Goal: Communication & Community: Answer question/provide support

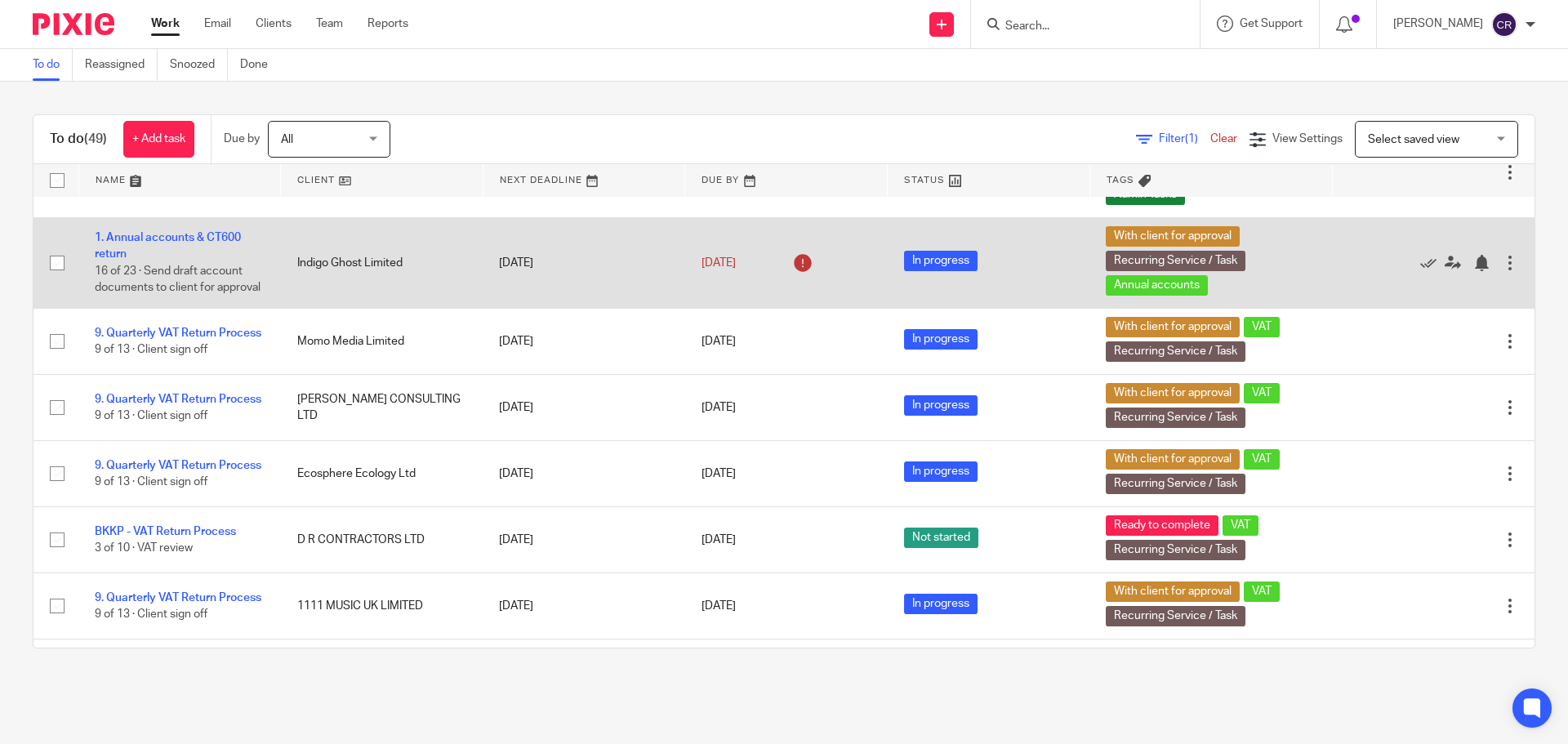
scroll to position [979, 0]
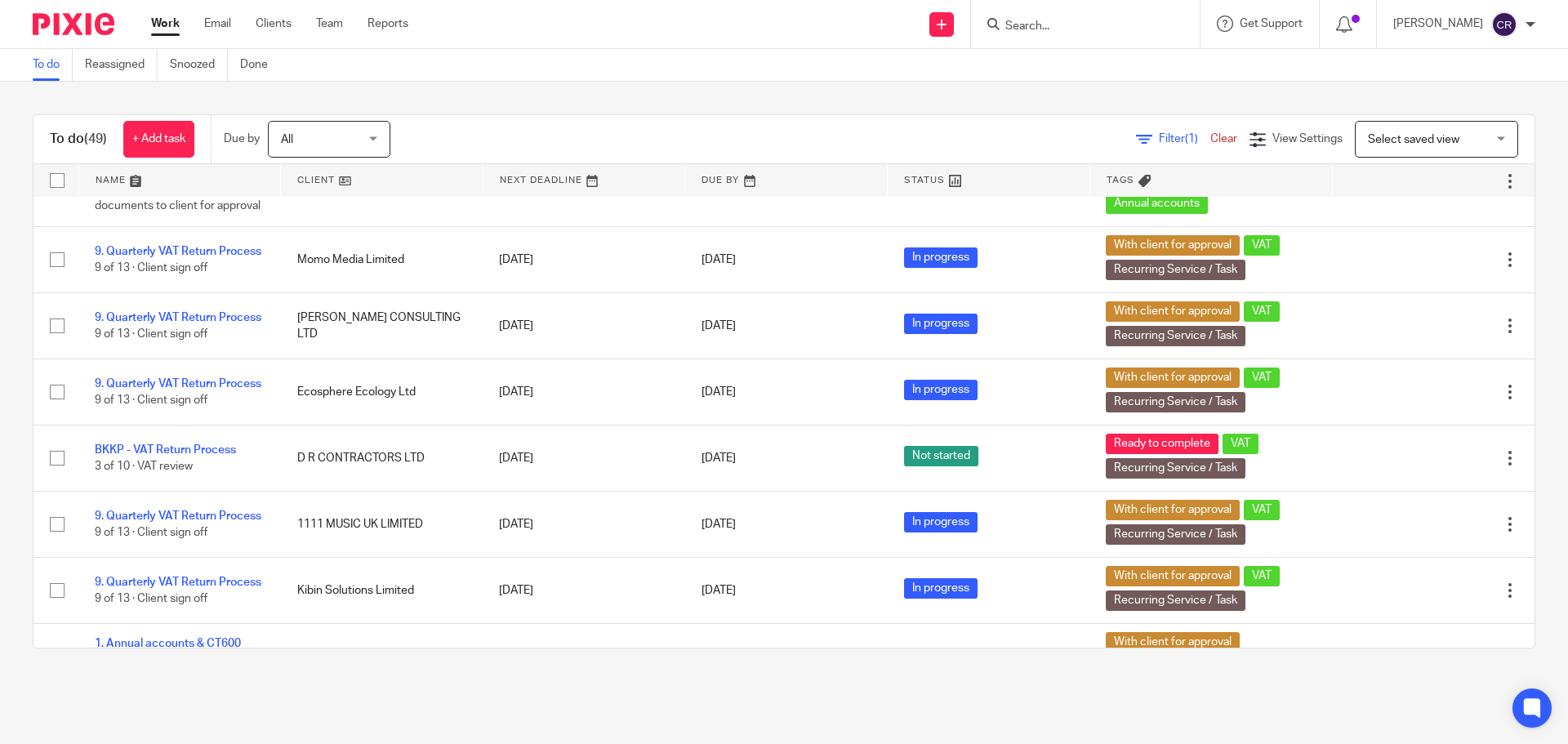
click at [1069, 26] on input "Search" at bounding box center [1077, 26] width 147 height 15
type input "j & co builders"
click at [1076, 81] on link at bounding box center [1138, 70] width 276 height 38
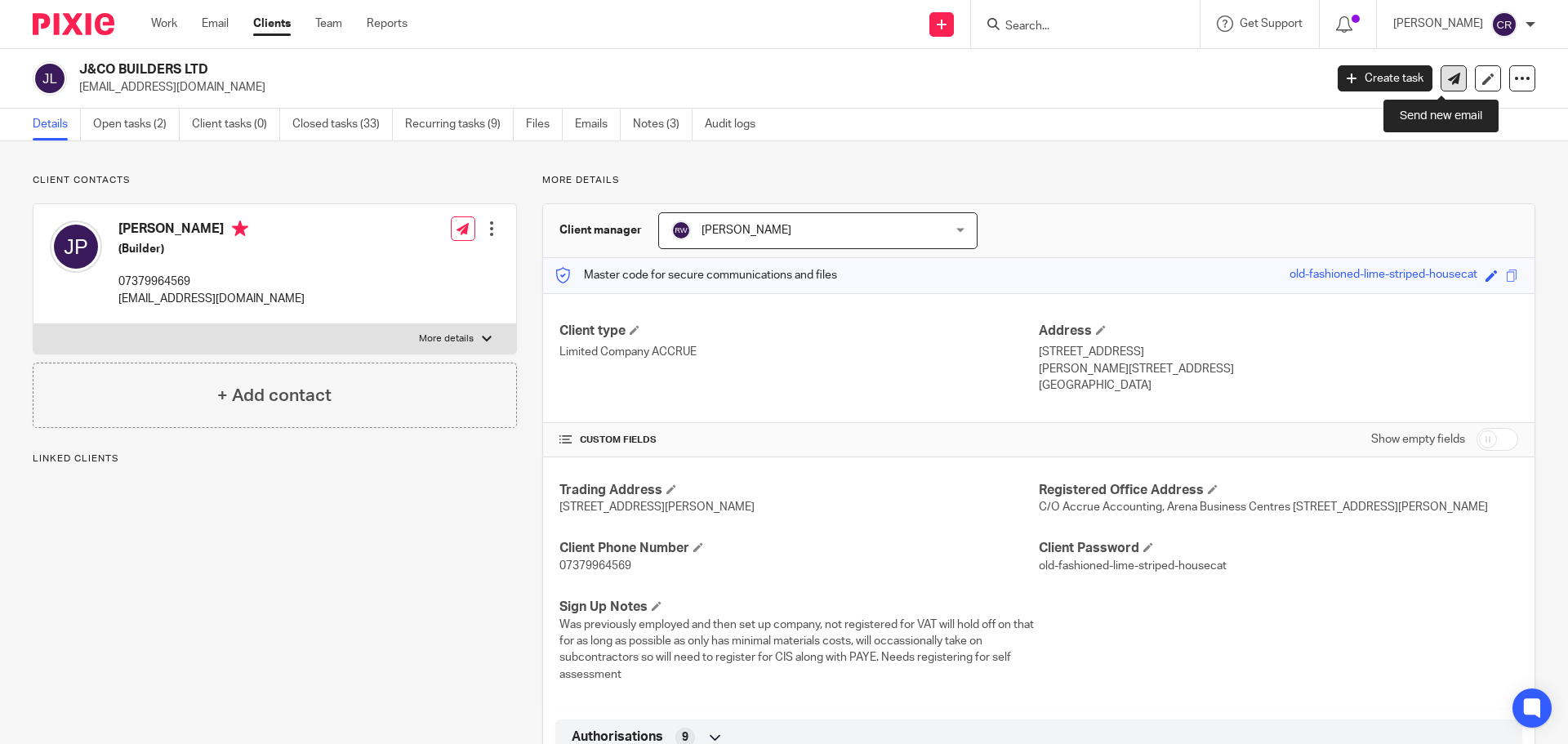
click at [1450, 79] on link at bounding box center [1453, 78] width 26 height 26
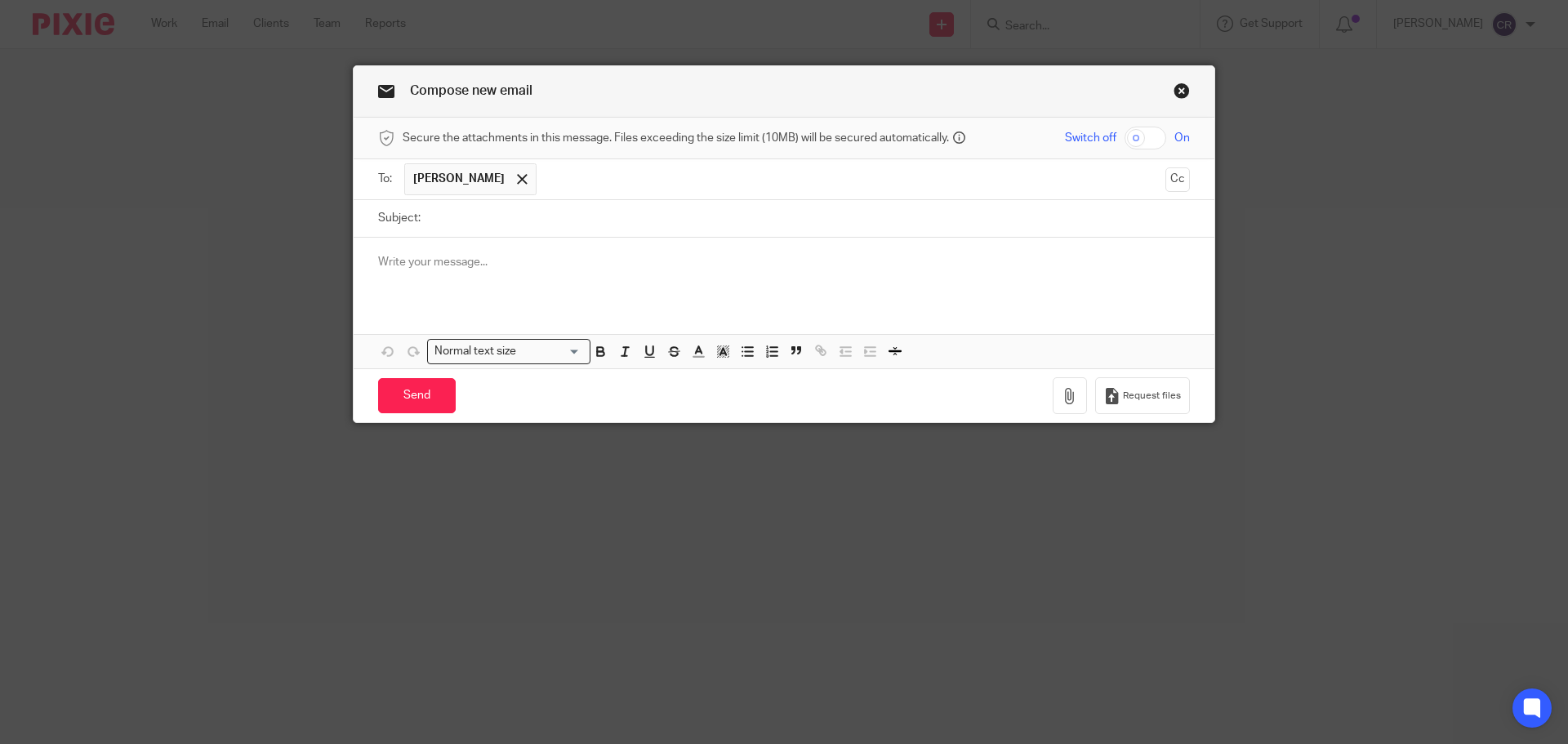
click at [557, 244] on div at bounding box center [783, 268] width 861 height 63
click at [562, 204] on input "Subject:" at bounding box center [809, 219] width 761 height 37
paste input "Letter - J CO BUILDERS LTD - Debt Revenue Services"
type input "Letter - J CO BUILDERS LTD - Debt Revenue Services"
click at [568, 265] on p at bounding box center [784, 262] width 811 height 17
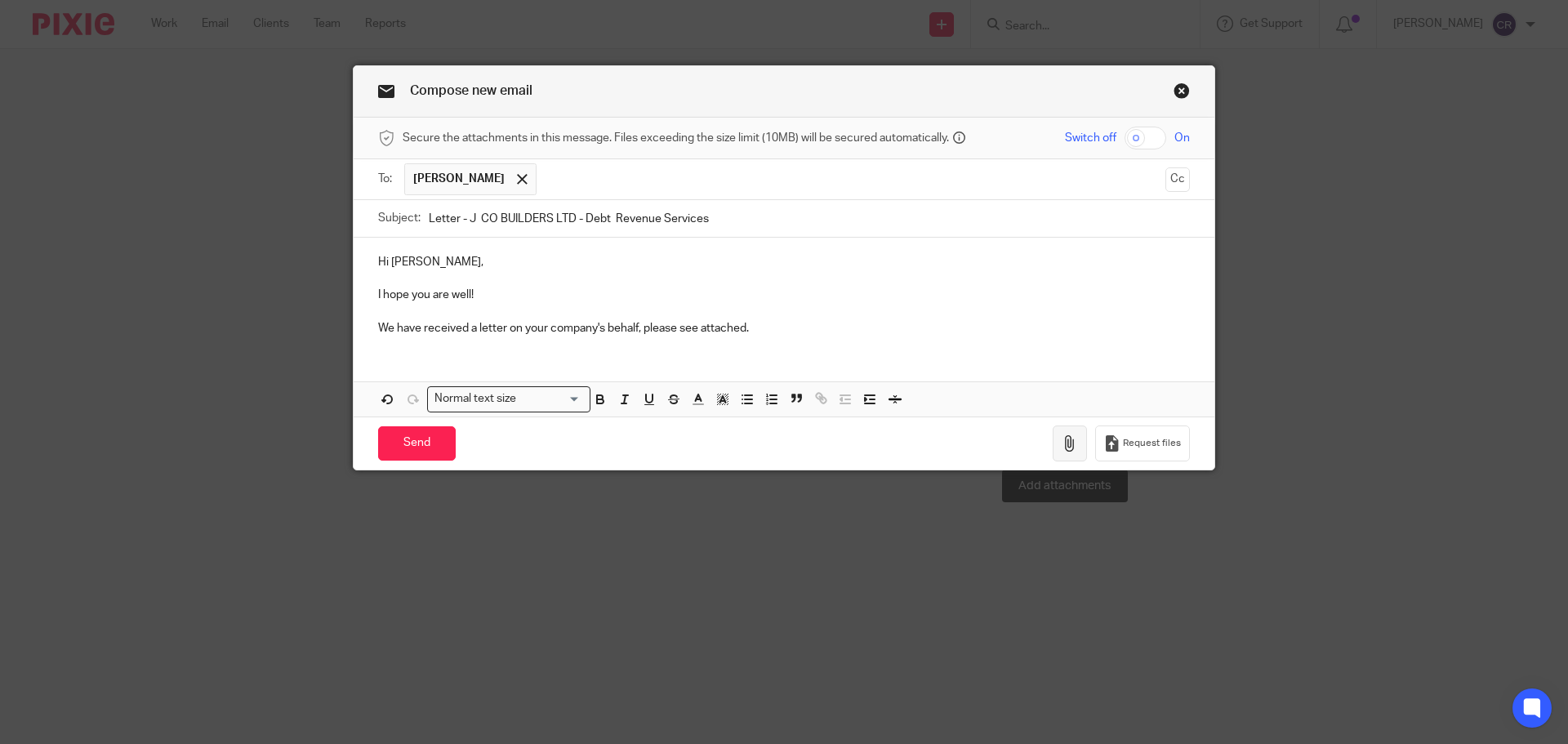
click at [1076, 439] on button "button" at bounding box center [1069, 443] width 34 height 37
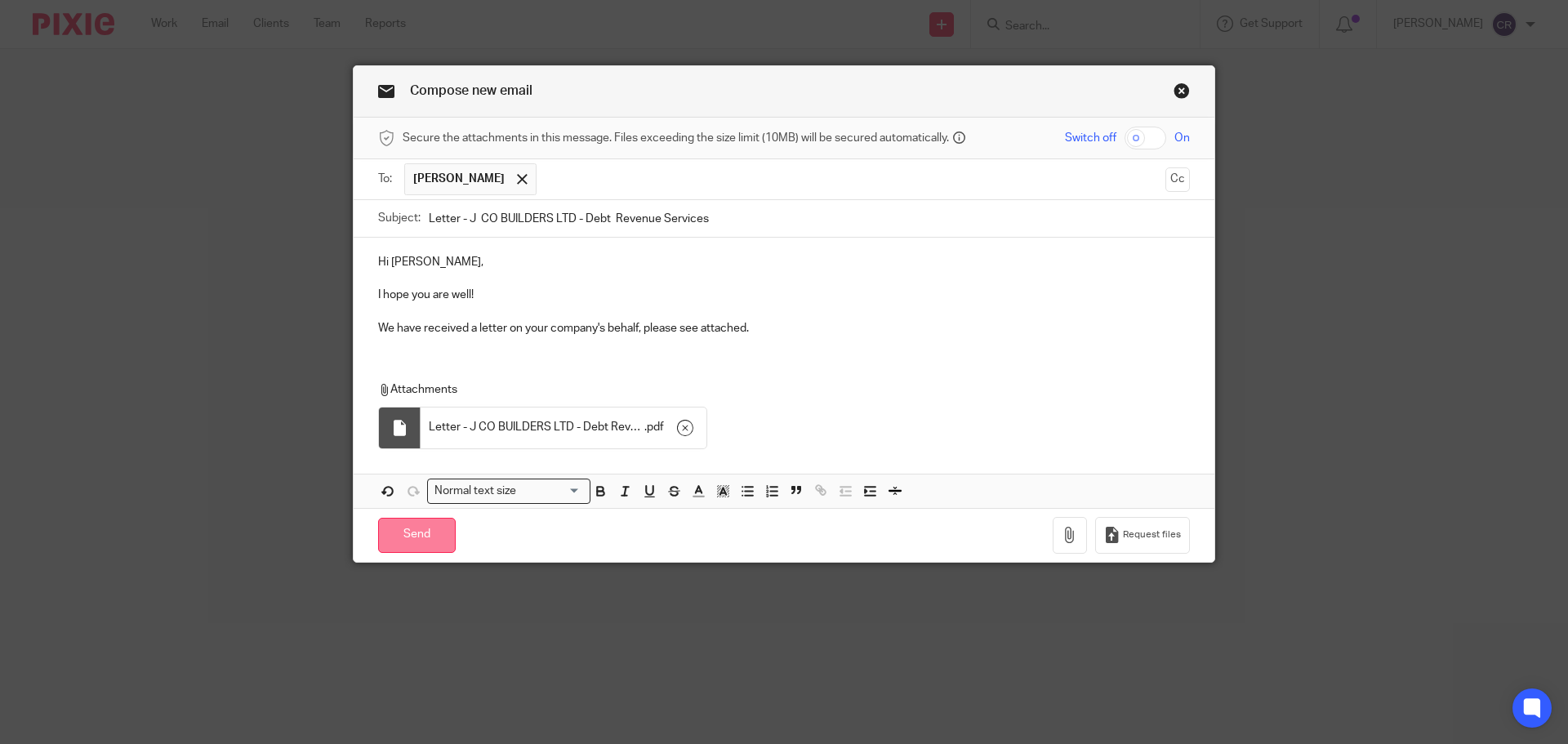
click at [414, 539] on input "Send" at bounding box center [417, 535] width 78 height 35
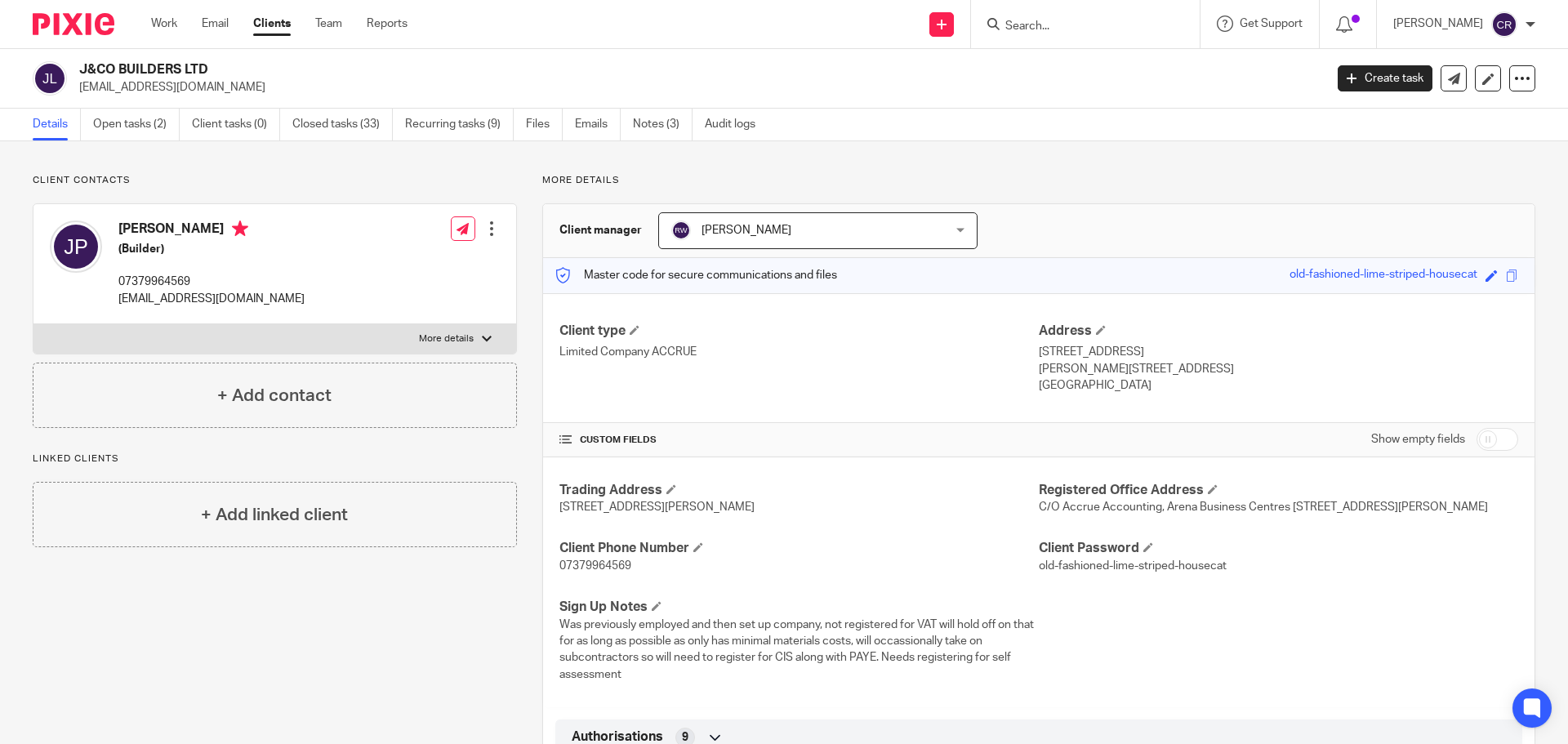
click at [1029, 28] on input "Search" at bounding box center [1077, 26] width 147 height 15
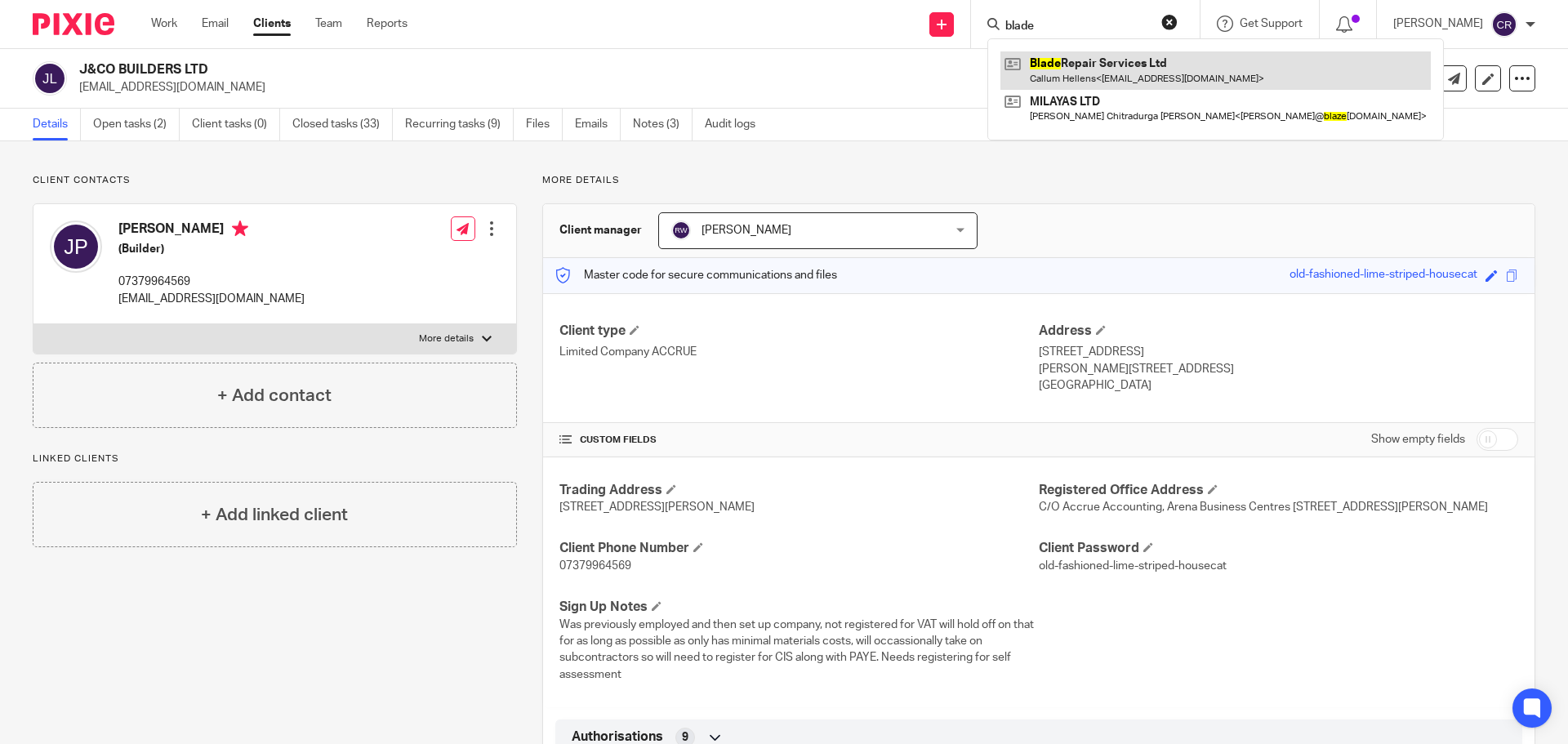
type input "blade"
click at [1052, 52] on link at bounding box center [1215, 70] width 430 height 38
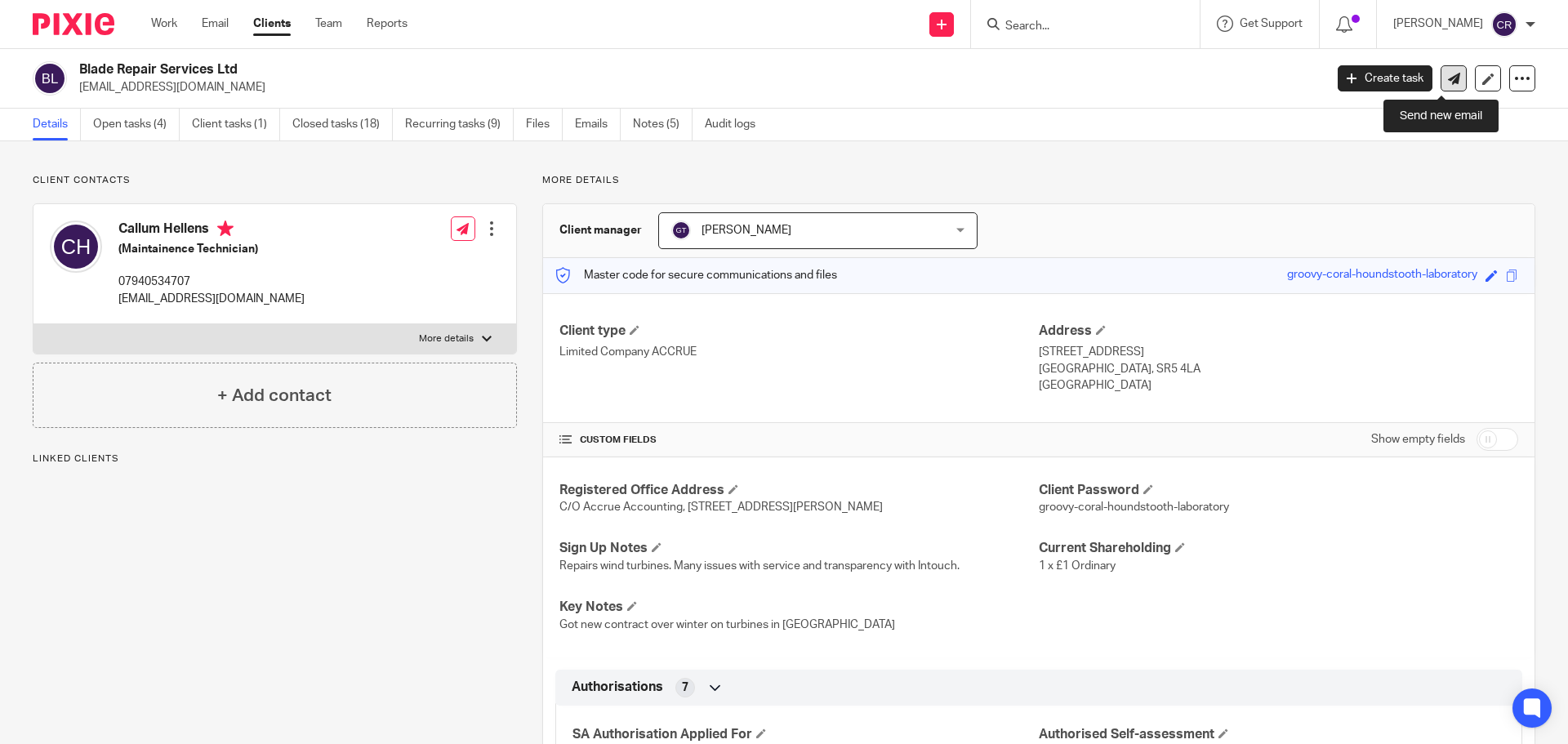
click at [1447, 82] on icon at bounding box center [1453, 79] width 13 height 13
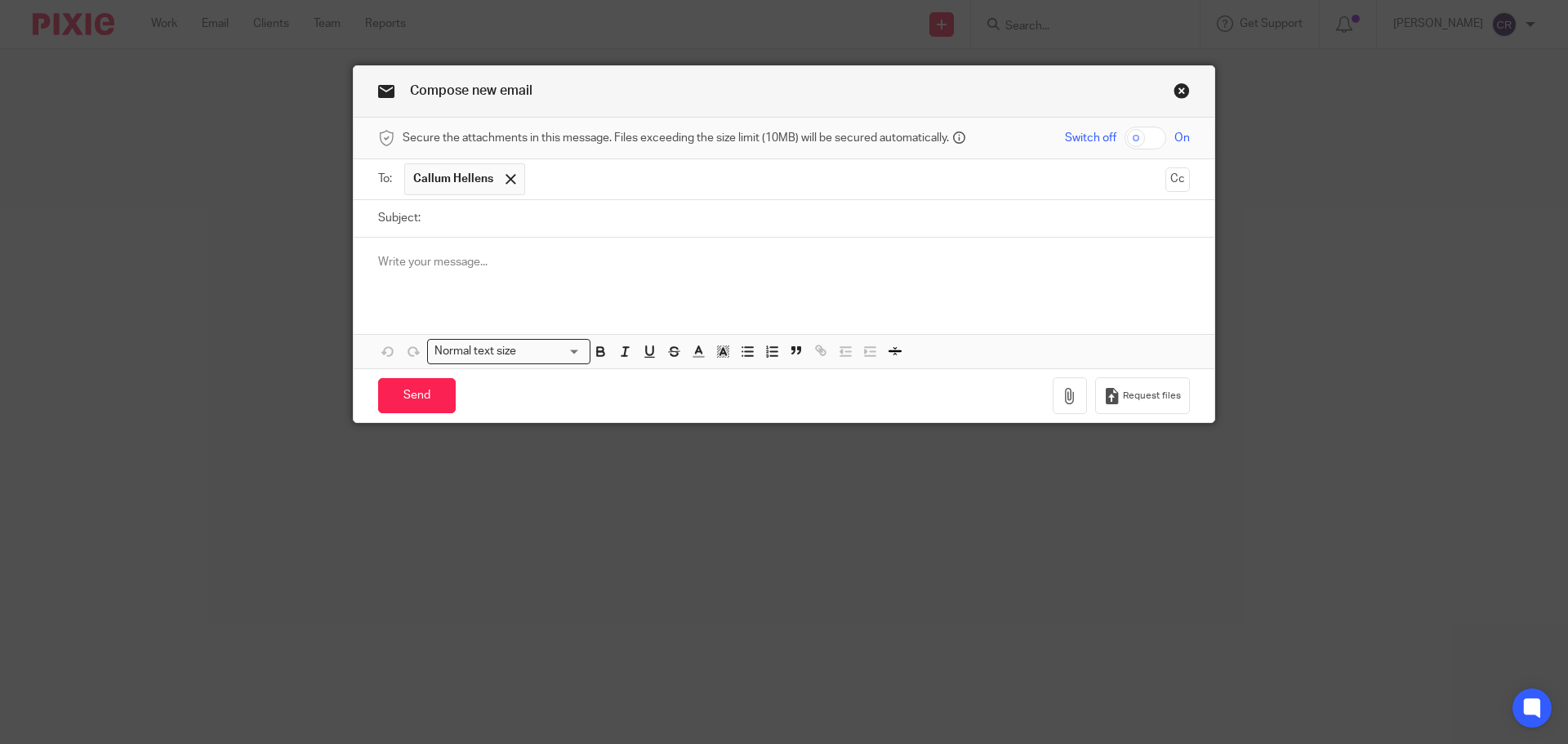
drag, startPoint x: 0, startPoint y: 0, endPoint x: 501, endPoint y: 222, distance: 548.0
click at [501, 222] on input "Subject:" at bounding box center [809, 219] width 761 height 37
paste input "Letter - J CO BUILDERS LTD - Debt Revenue Services"
type input "Letter - J CO BUILDERS LTD - Debt Revenue Services"
drag, startPoint x: 772, startPoint y: 222, endPoint x: 69, endPoint y: 197, distance: 703.4
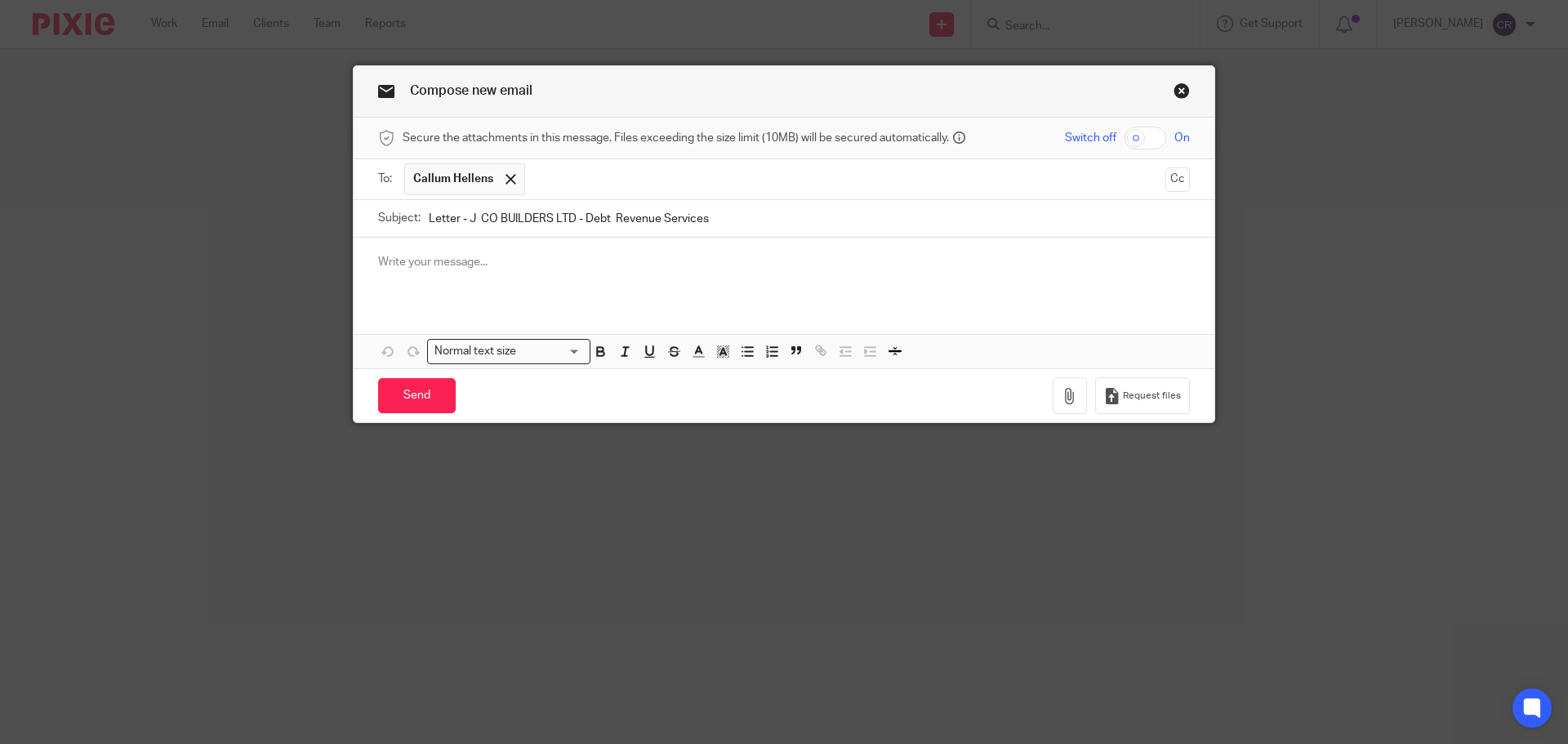
click at [69, 197] on div "Compose new email Secure the attachments in this message. Files exceeding the s…" at bounding box center [784, 372] width 1568 height 744
click at [1073, 394] on icon "button" at bounding box center [1069, 396] width 17 height 17
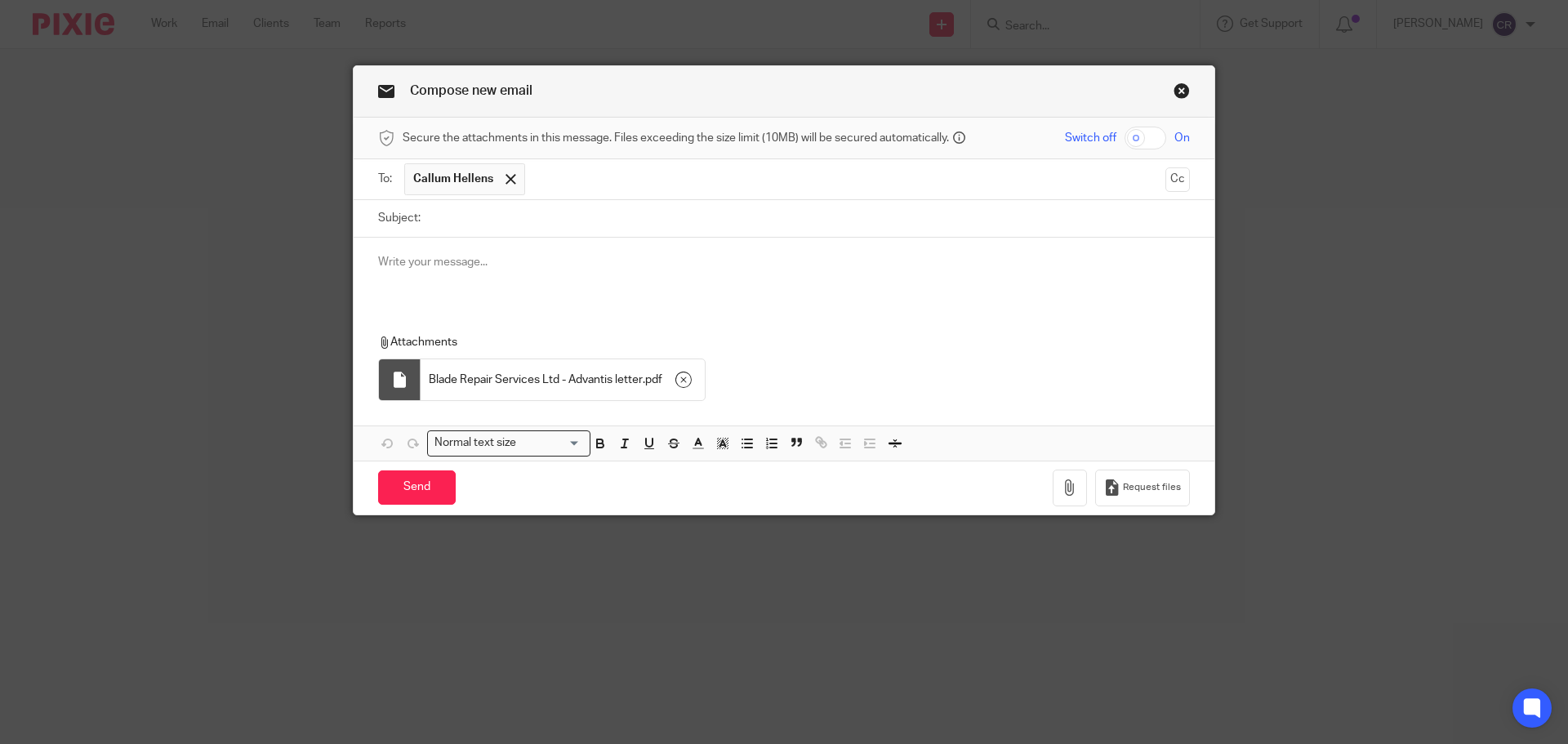
click at [501, 221] on input "Subject:" at bounding box center [809, 219] width 761 height 37
paste input "Blade Repair Services Ltd - Advantis letter"
type input "Blade Repair Services Ltd - Advantis letter"
click at [481, 257] on p at bounding box center [784, 262] width 811 height 17
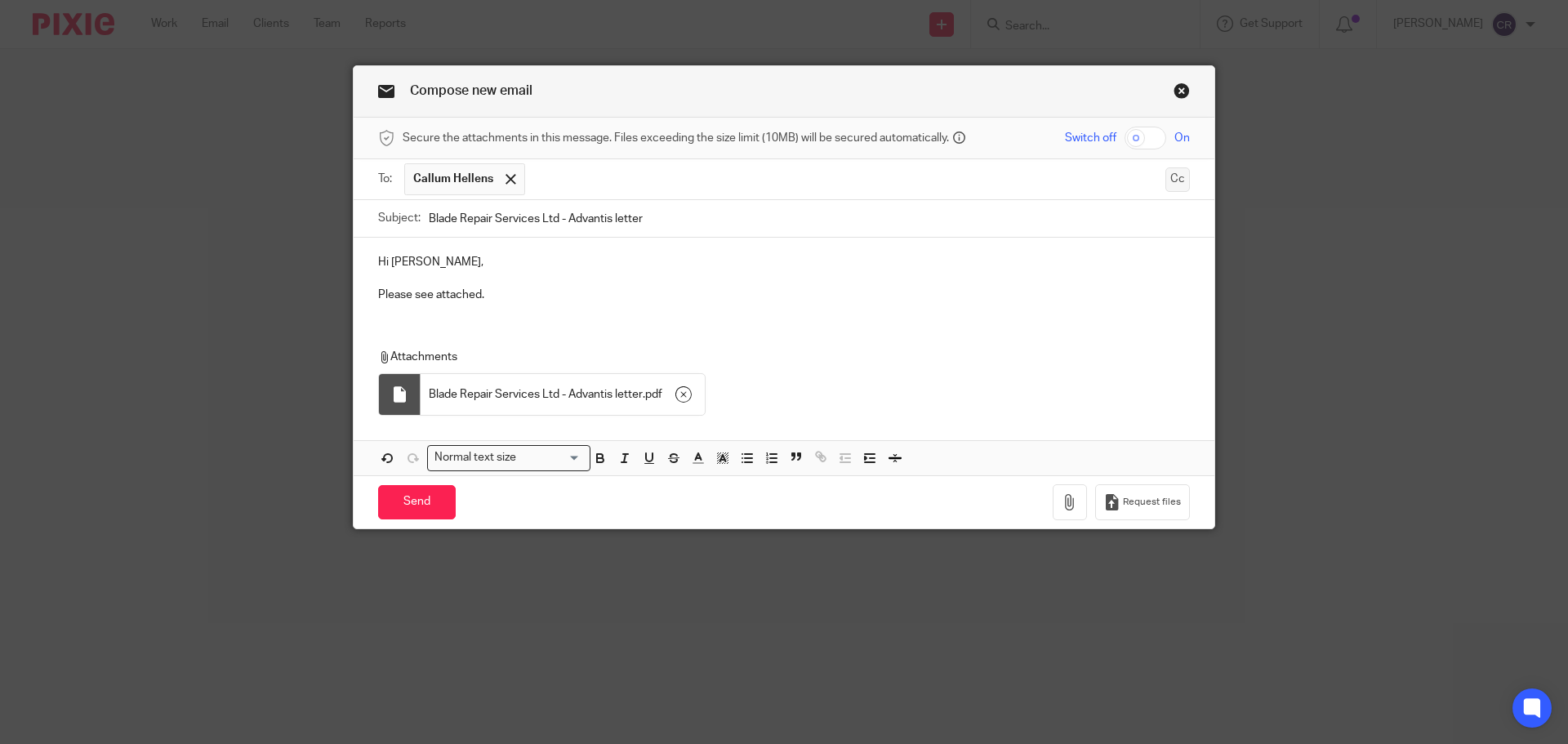
click at [1165, 185] on button "Cc" at bounding box center [1177, 179] width 24 height 24
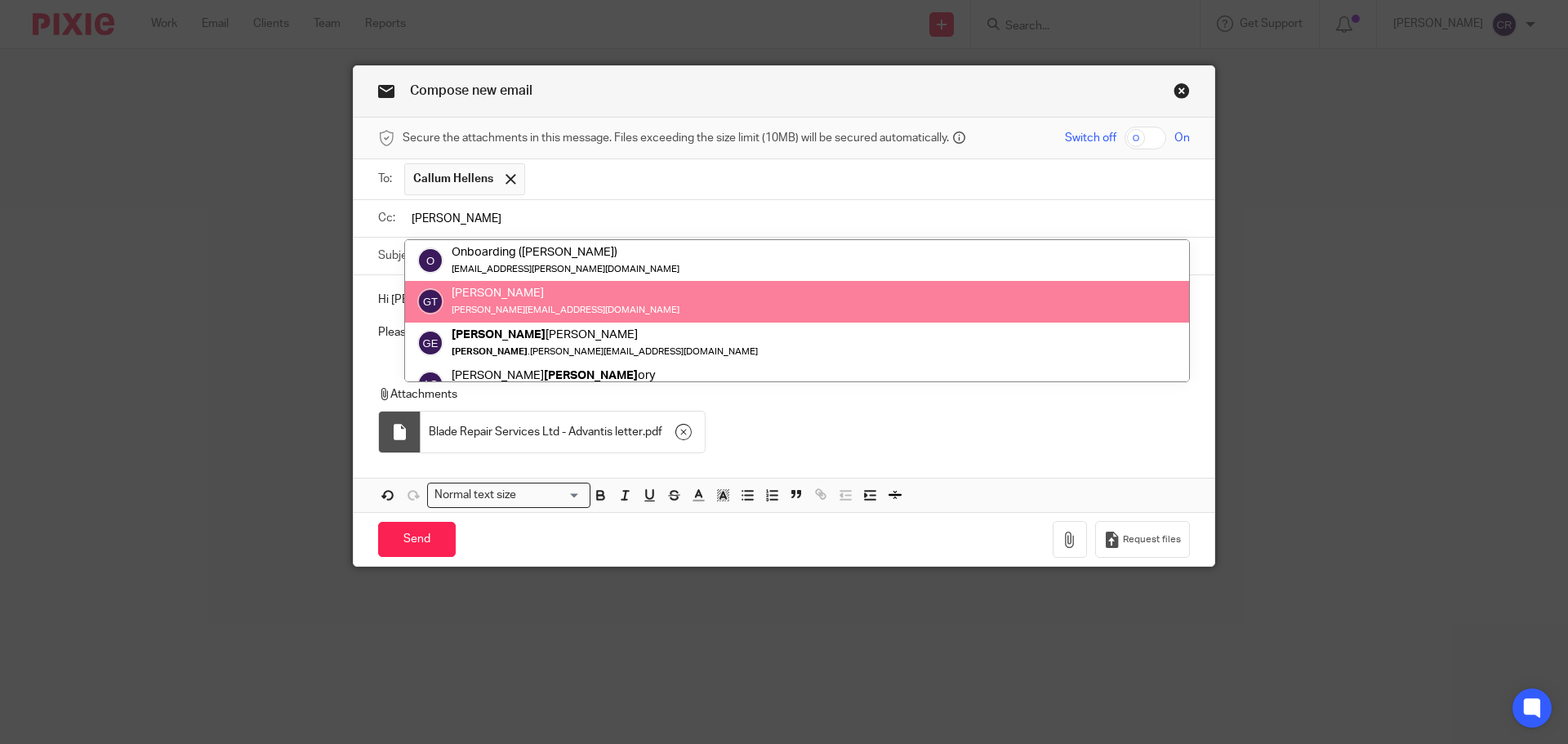
type input "greg"
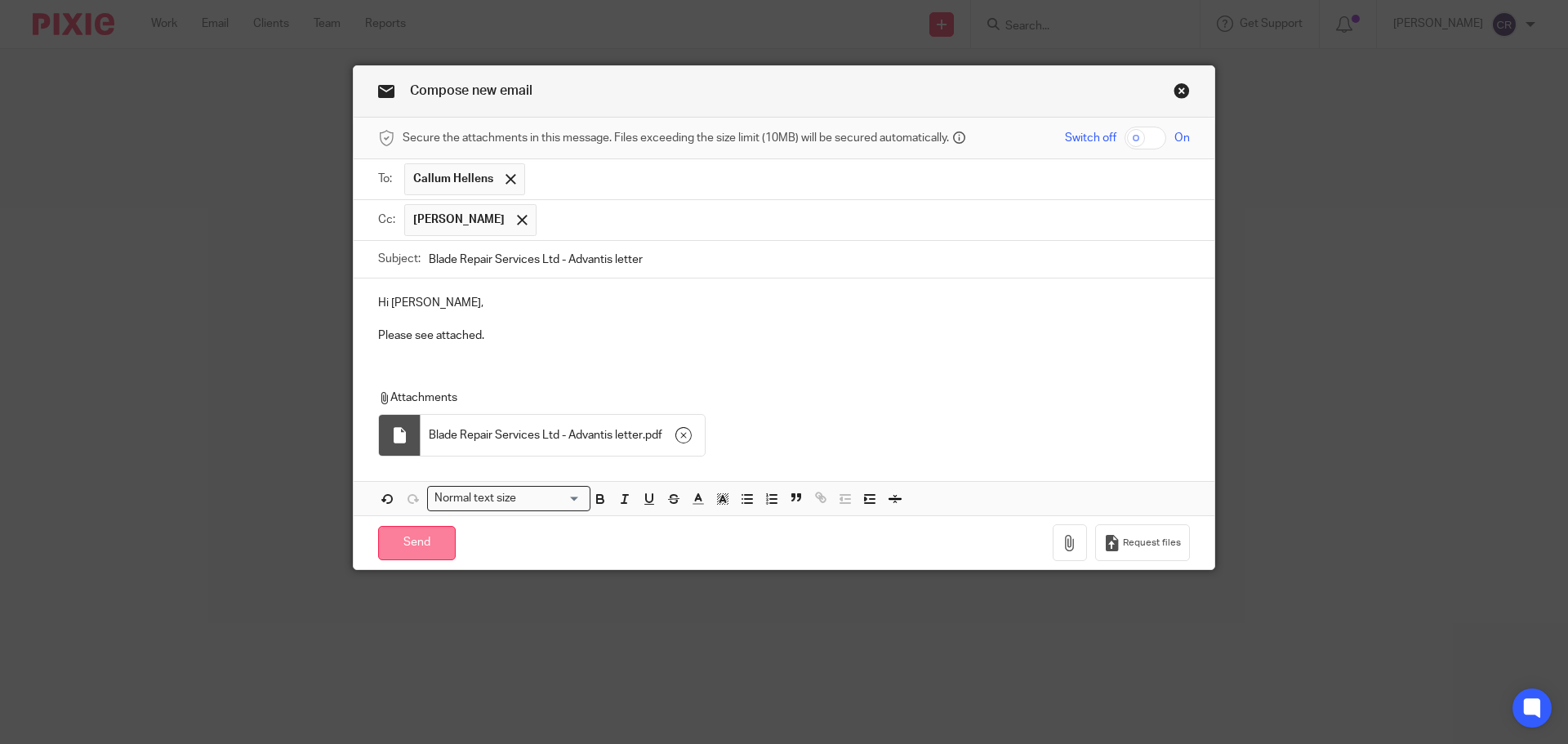
drag, startPoint x: 403, startPoint y: 537, endPoint x: 419, endPoint y: 541, distance: 16.5
click at [404, 537] on input "Send" at bounding box center [417, 544] width 78 height 35
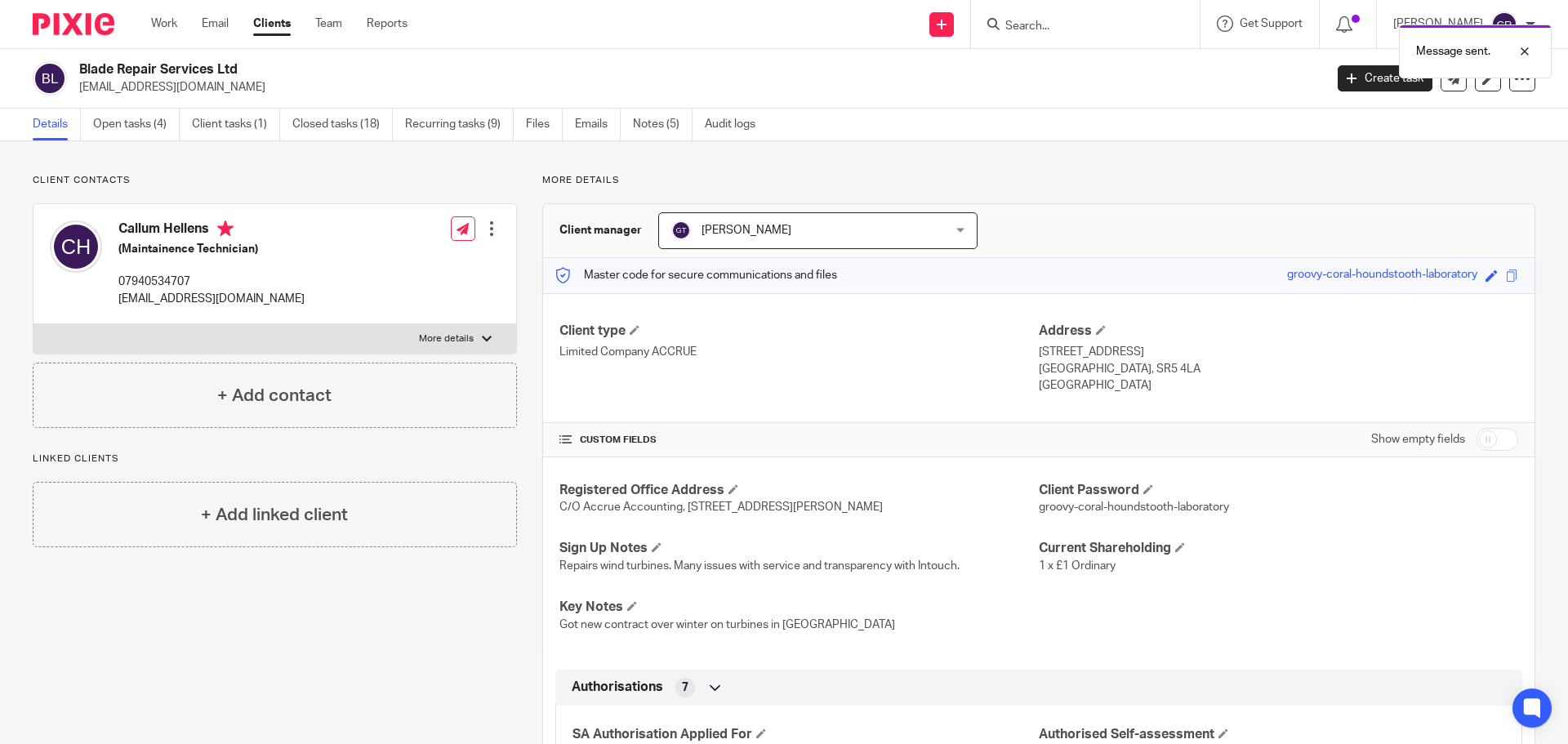
click at [1074, 33] on div "Message sent." at bounding box center [1167, 48] width 767 height 62
click at [1047, 28] on div "Message sent." at bounding box center [1167, 48] width 767 height 62
click at [1046, 35] on div at bounding box center [1085, 24] width 229 height 49
click at [1030, 28] on input "Search" at bounding box center [1077, 26] width 147 height 15
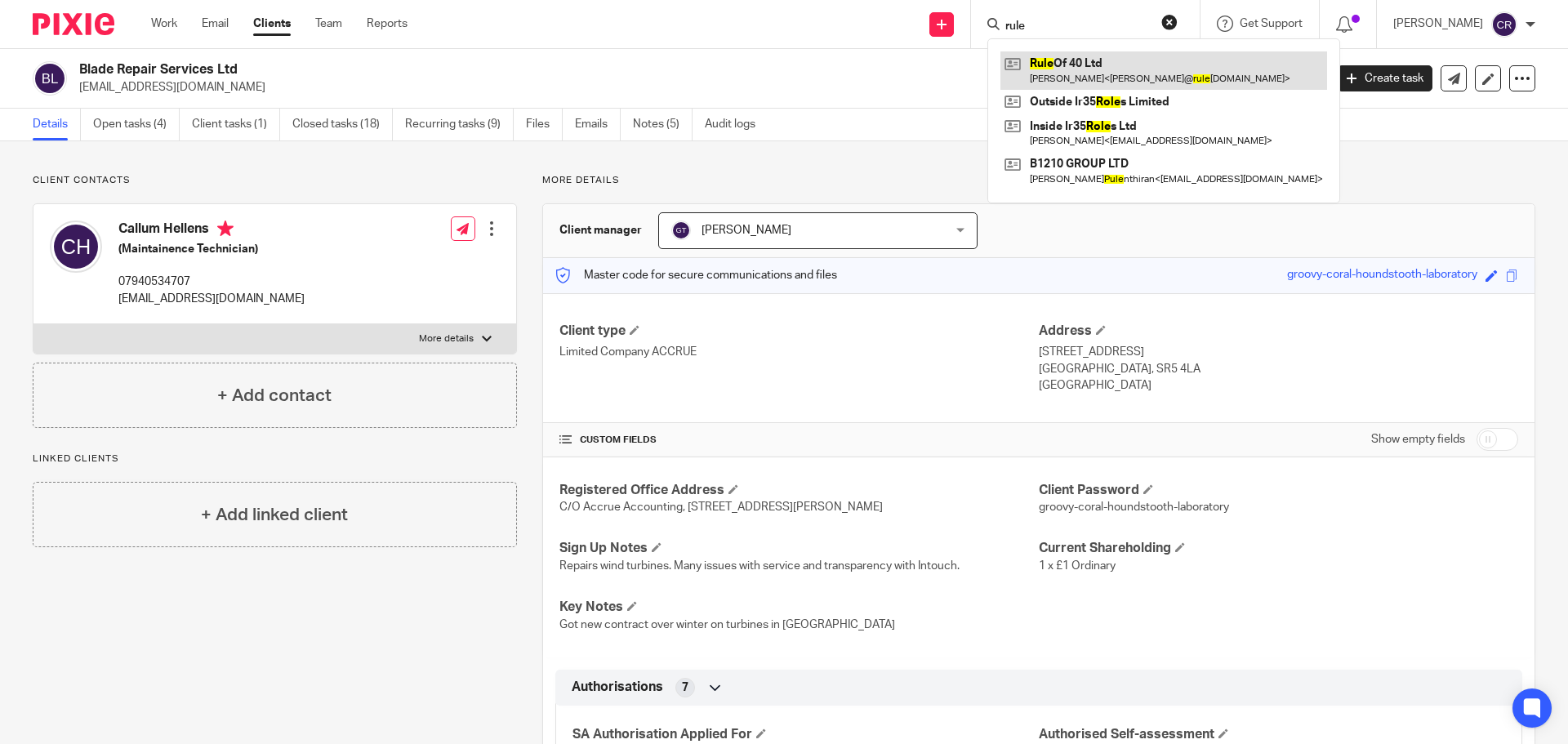
type input "rule"
click at [1071, 62] on link at bounding box center [1163, 70] width 327 height 38
click at [1168, 18] on button "reset" at bounding box center [1169, 21] width 17 height 17
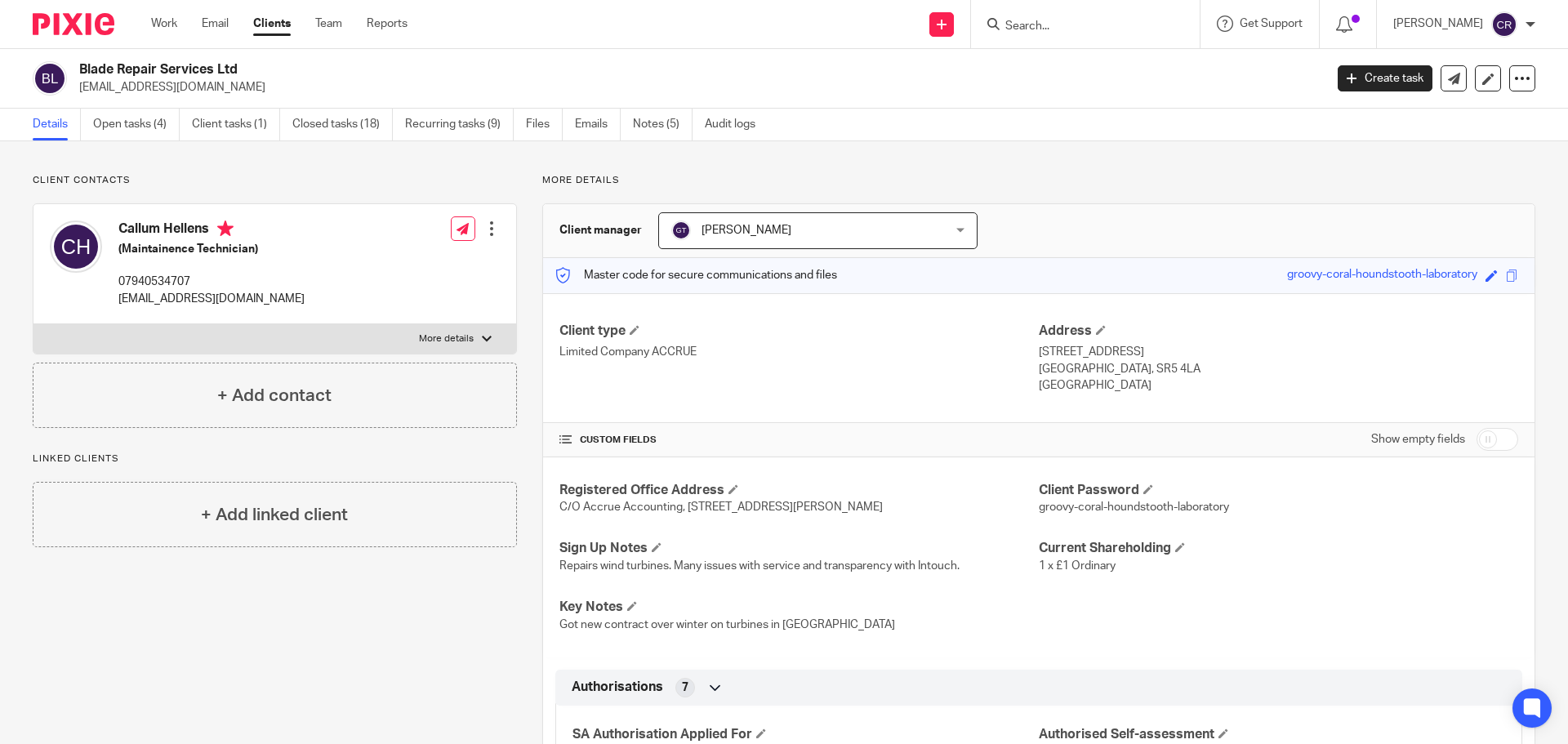
click at [1092, 19] on input "Search" at bounding box center [1077, 26] width 147 height 15
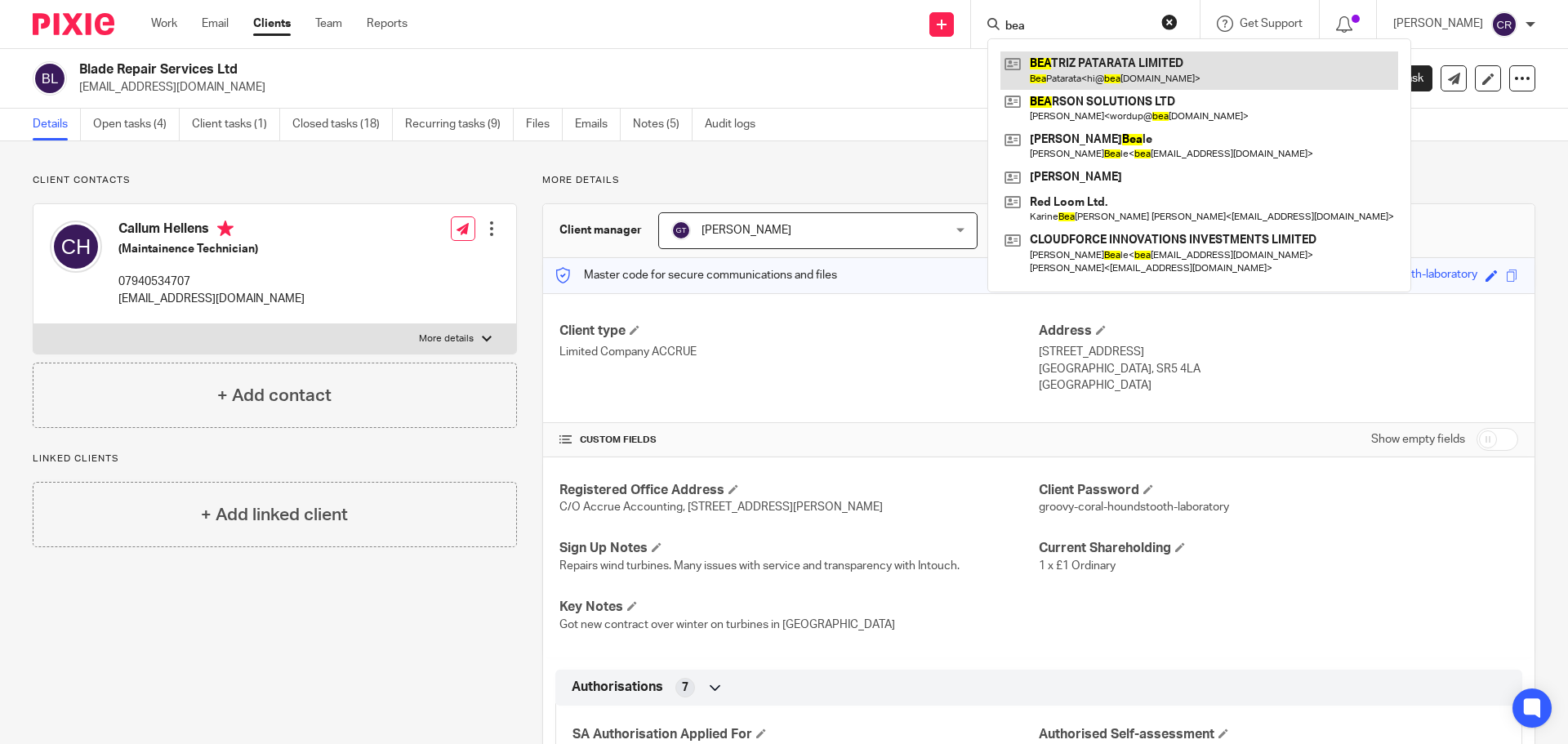
type input "bea"
click at [1135, 69] on link at bounding box center [1198, 70] width 398 height 38
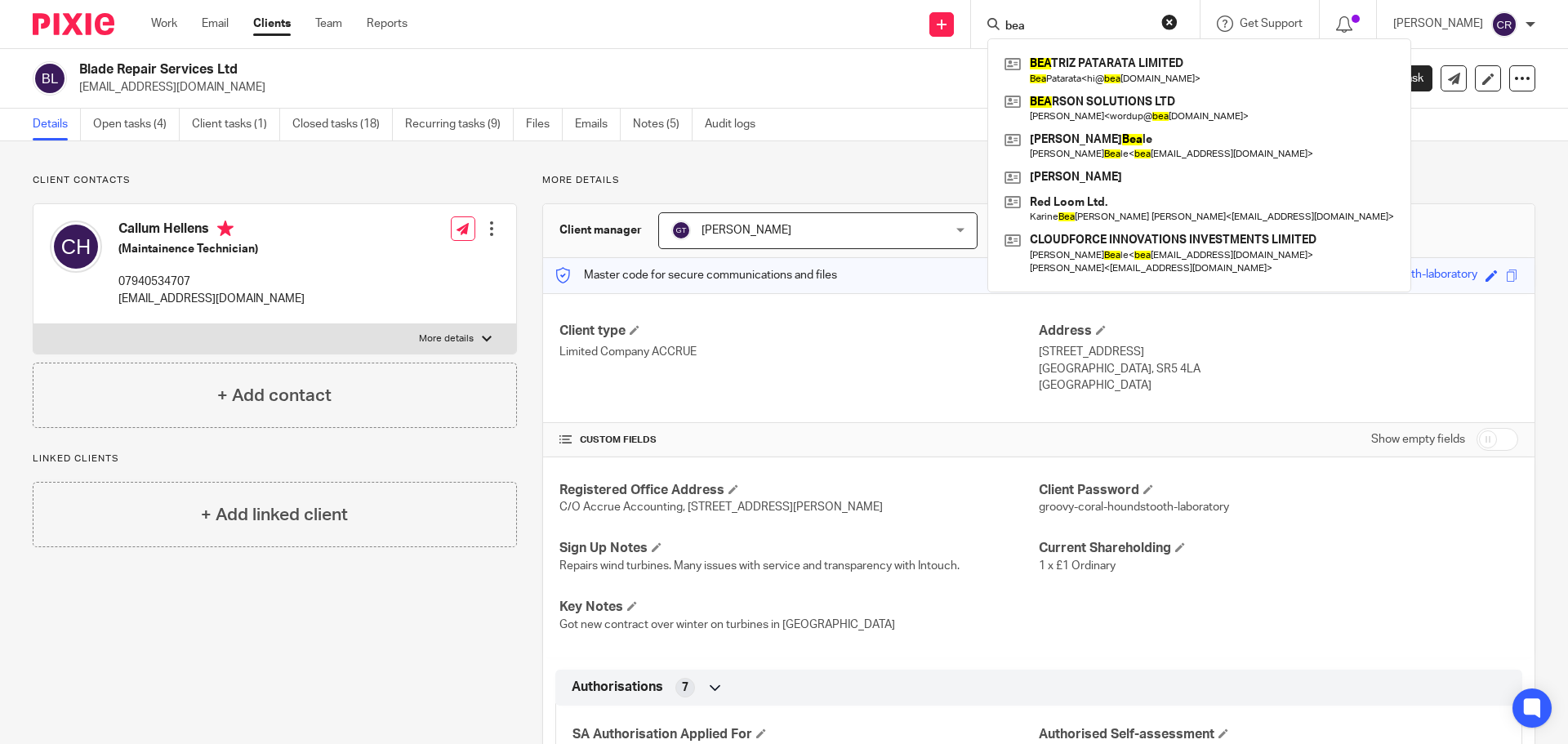
click at [1178, 13] on div "[PERSON_NAME] TRIZ PATARATA LIMITED [PERSON_NAME] < hi@ bea [DOMAIN_NAME] > BEA…" at bounding box center [1085, 24] width 229 height 49
click at [1166, 17] on button "reset" at bounding box center [1169, 21] width 17 height 17
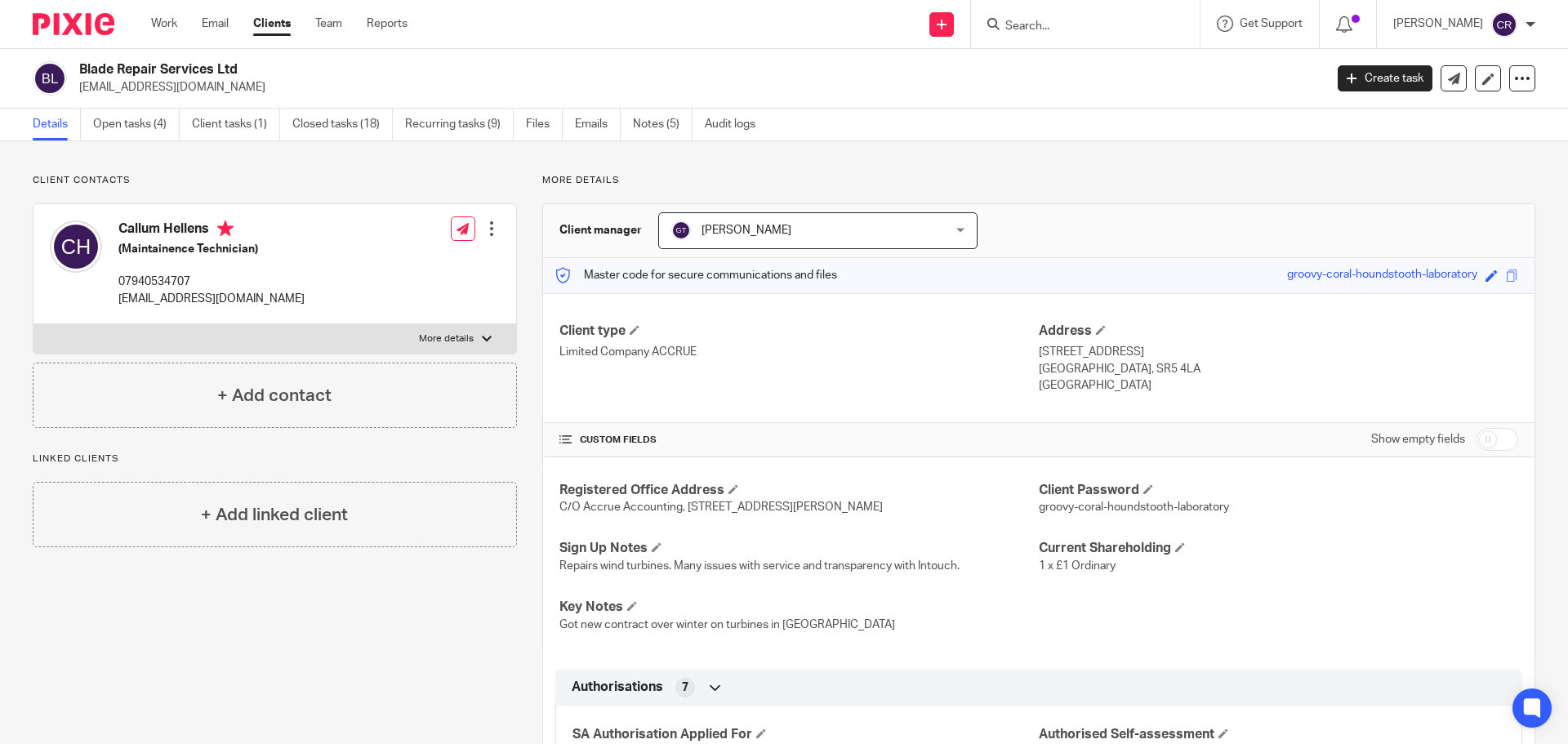
click at [1071, 33] on input "Search" at bounding box center [1077, 26] width 147 height 15
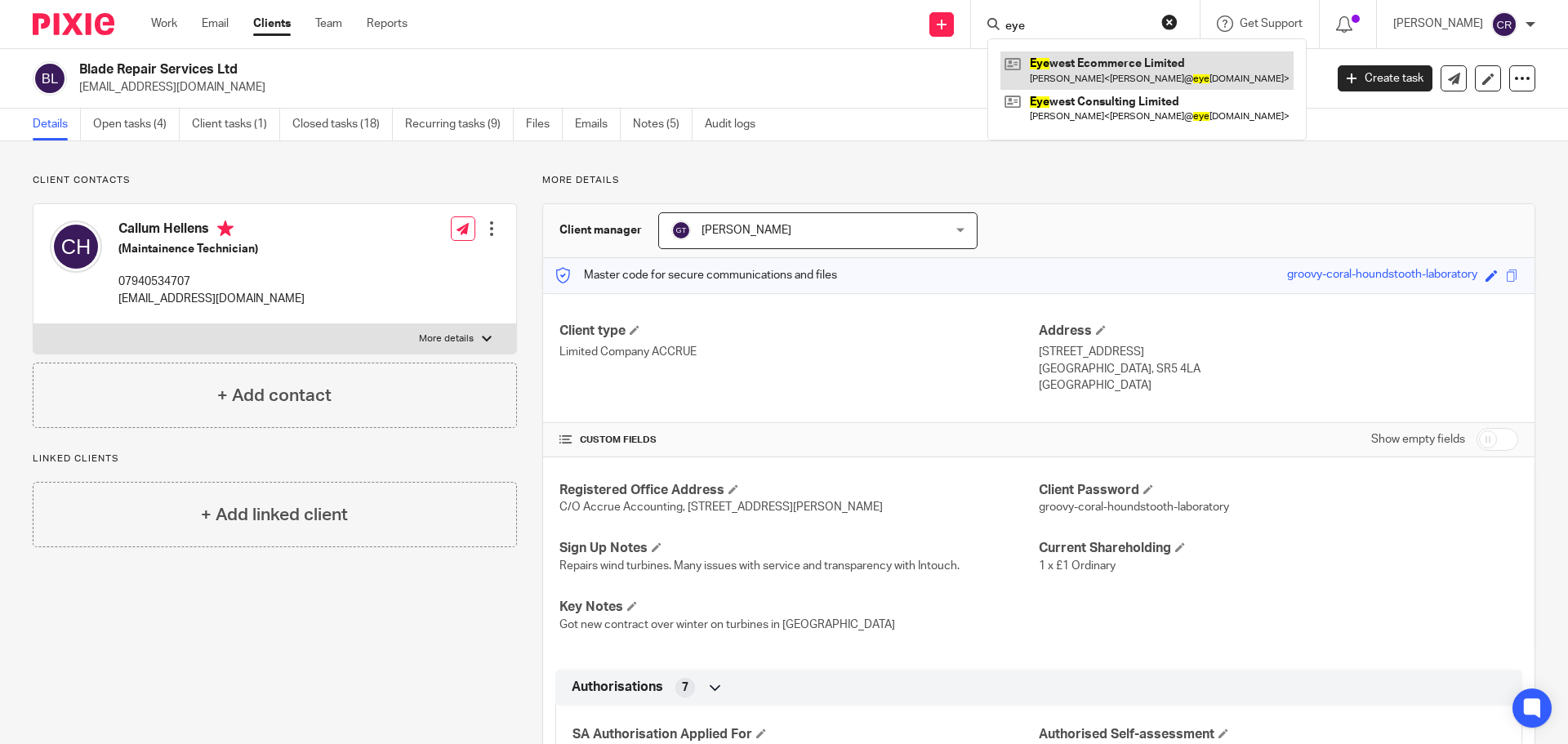
type input "eye"
click at [1044, 64] on link at bounding box center [1146, 70] width 293 height 38
click at [1166, 18] on button "reset" at bounding box center [1169, 21] width 17 height 17
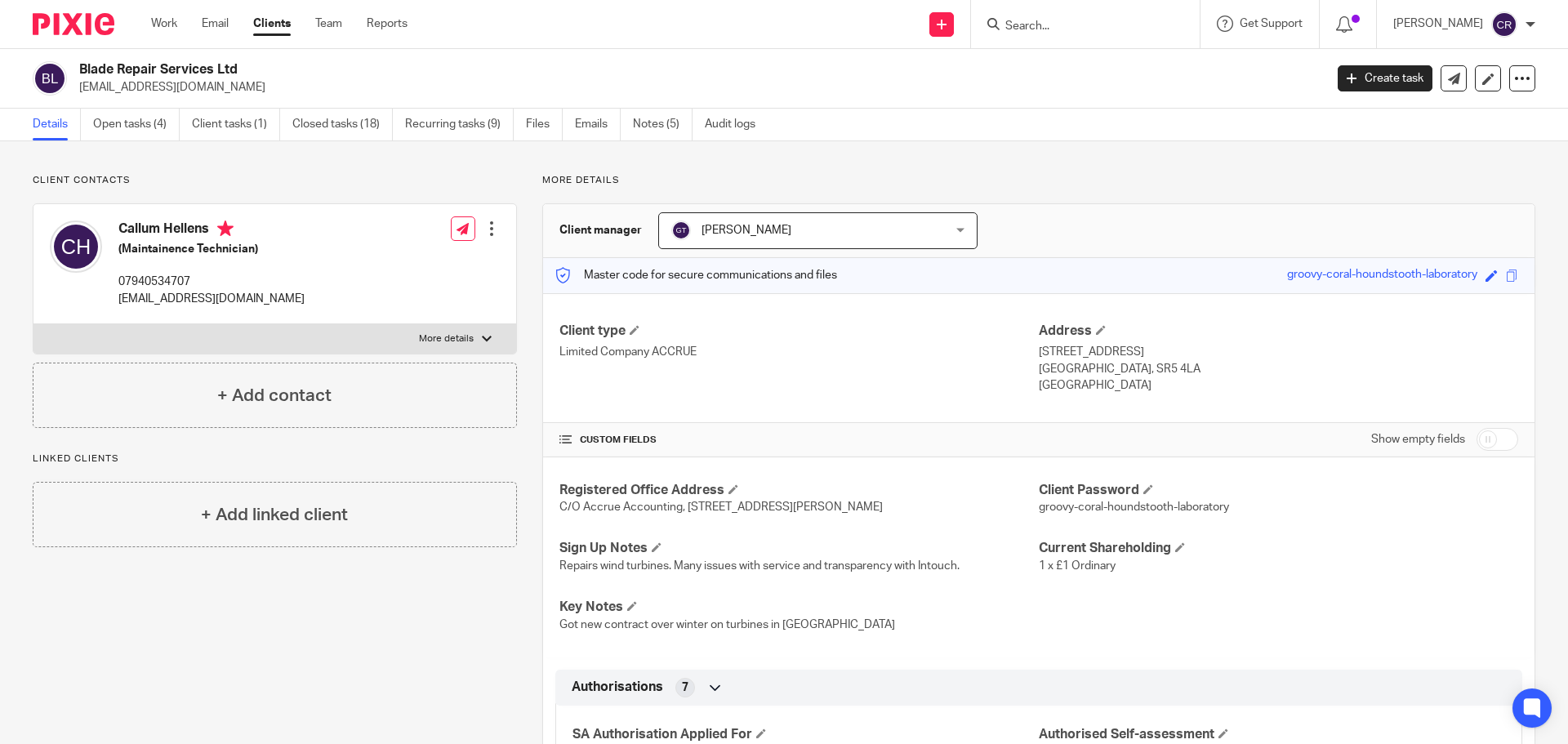
drag, startPoint x: 1040, startPoint y: 36, endPoint x: 1051, endPoint y: 29, distance: 13.0
click at [1043, 35] on div at bounding box center [1085, 24] width 229 height 49
click at [1051, 28] on input "Search" at bounding box center [1077, 26] width 147 height 15
type input "hamerkop"
click at [1119, 53] on link at bounding box center [1101, 63] width 202 height 24
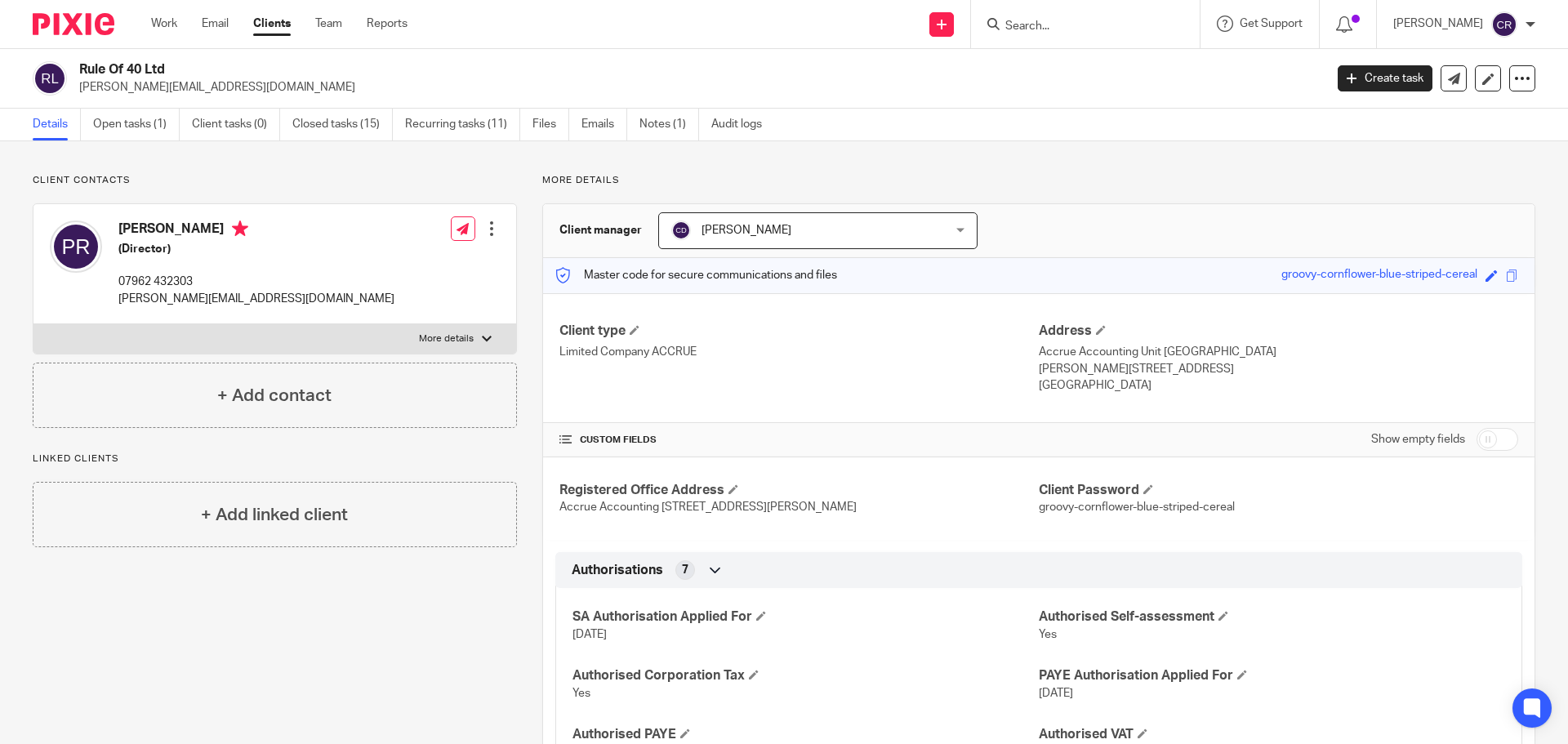
click at [129, 55] on div "Rule Of 40 Ltd [PERSON_NAME][EMAIL_ADDRESS][DOMAIN_NAME] Create task Update fro…" at bounding box center [784, 78] width 1568 height 59
click at [135, 71] on h2 "Rule Of 40 Ltd" at bounding box center [572, 70] width 987 height 18
click at [1038, 23] on input "Search" at bounding box center [1077, 26] width 147 height 15
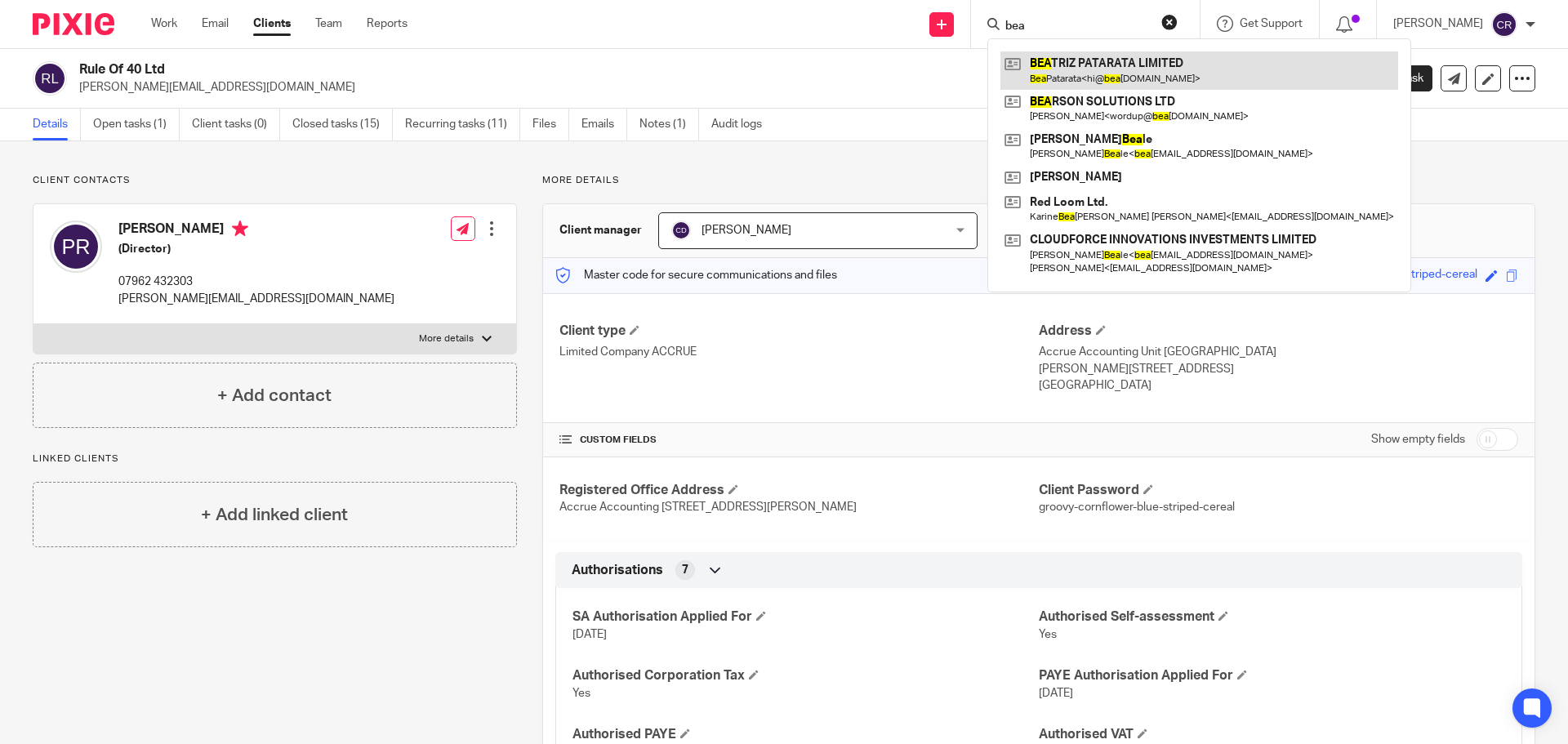
type input "bea"
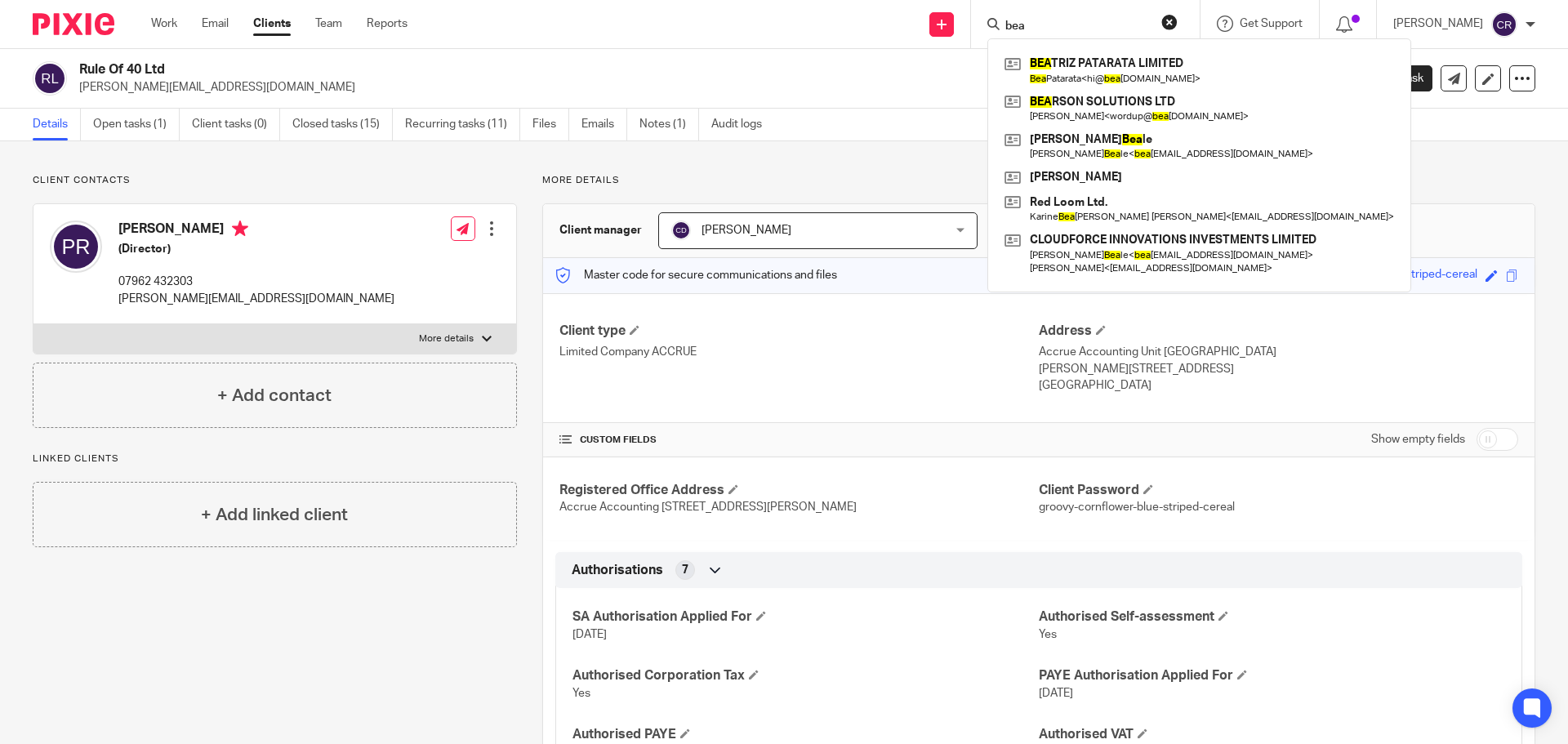
drag, startPoint x: 1118, startPoint y: 58, endPoint x: 1066, endPoint y: 48, distance: 53.0
click at [1118, 58] on link at bounding box center [1198, 70] width 398 height 38
click at [152, 70] on h2 "Rule Of 40 Ltd" at bounding box center [572, 70] width 987 height 18
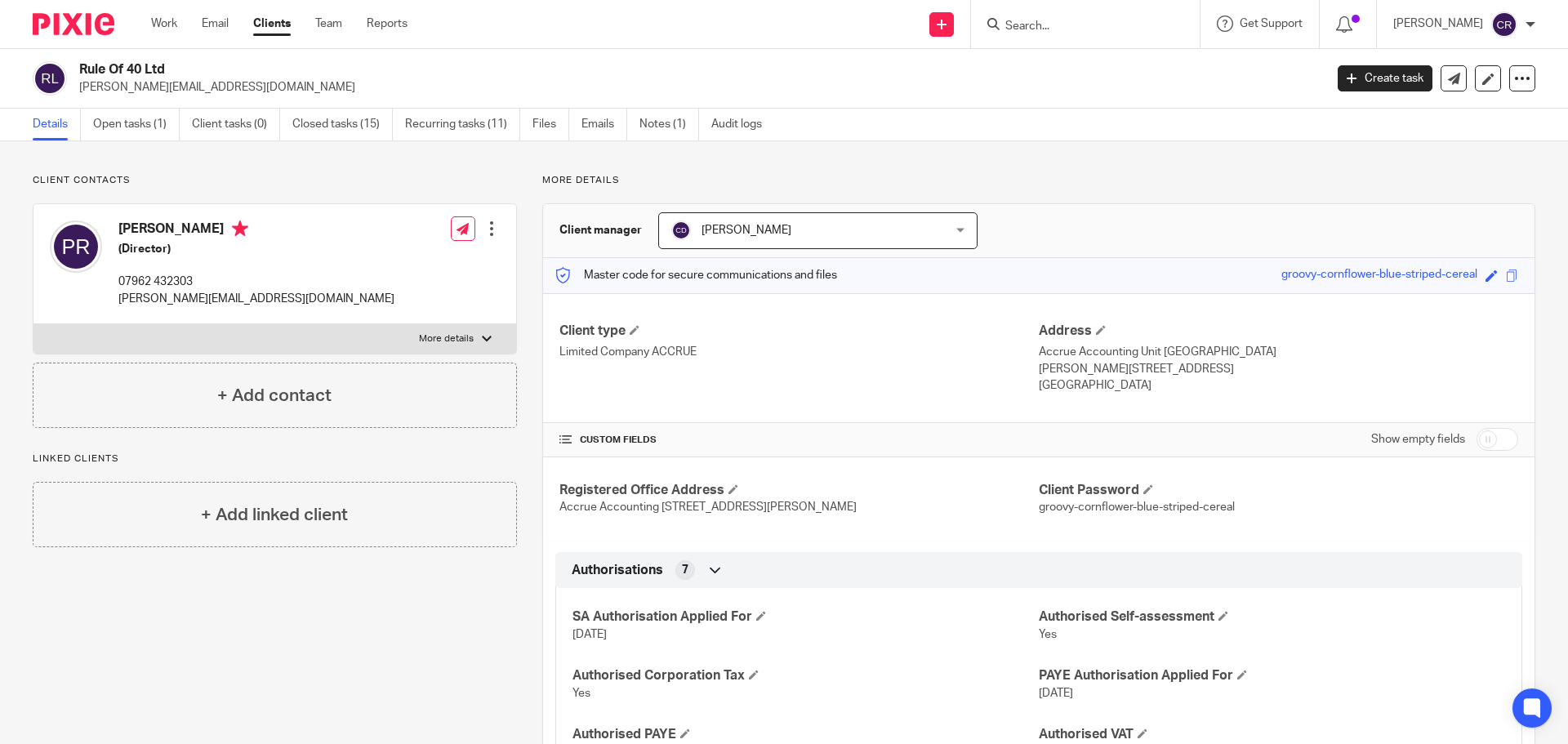
click at [152, 70] on h2 "Rule Of 40 Ltd" at bounding box center [572, 70] width 987 height 18
copy div "Rule Of 40 Ltd"
click at [1447, 84] on icon at bounding box center [1453, 79] width 13 height 13
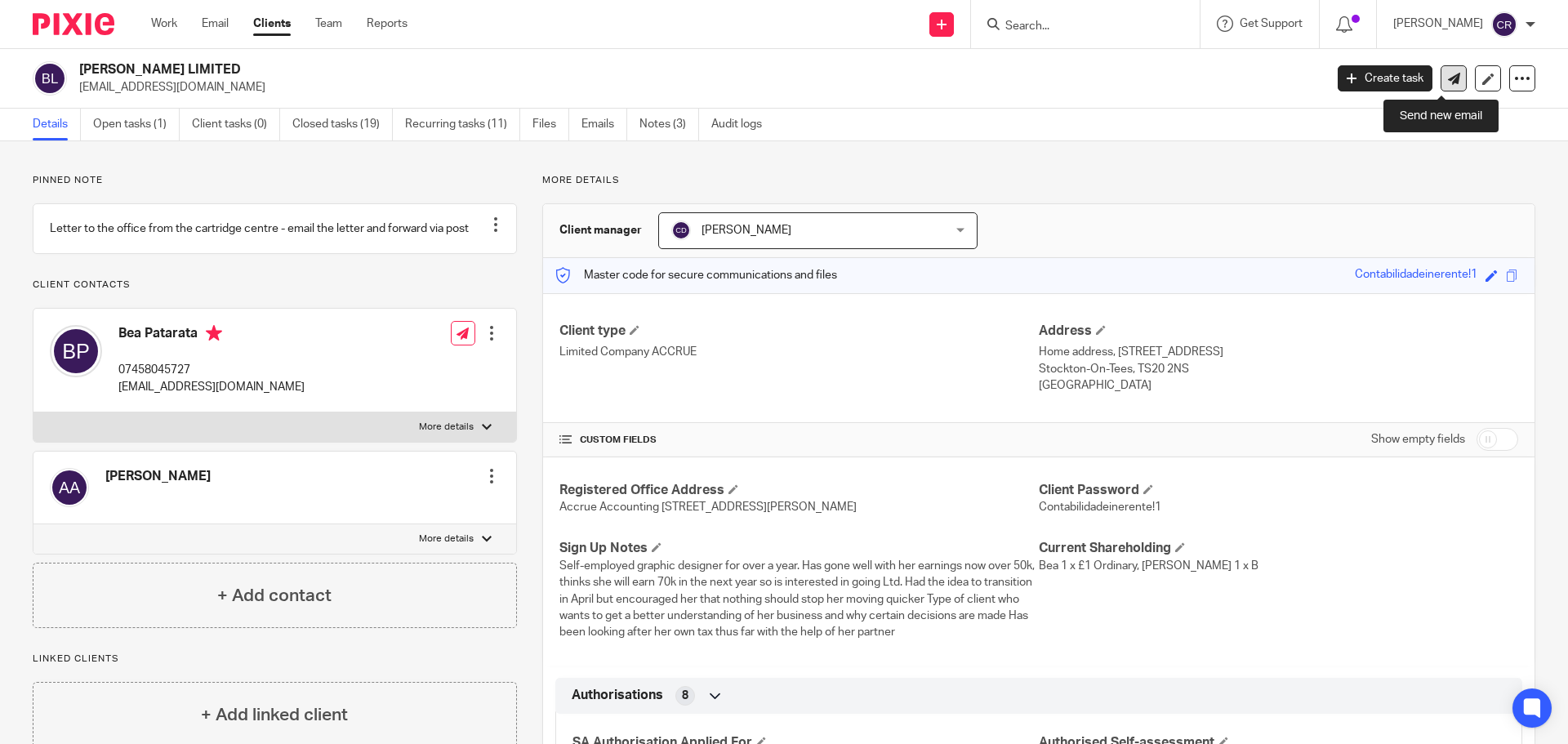
click at [1447, 84] on icon at bounding box center [1453, 79] width 13 height 13
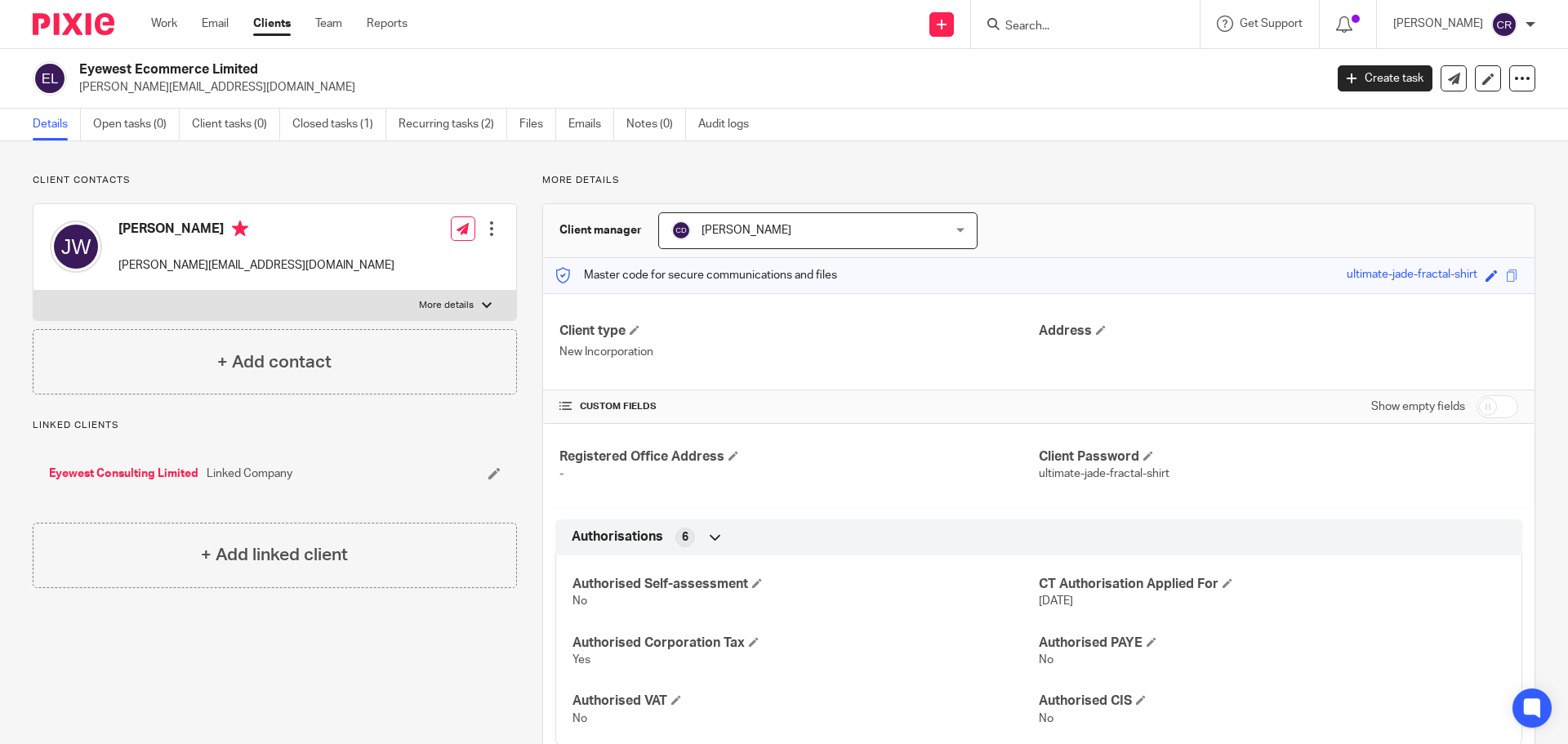
click at [156, 67] on h2 "Eyewest Ecommerce Limited" at bounding box center [572, 70] width 987 height 18
click at [156, 69] on h2 "Eyewest Ecommerce Limited" at bounding box center [572, 70] width 987 height 18
copy div "Eyewest Ecommerce Limited"
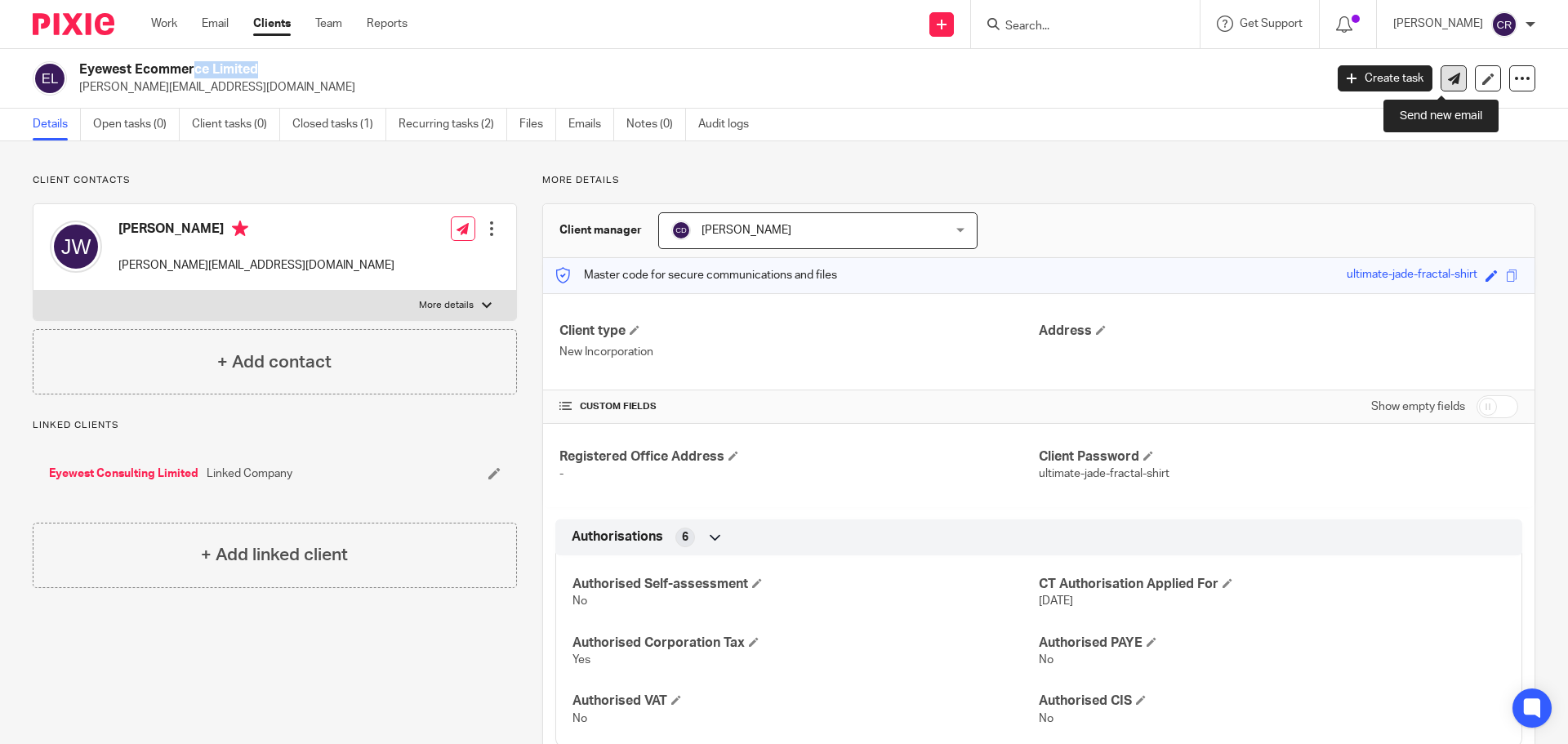
click at [1447, 74] on icon at bounding box center [1453, 79] width 13 height 13
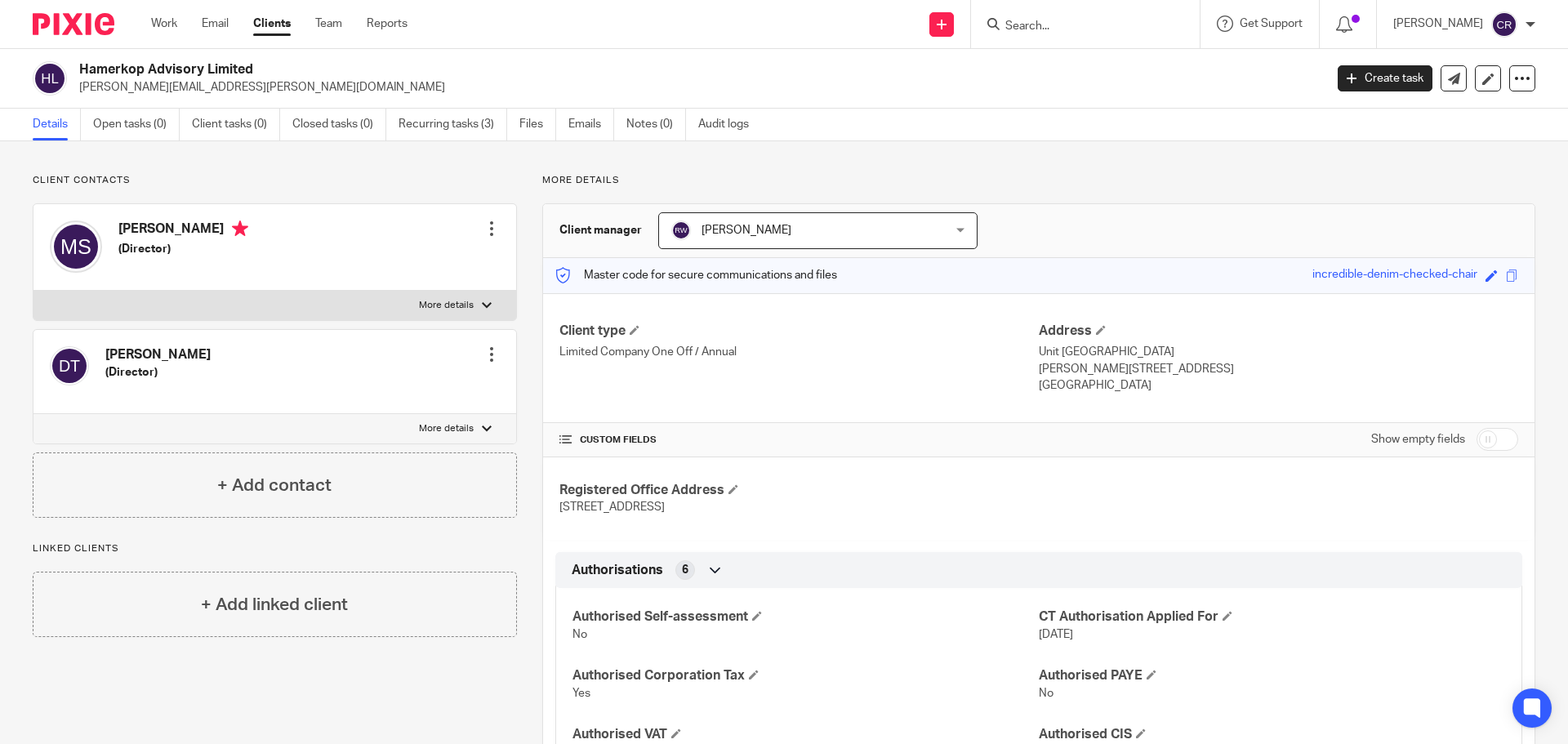
click at [111, 69] on h2 "Hamerkop Advisory Limited" at bounding box center [572, 70] width 987 height 18
click at [111, 70] on h2 "Hamerkop Advisory Limited" at bounding box center [572, 70] width 987 height 18
copy div "Hamerkop Advisory Limited"
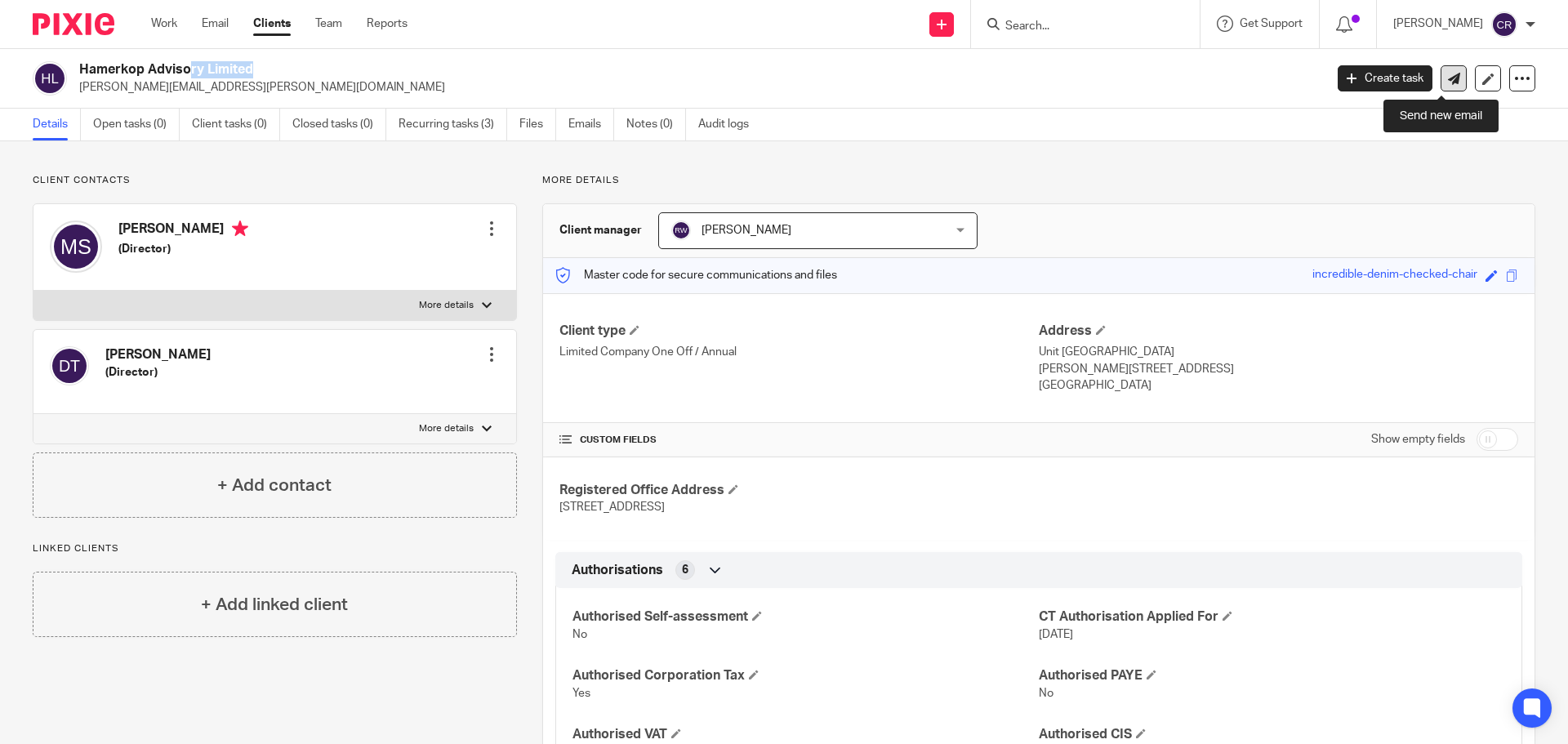
click at [1447, 81] on icon at bounding box center [1453, 79] width 13 height 13
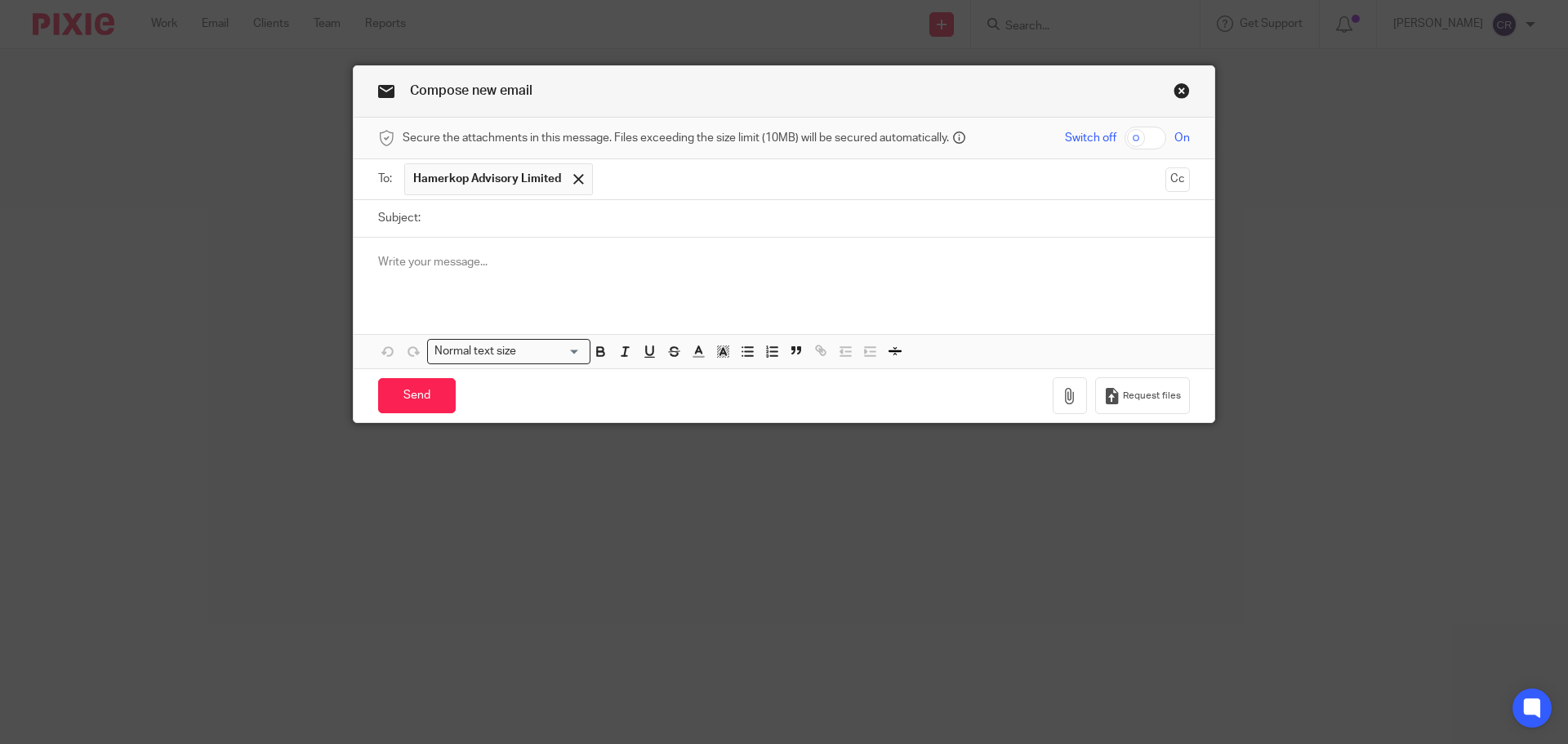
click at [487, 224] on input "Subject:" at bounding box center [809, 219] width 761 height 37
paste input "Hamerkop Advisory Limited"
type input "Hamerkop Advisory Limited"
click at [464, 272] on div at bounding box center [783, 268] width 861 height 63
paste div
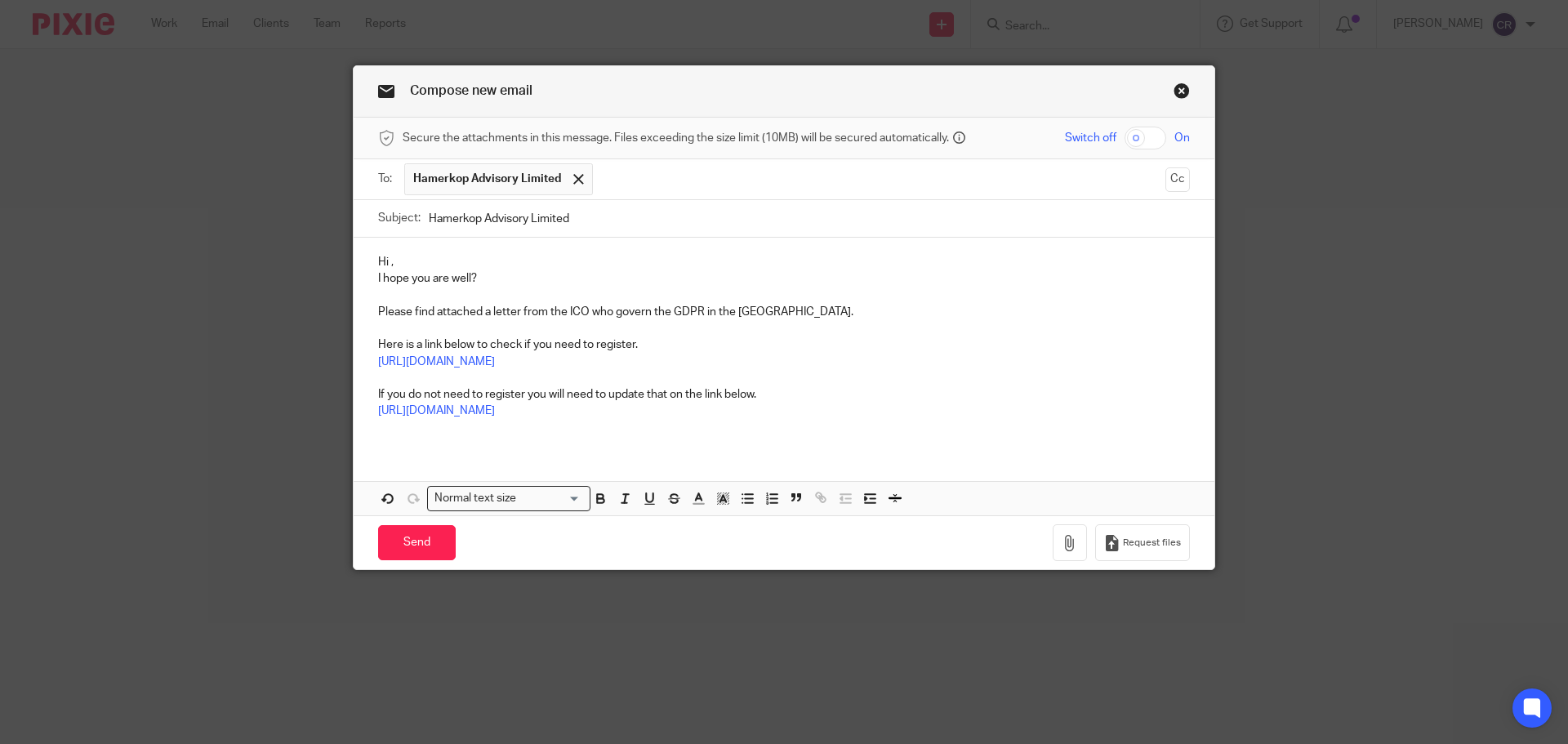
click at [385, 266] on p "Hi ," at bounding box center [784, 262] width 811 height 17
click at [481, 257] on p "Hi Matthew," at bounding box center [784, 262] width 811 height 17
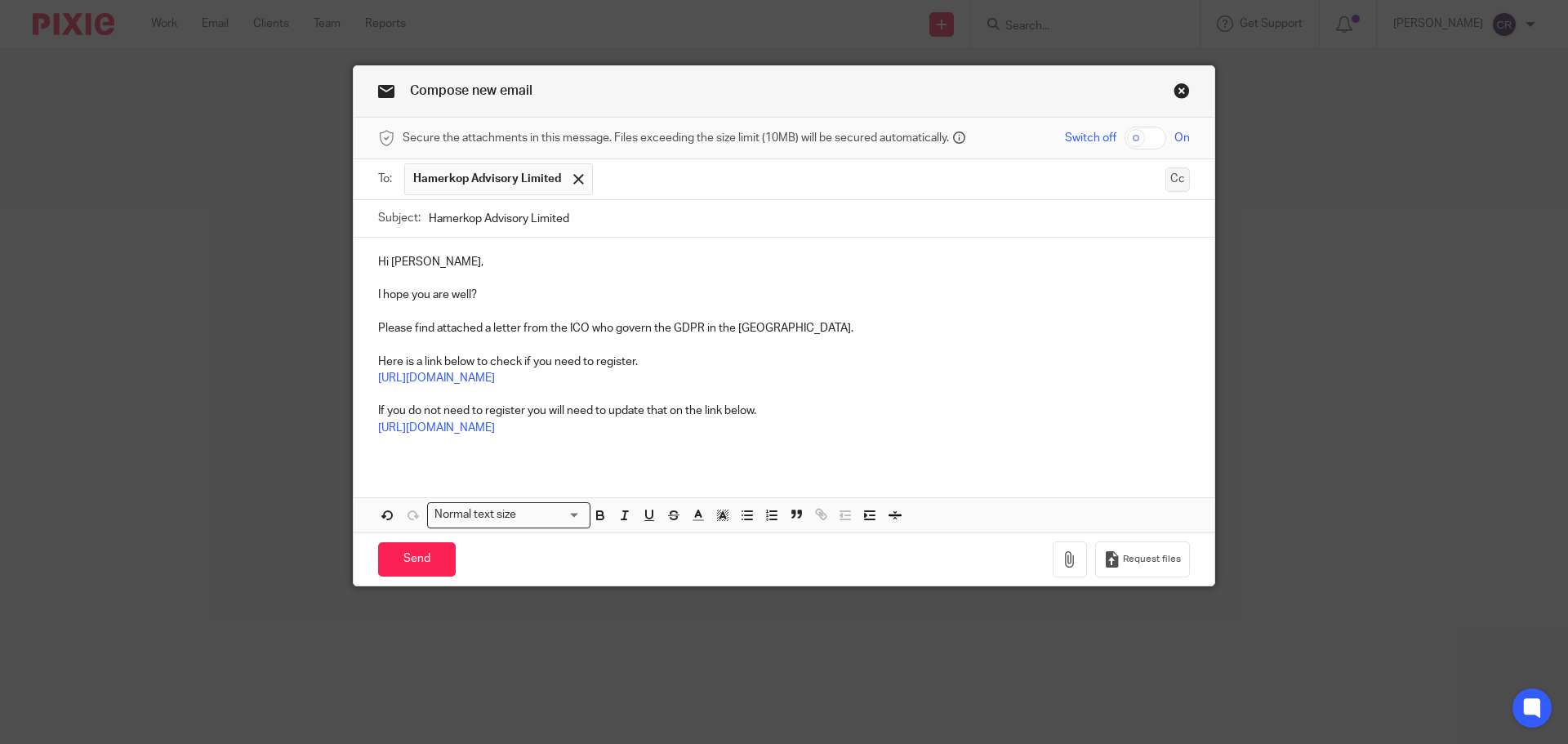
click at [1171, 175] on button "Cc" at bounding box center [1177, 179] width 24 height 24
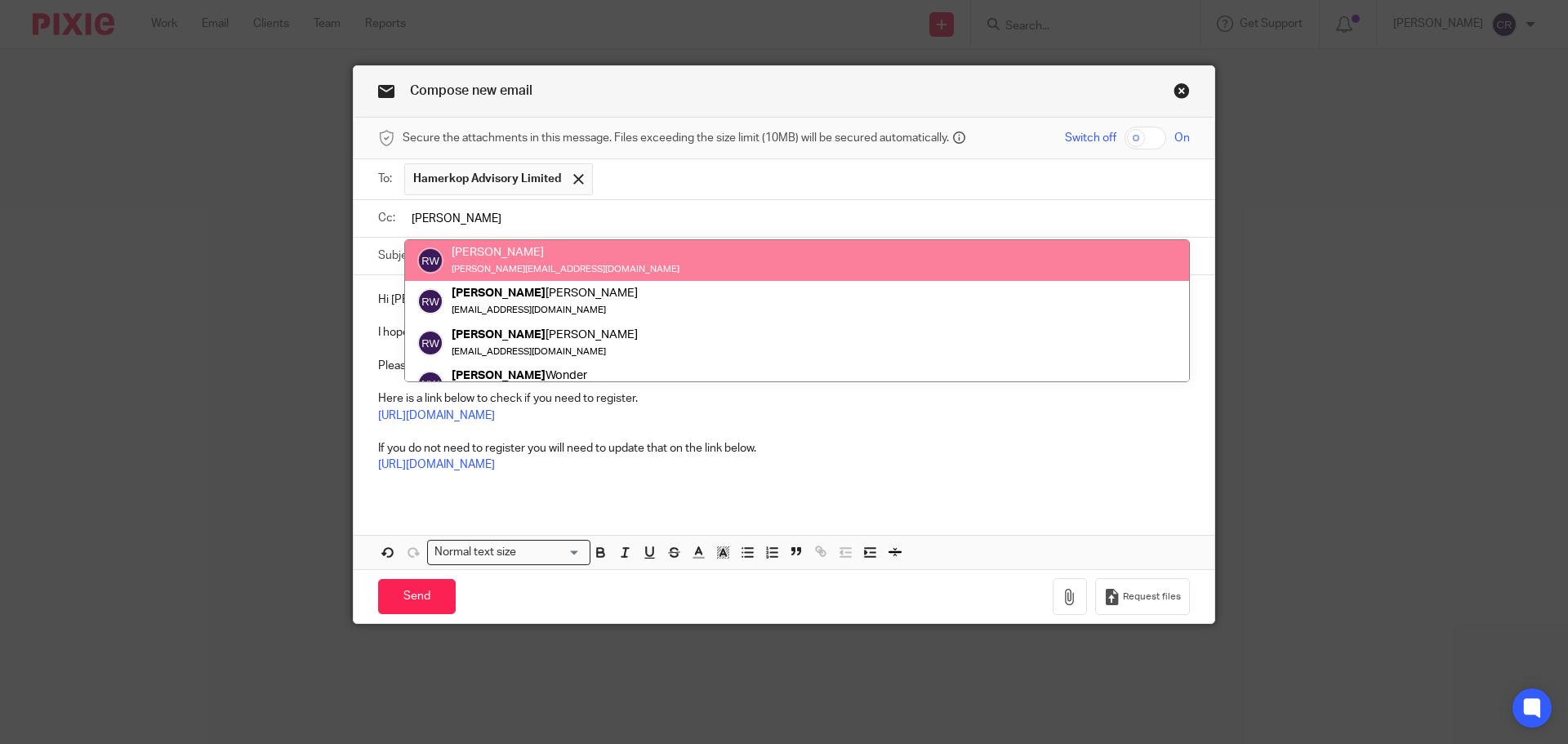
type input "ricky"
drag, startPoint x: 542, startPoint y: 263, endPoint x: 557, endPoint y: 237, distance: 30.0
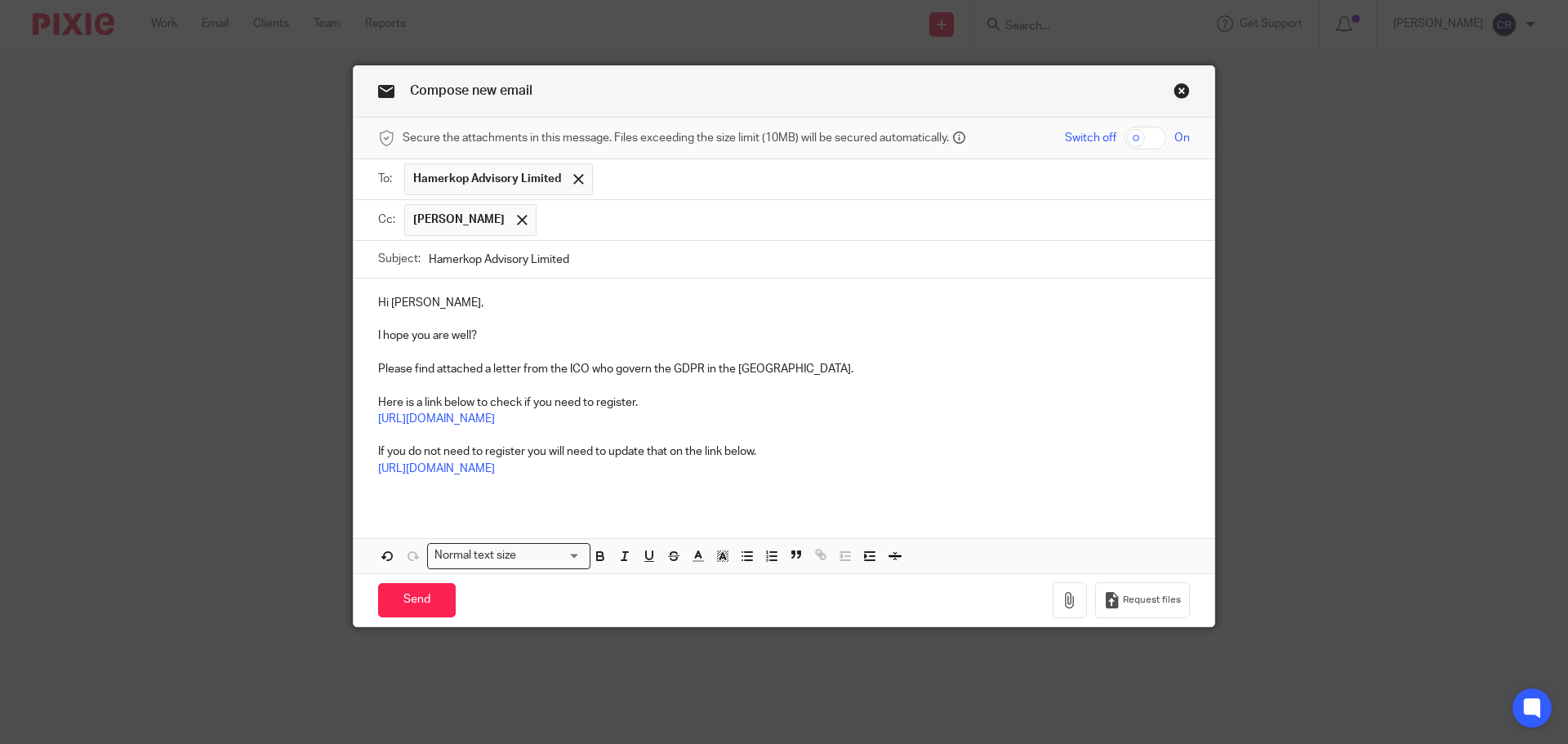
click at [608, 204] on input "text" at bounding box center [864, 220] width 638 height 32
click at [730, 186] on input "text" at bounding box center [892, 179] width 582 height 32
click at [672, 173] on span "[PERSON_NAME]" at bounding box center [663, 179] width 132 height 32
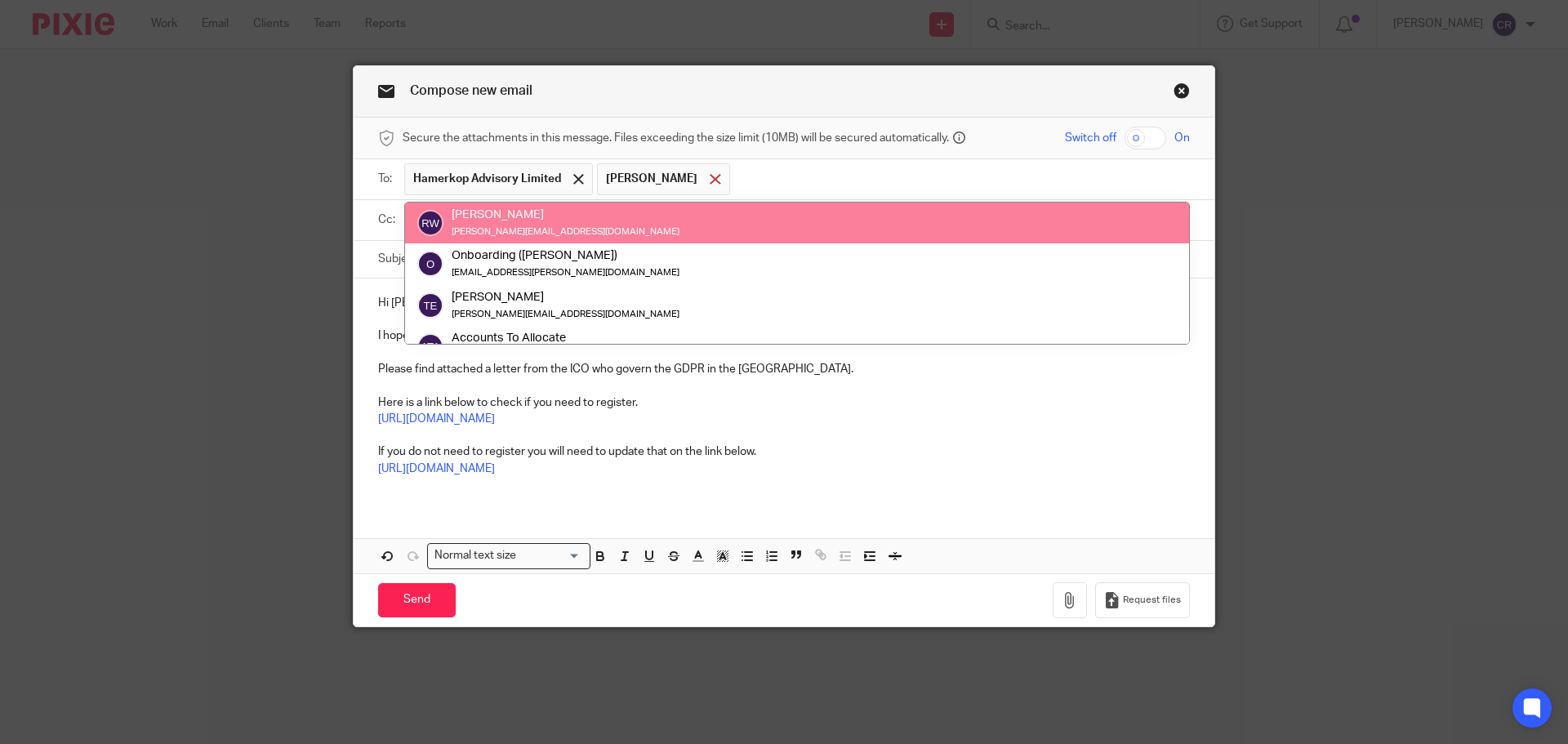
click at [709, 178] on span at bounding box center [714, 179] width 11 height 11
click at [699, 166] on input "text" at bounding box center [892, 179] width 582 height 32
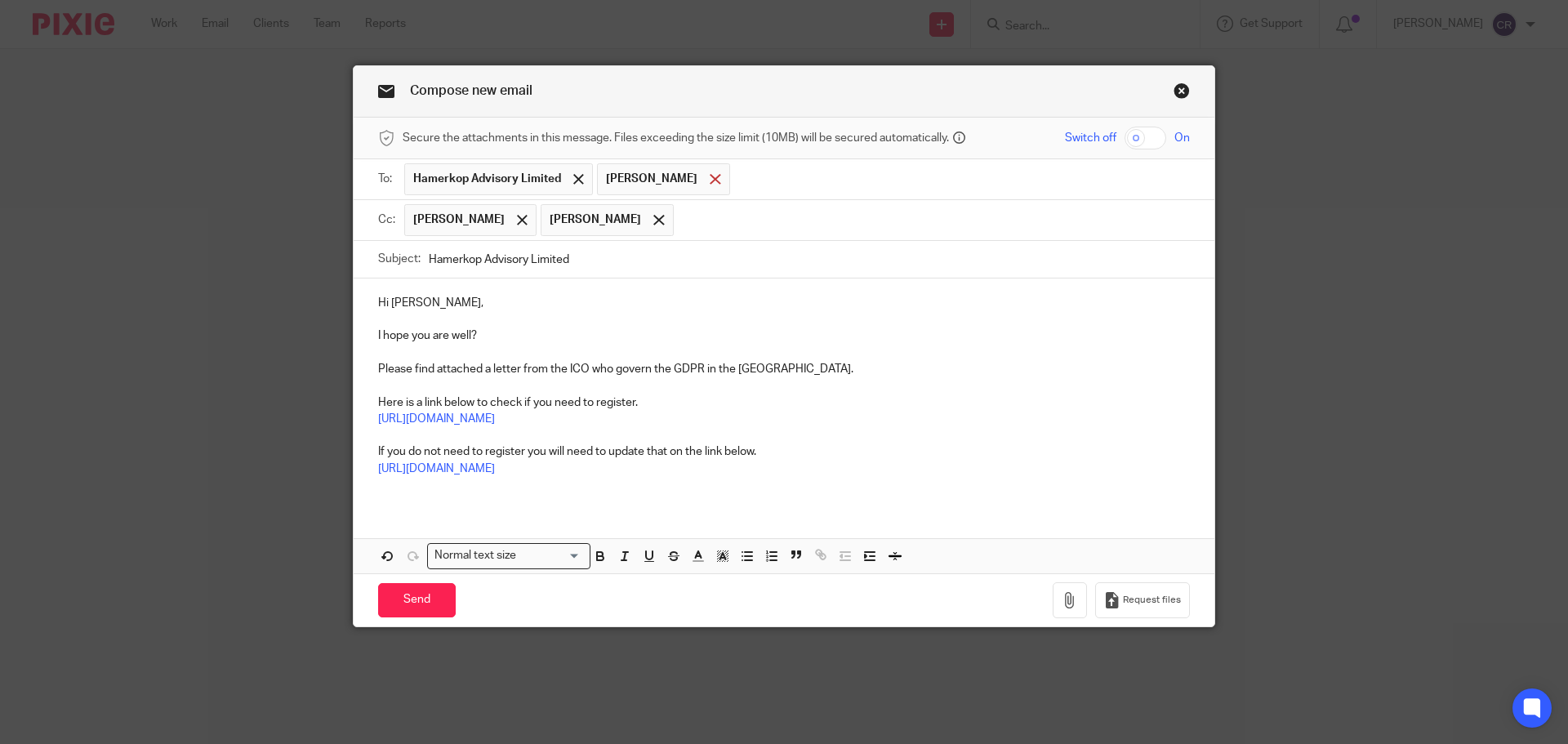
click at [709, 174] on span at bounding box center [714, 179] width 11 height 11
click at [654, 216] on span at bounding box center [659, 220] width 11 height 11
click at [613, 263] on input "Hamerkop Advisory Limited" at bounding box center [809, 260] width 761 height 37
paste input "- ICO Letter - Action Required"
drag, startPoint x: 398, startPoint y: 264, endPoint x: 331, endPoint y: 257, distance: 67.4
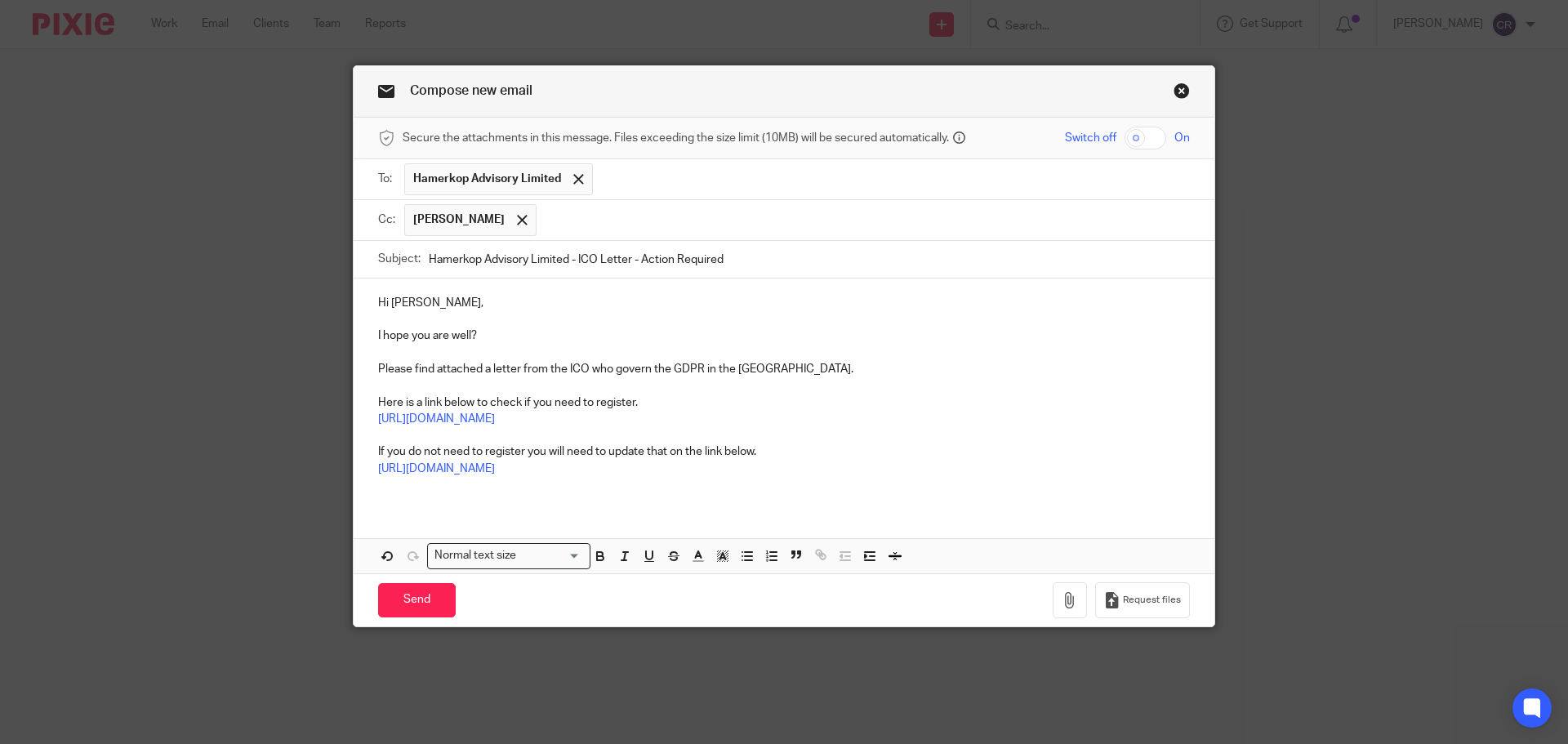
click at [331, 257] on div "Compose new email Secure the attachments in this message. Files exceeding the s…" at bounding box center [784, 372] width 1568 height 744
type input "Hamerkop Advisory Limited - ICO Letter - Action Required"
click at [1064, 601] on icon "button" at bounding box center [1069, 600] width 17 height 17
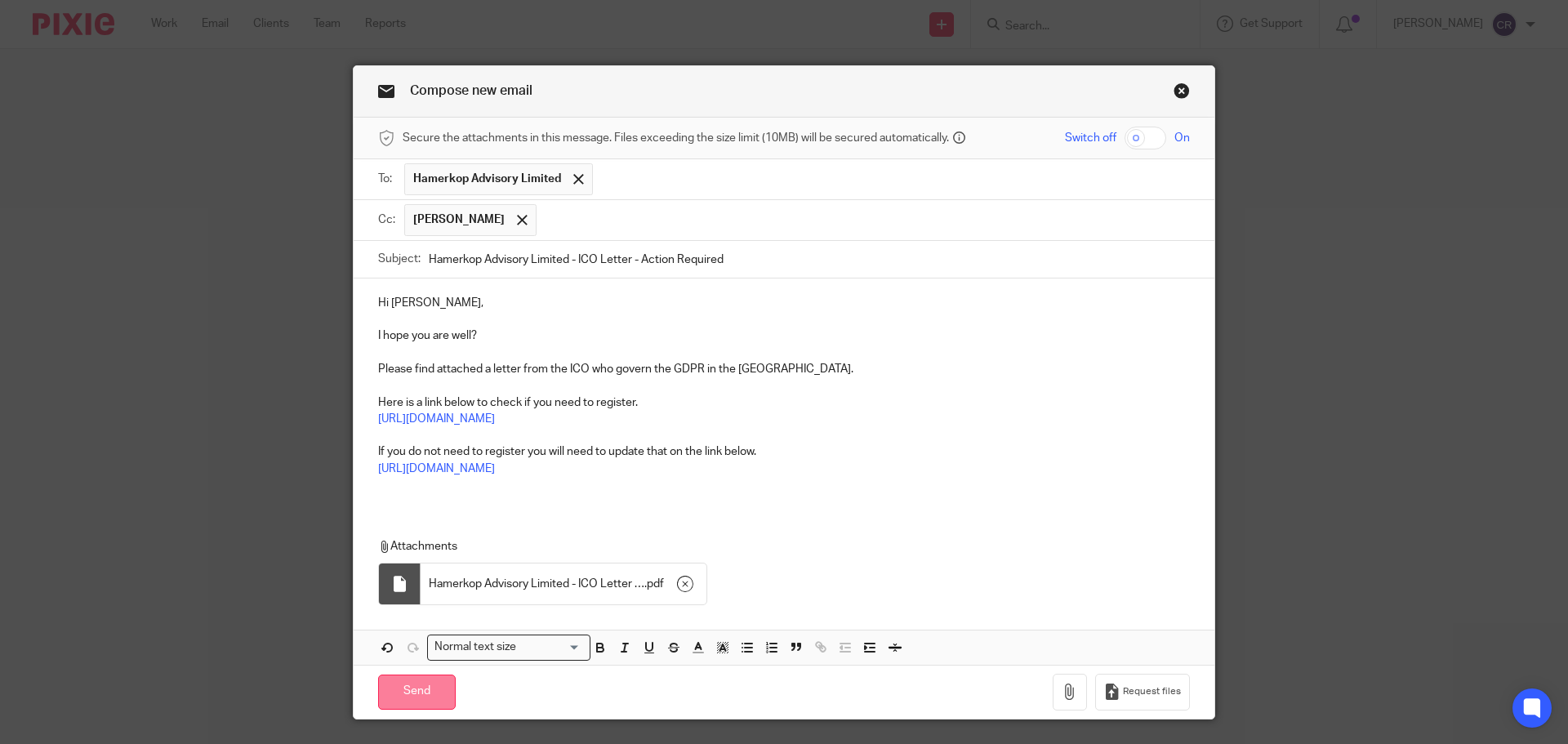
click at [399, 694] on input "Send" at bounding box center [417, 691] width 78 height 35
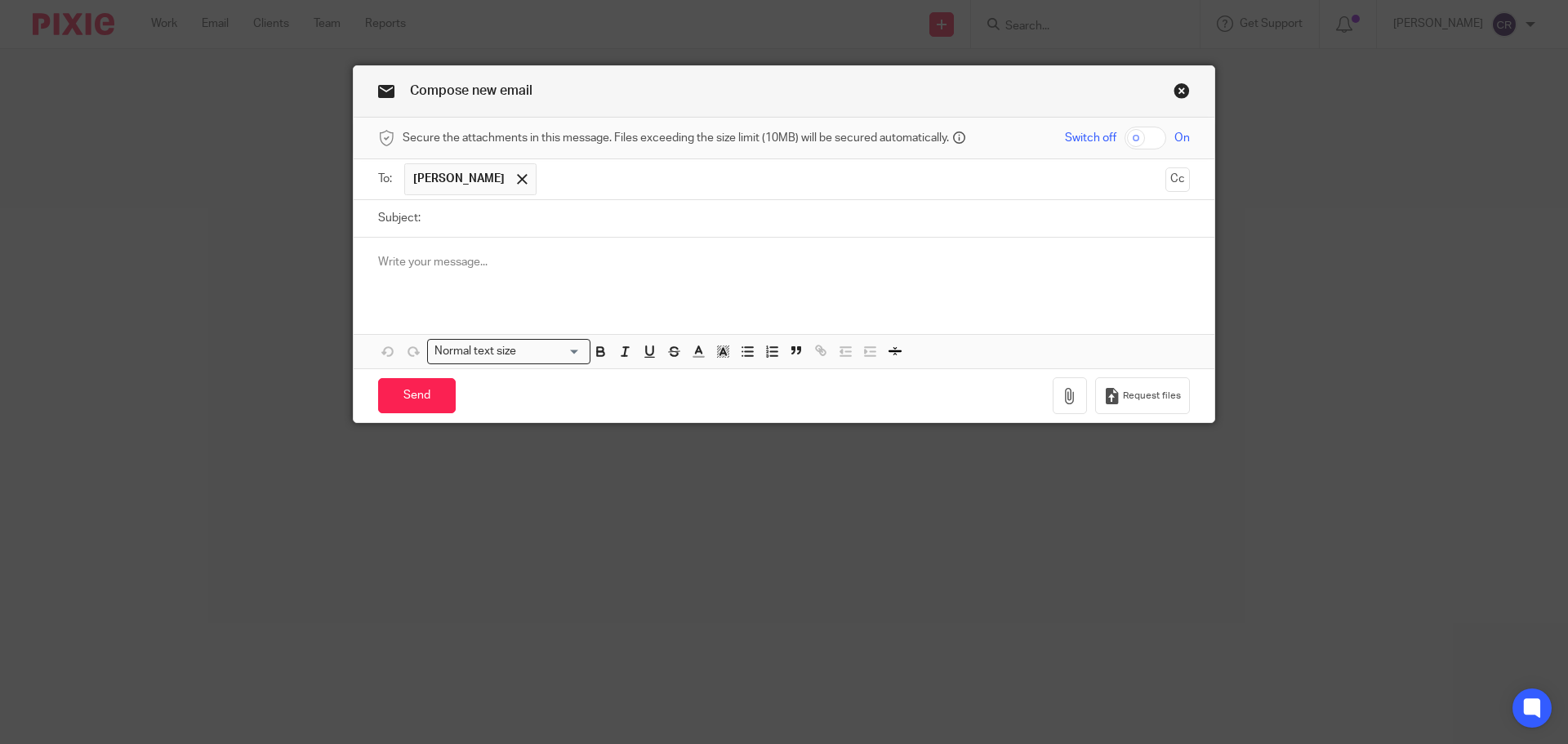
click at [454, 239] on div at bounding box center [783, 268] width 861 height 63
click at [458, 222] on input "Subject:" at bounding box center [809, 219] width 761 height 37
paste input "Eyewest Ecommerce Limited"
click at [560, 262] on p at bounding box center [784, 262] width 811 height 17
click at [722, 216] on input "Eyewest Ecommerce Limited" at bounding box center [809, 219] width 761 height 37
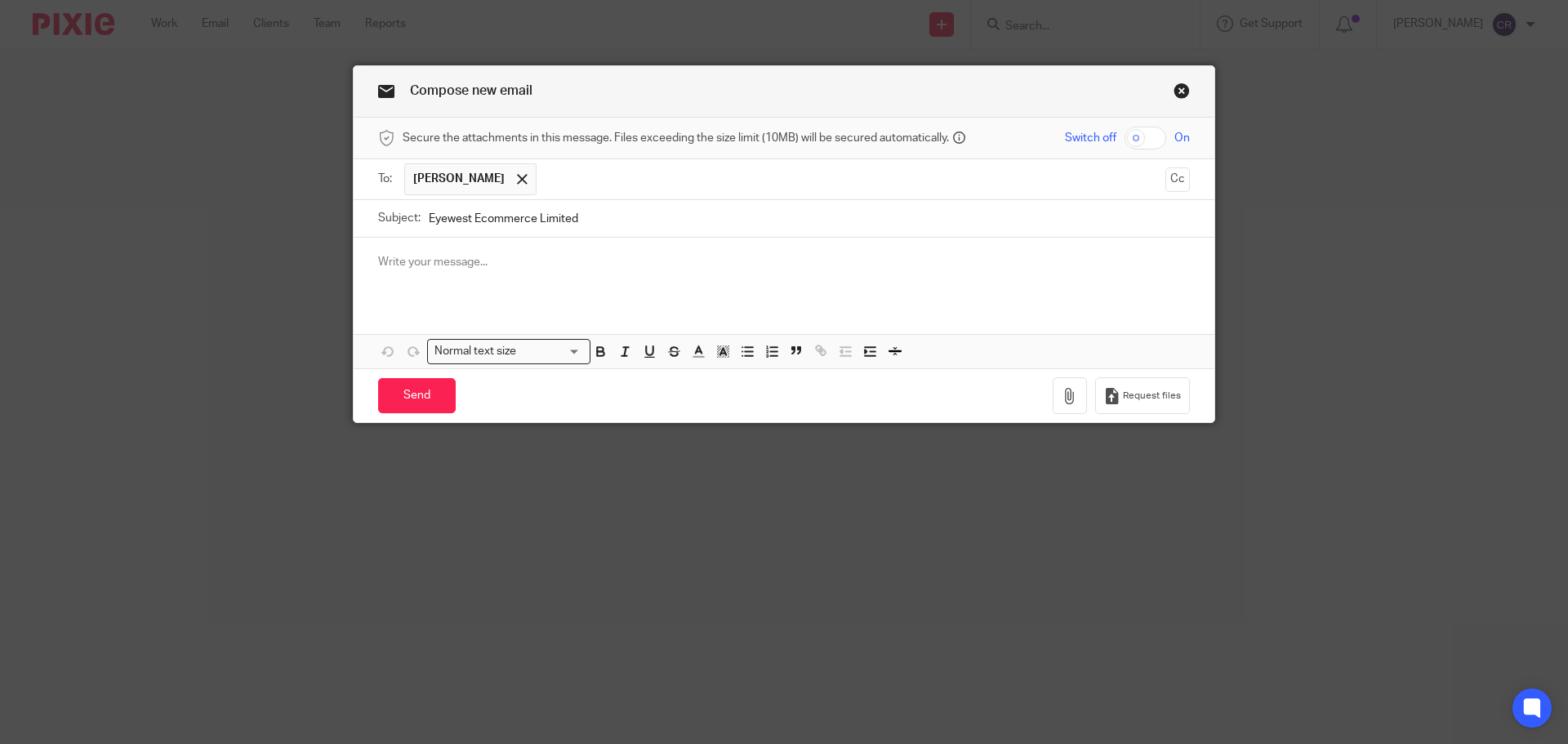
paste input "- ICO Letter - Action Required"
click at [676, 208] on input "Eyewest Ecommerce Limited - ICO Letter - Action Required" at bounding box center [809, 219] width 761 height 37
click at [676, 209] on input "Eyewest Ecommerce Limited - ICO Letter - Action Required" at bounding box center [809, 219] width 761 height 37
click at [683, 209] on input "Eyewest Ecommerce Limited - ICO Letter - Action Required" at bounding box center [809, 219] width 761 height 37
click at [684, 209] on input "Eyewest Ecommerce Limited - ICO Letter - Action Required" at bounding box center [809, 219] width 761 height 37
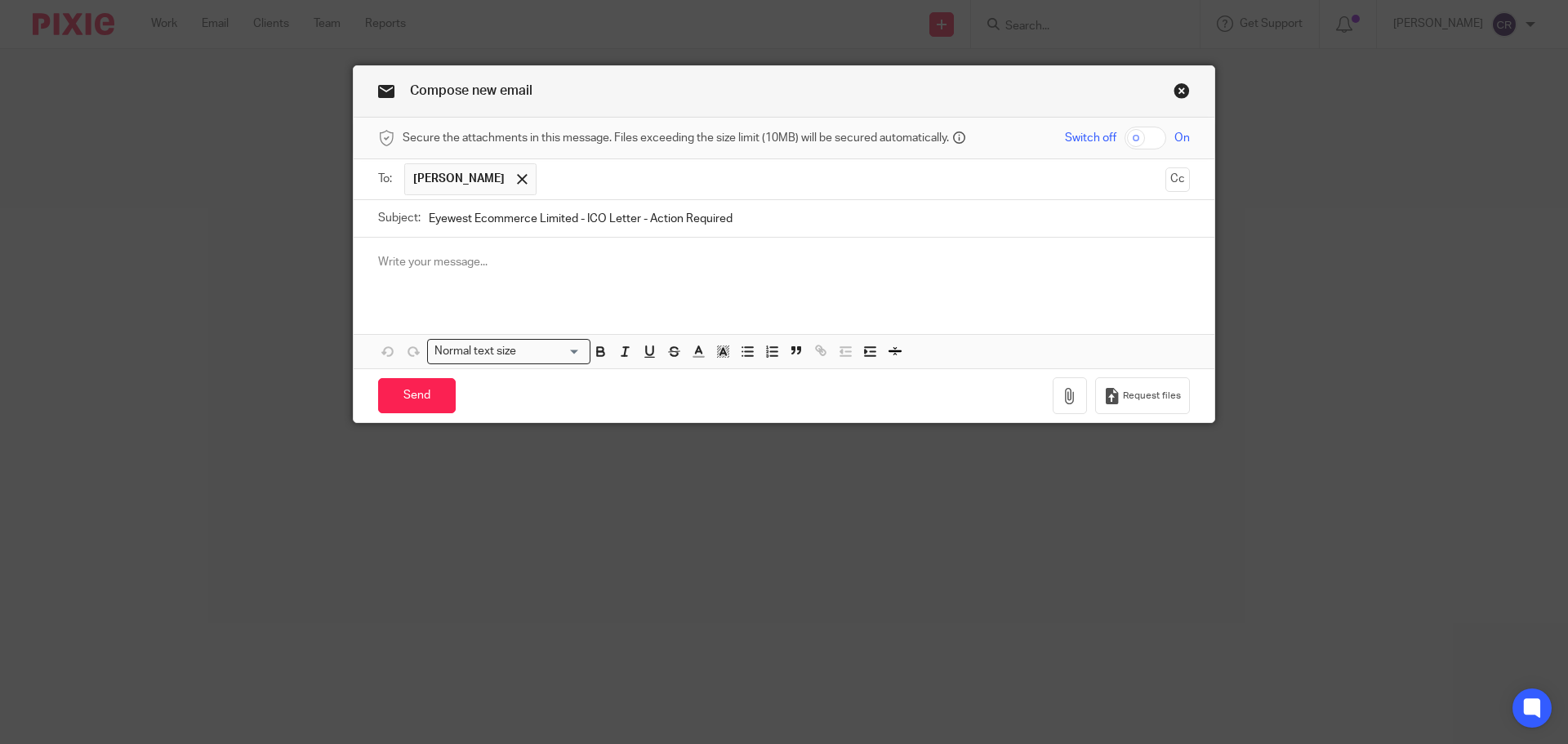
click at [678, 215] on input "Eyewest Ecommerce Limited - ICO Letter - Action Required" at bounding box center [809, 219] width 761 height 37
type input "Eyewest Ecommerce Limited - ICO Letter - Action Required"
drag, startPoint x: 1538, startPoint y: 212, endPoint x: 1567, endPoint y: 212, distance: 29.0
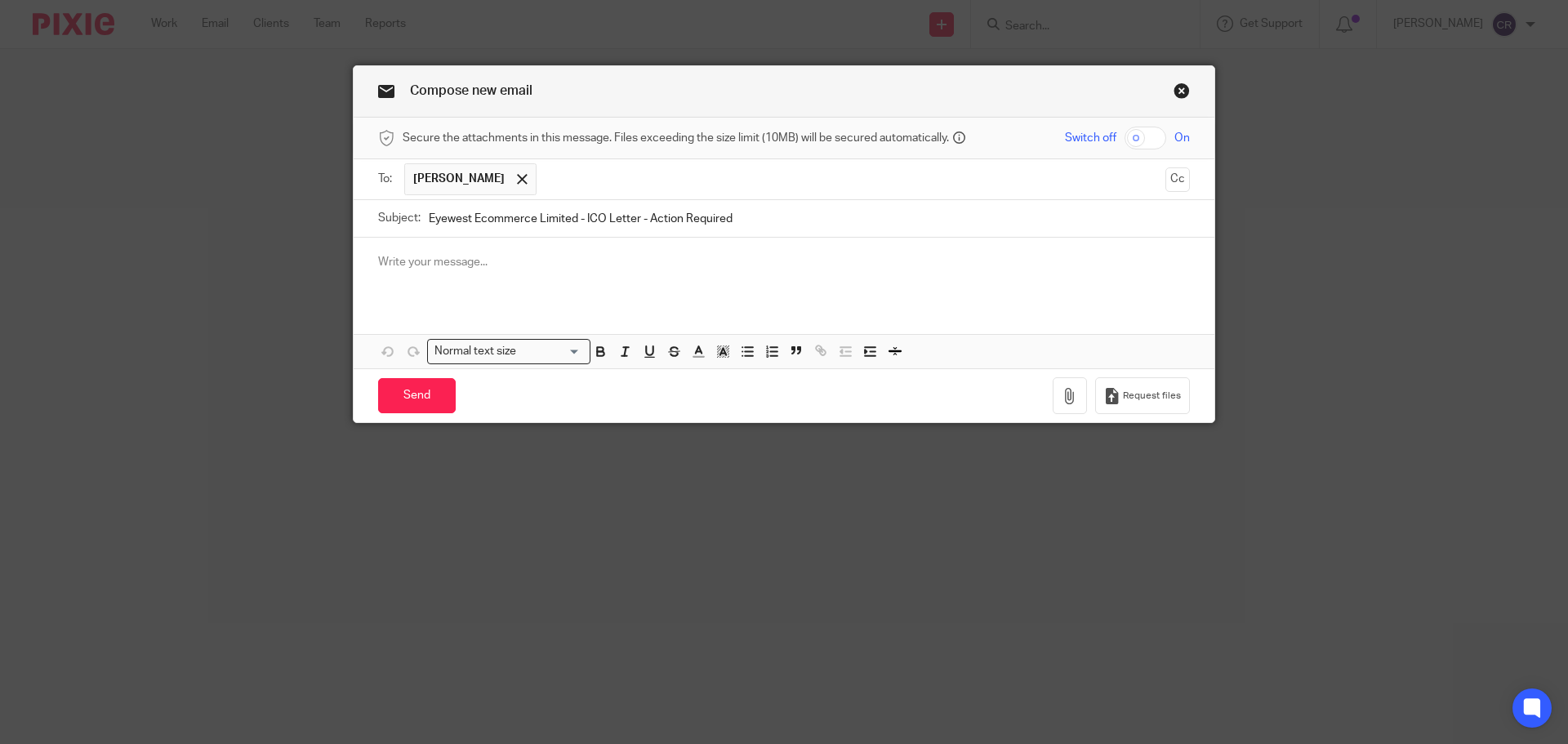
click at [1567, 212] on div "Compose new email Secure the attachments in this message. Files exceeding the s…" at bounding box center [784, 372] width 1568 height 744
click at [539, 249] on div at bounding box center [783, 268] width 861 height 63
paste div
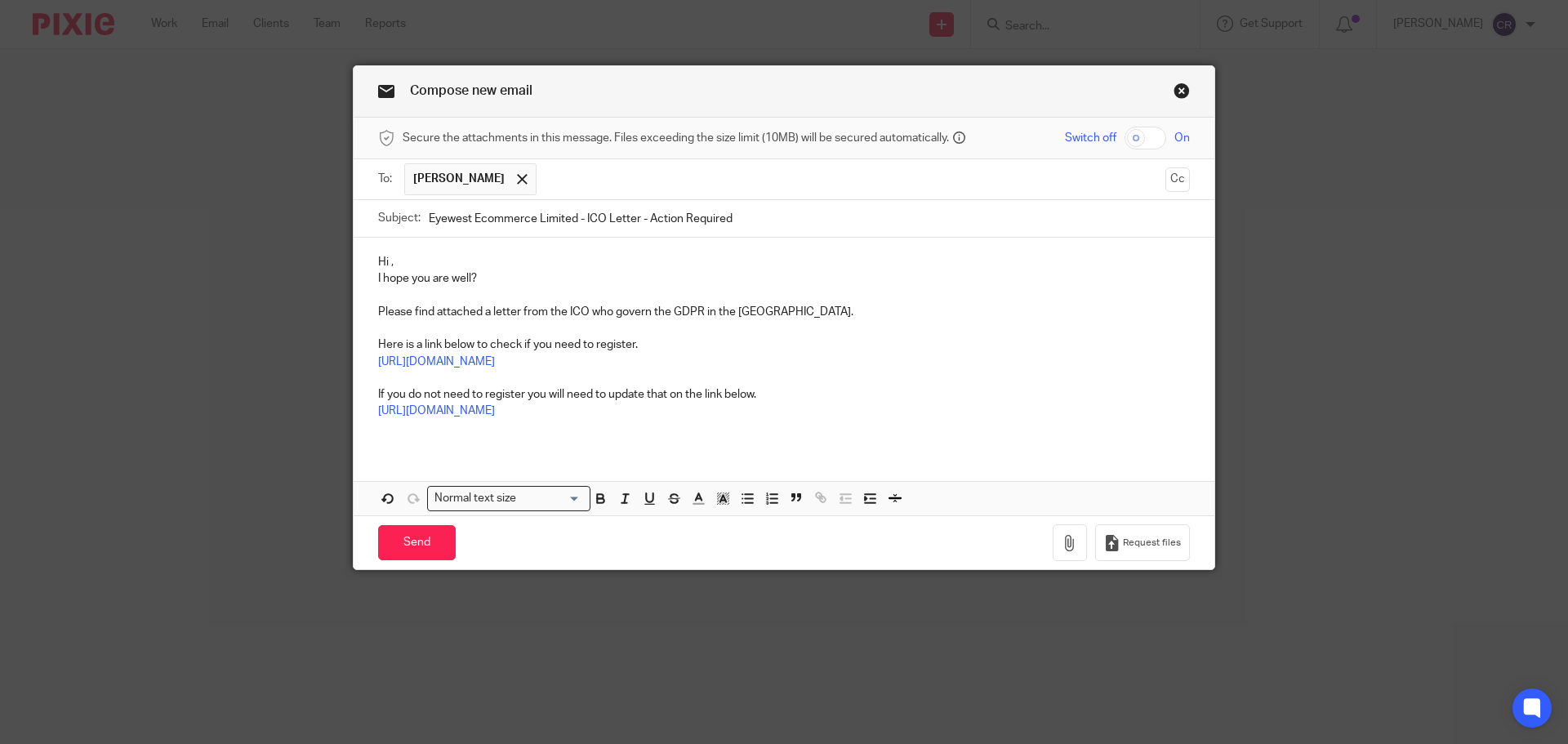
click at [384, 261] on p "Hi ," at bounding box center [784, 262] width 811 height 17
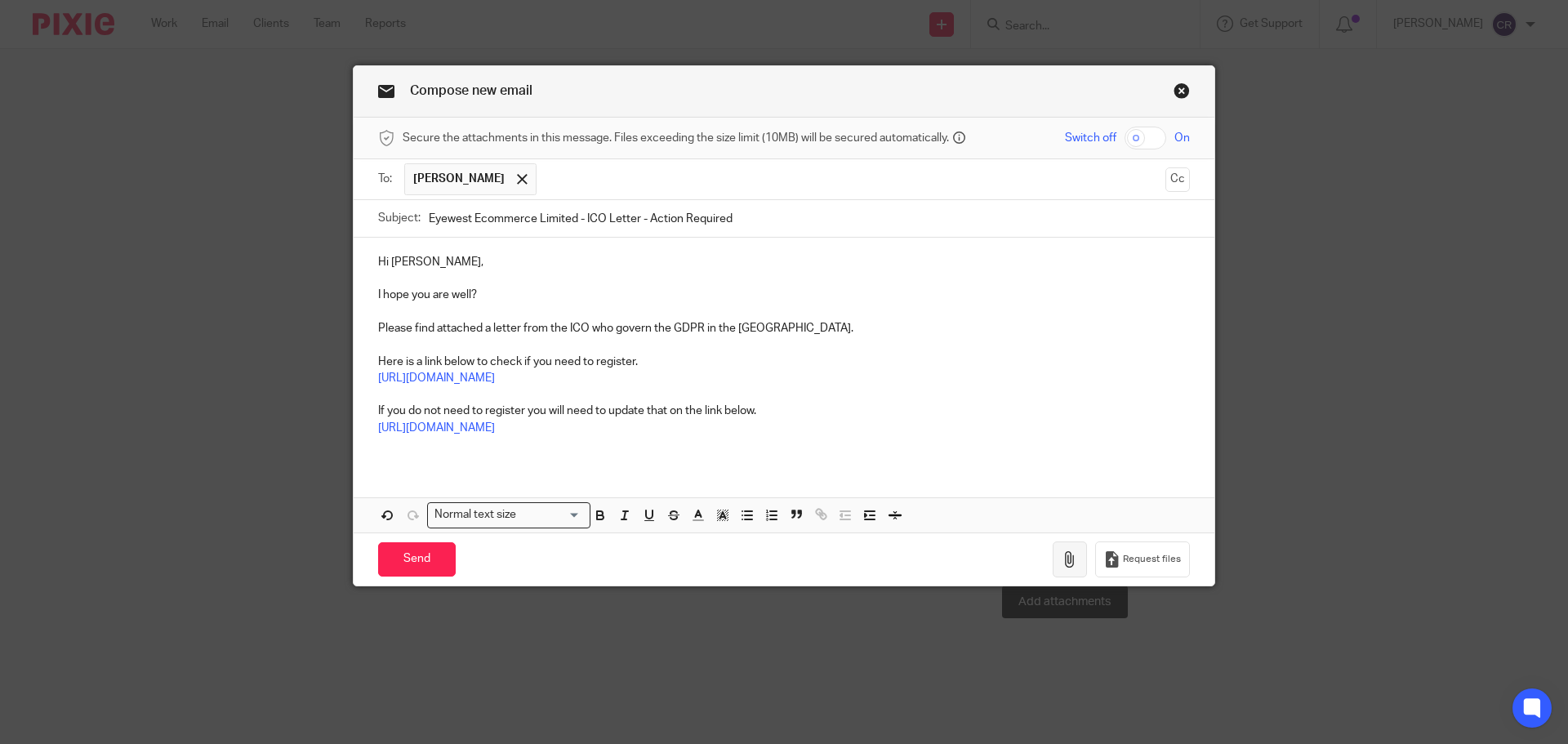
click at [1061, 561] on icon "button" at bounding box center [1069, 559] width 17 height 17
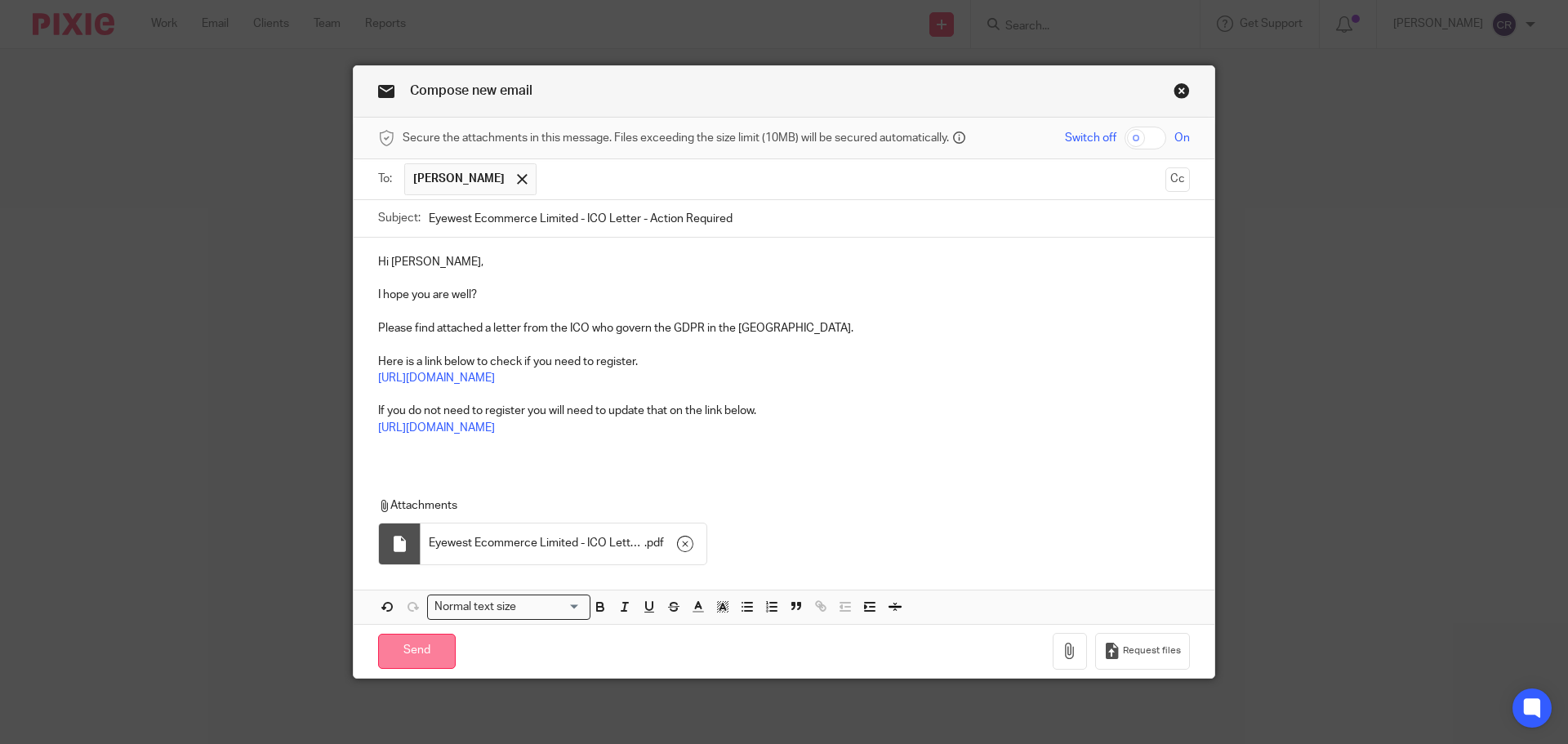
click at [419, 659] on input "Send" at bounding box center [417, 651] width 78 height 35
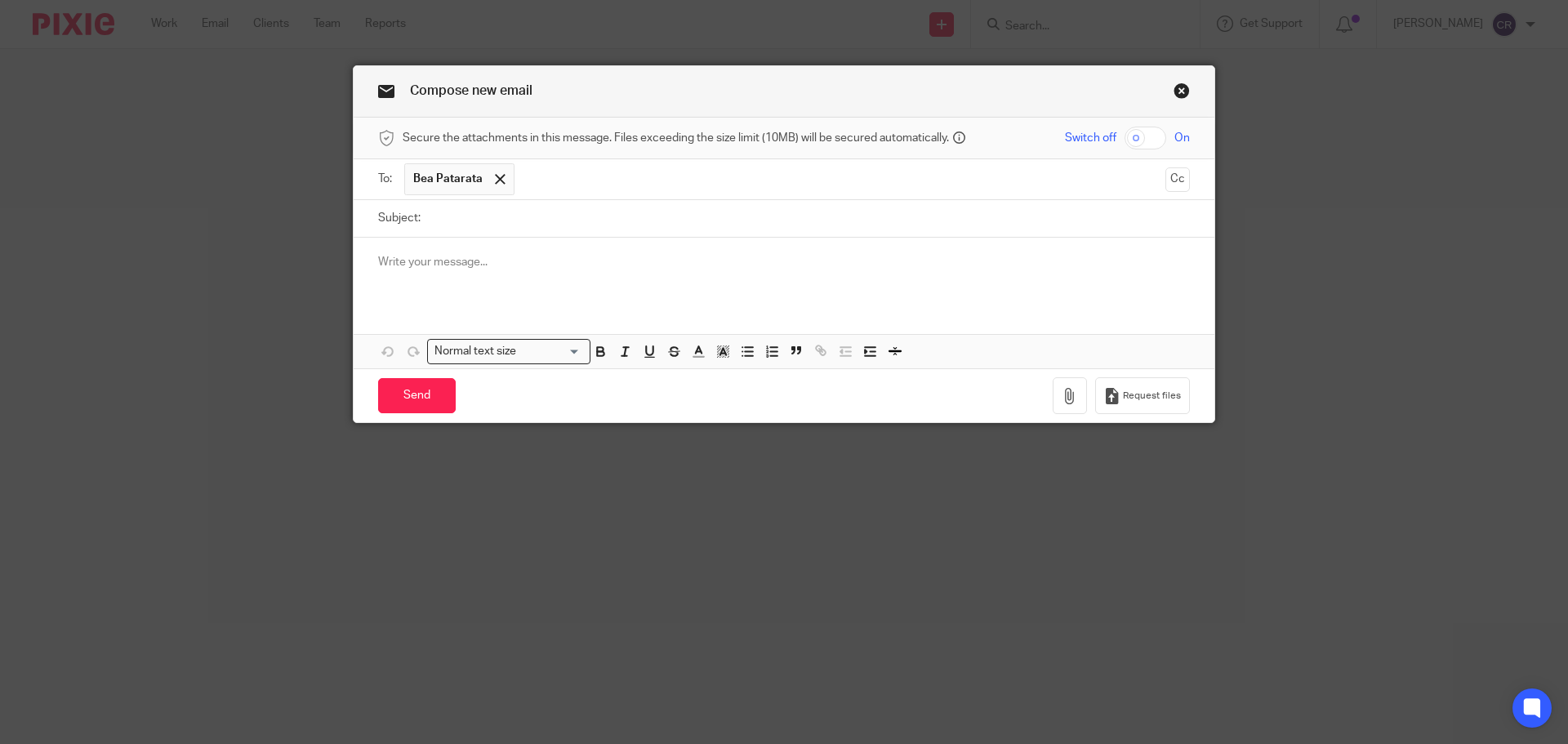
click at [490, 272] on div at bounding box center [783, 268] width 861 height 63
paste div
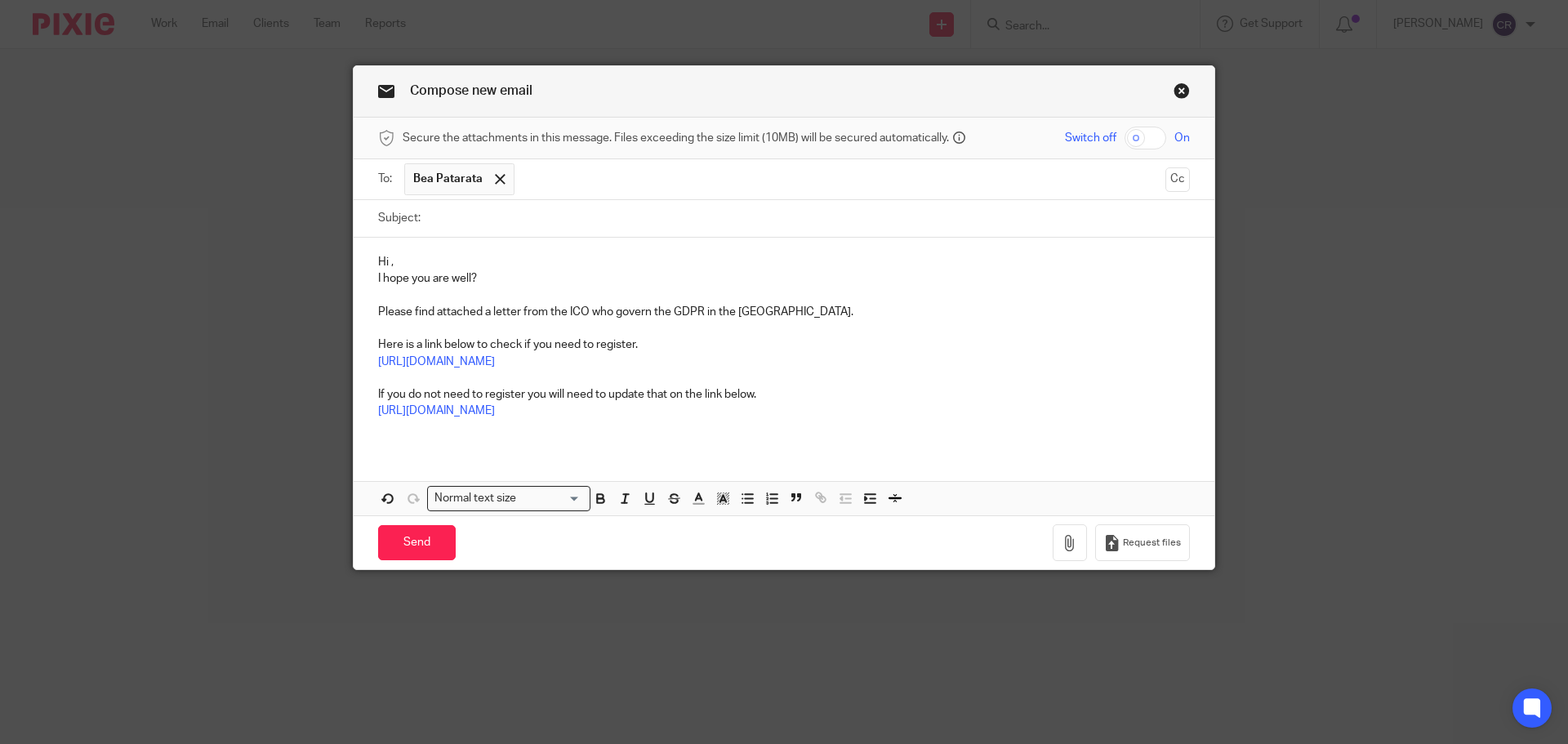
click at [385, 257] on p "Hi ," at bounding box center [784, 262] width 811 height 17
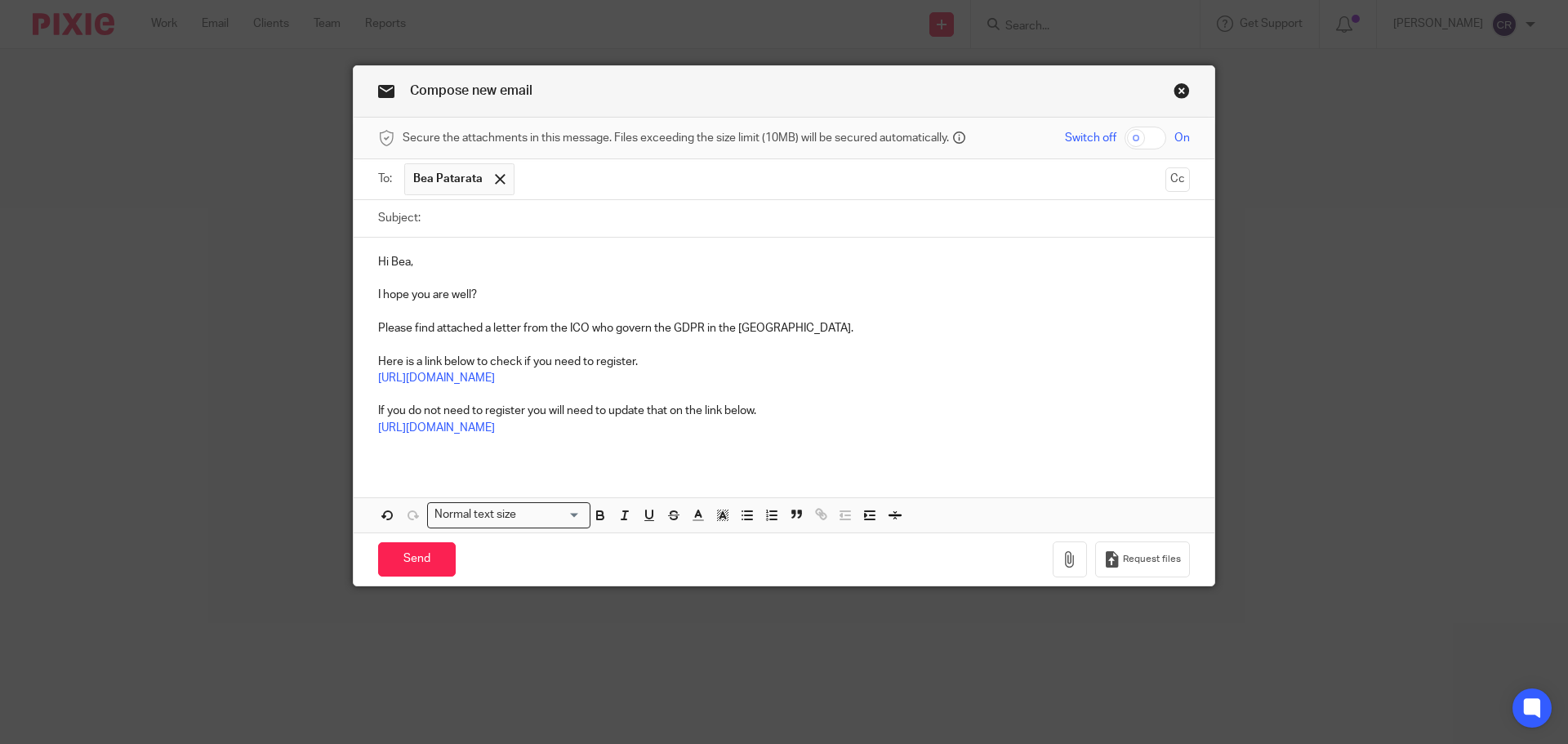
click at [464, 213] on input "Subject:" at bounding box center [809, 219] width 761 height 37
paste input "BEATRIZ PATARATA LIMITED"
click at [714, 218] on input "BEATRIZ PATARATA LIMITED" at bounding box center [809, 219] width 761 height 37
paste input "- ICO Letter - Action Required"
click at [584, 211] on input "BEATRIZ PATARATA LIMITED - ICO Letter - Action Required" at bounding box center [809, 219] width 761 height 37
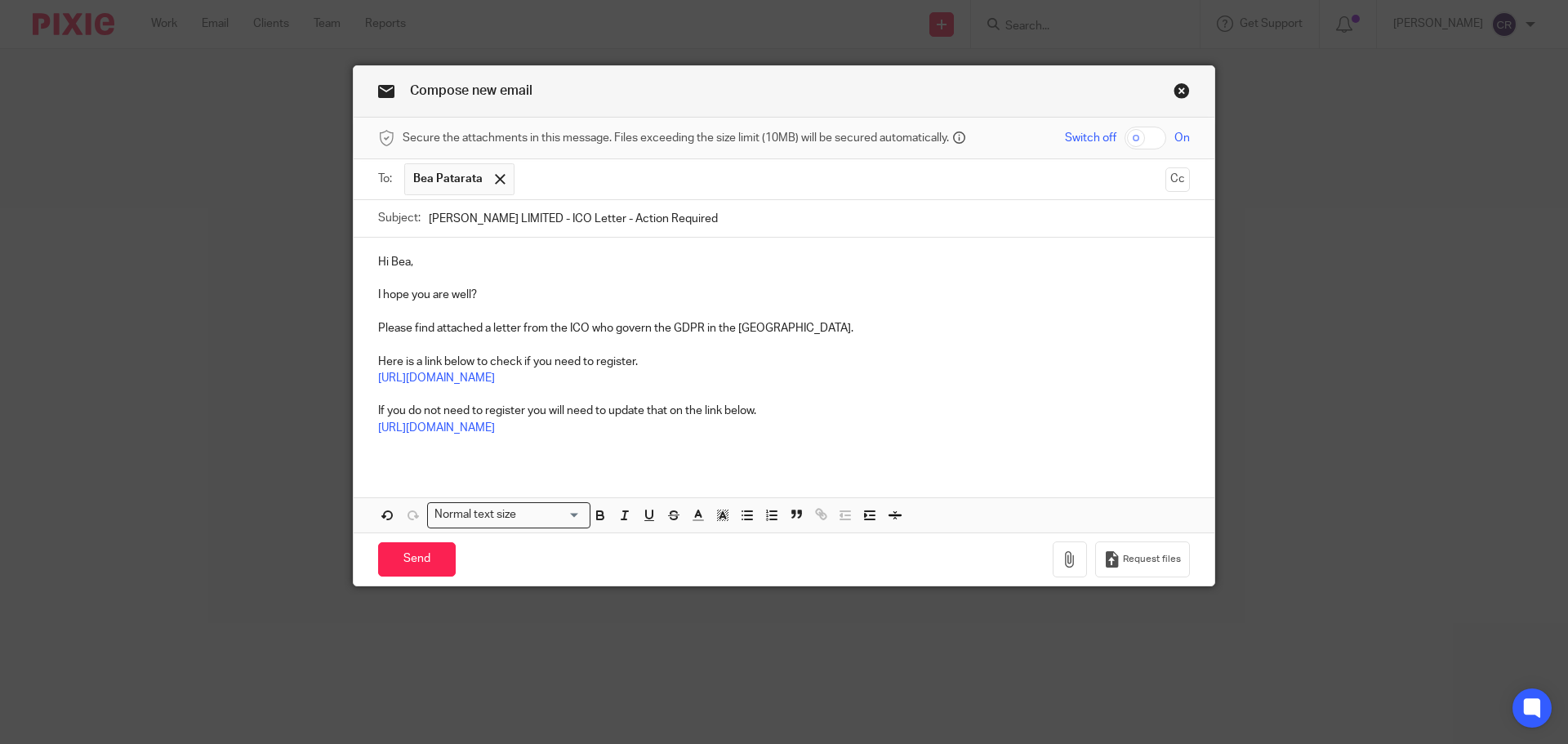
click at [583, 211] on input "BEATRIZ PATARATA LIMITED - ICO Letter - Action Required" at bounding box center [809, 219] width 761 height 37
type input "BEATRIZ PATARATA LIMITED - ICO Letter - Action Required"
click at [1056, 558] on button "button" at bounding box center [1069, 560] width 34 height 37
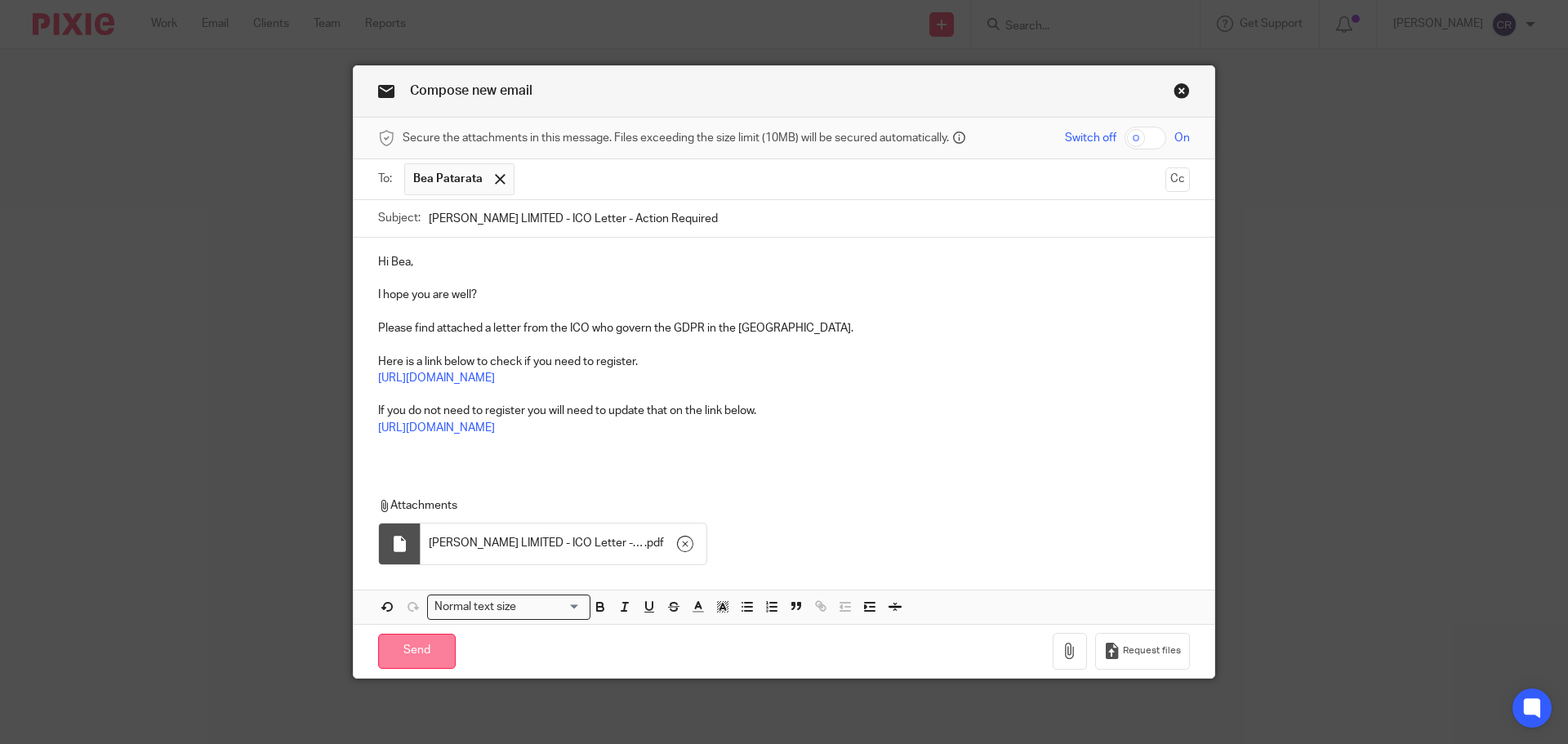
click at [411, 651] on input "Send" at bounding box center [417, 651] width 78 height 35
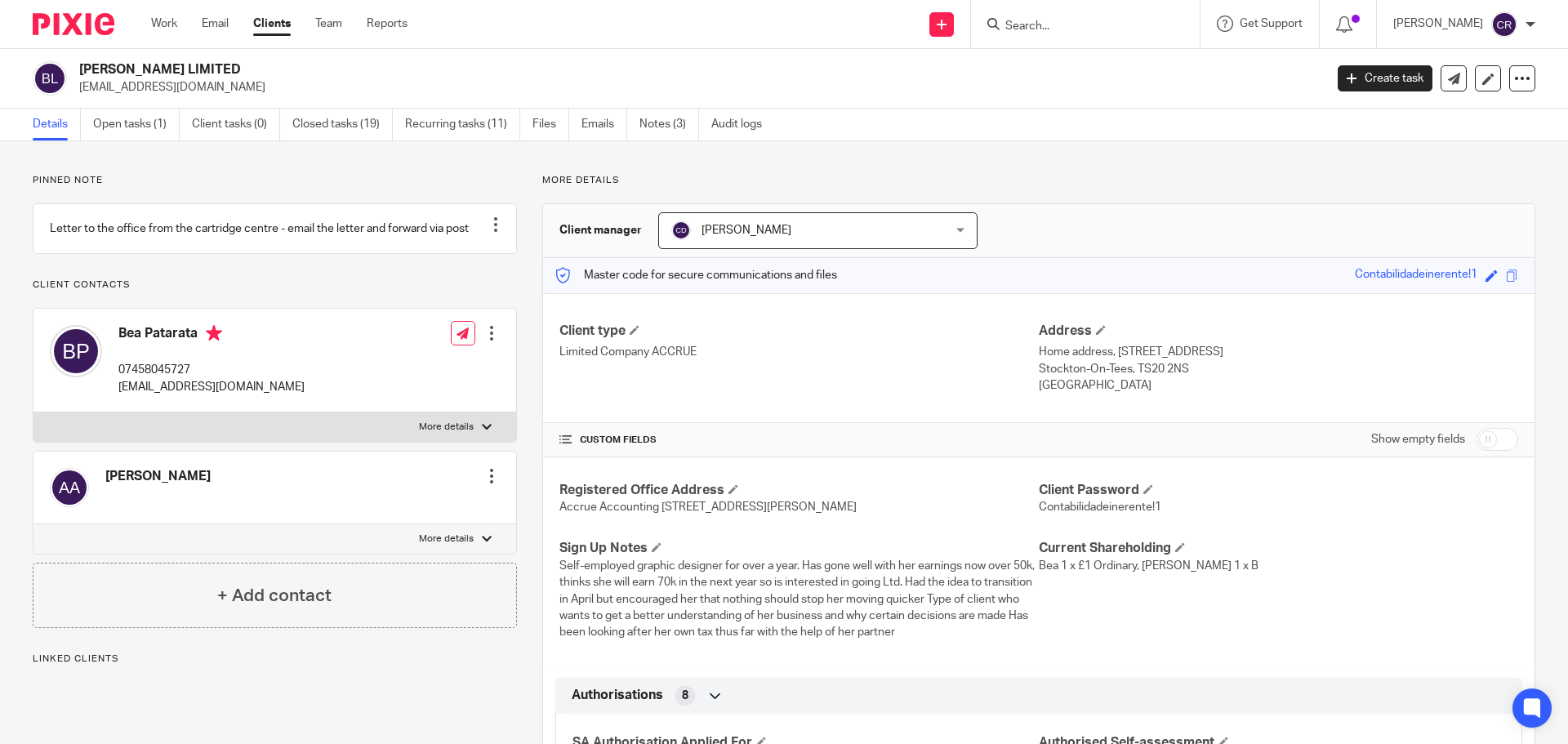
click at [150, 66] on h2 "BEATRIZ PATARATA LIMITED" at bounding box center [572, 70] width 987 height 18
copy div "BEATRIZ PATARATA LIMITED"
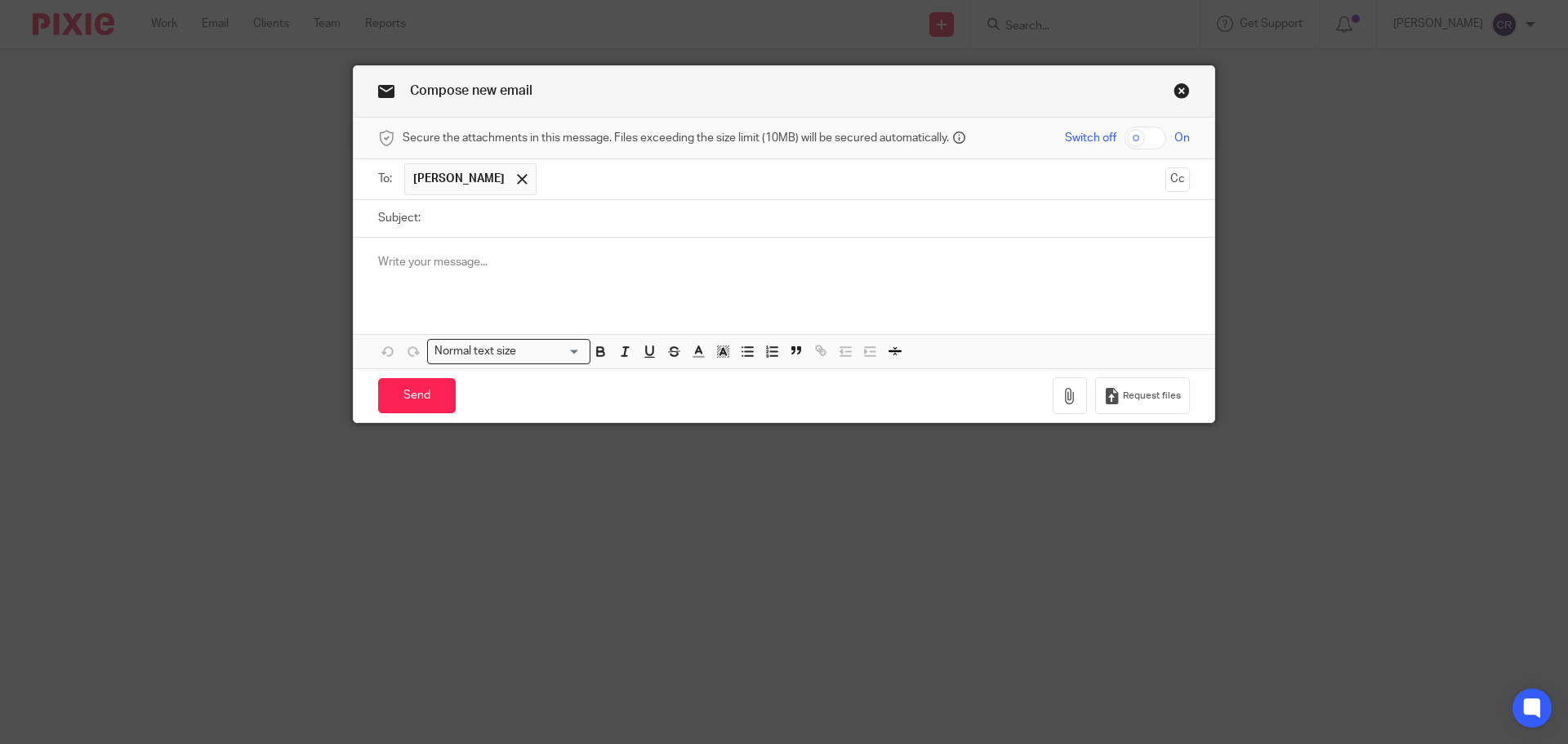
click at [506, 227] on input "Subject:" at bounding box center [809, 219] width 761 height 37
paste input "Rule Of 40 Ltd"
click at [579, 221] on input "Rule Of 40 Ltd" at bounding box center [809, 219] width 761 height 37
paste input "- ICO Letter - Action Required"
type input "Rule Of 40 Ltd - ICO Letter - Action Required"
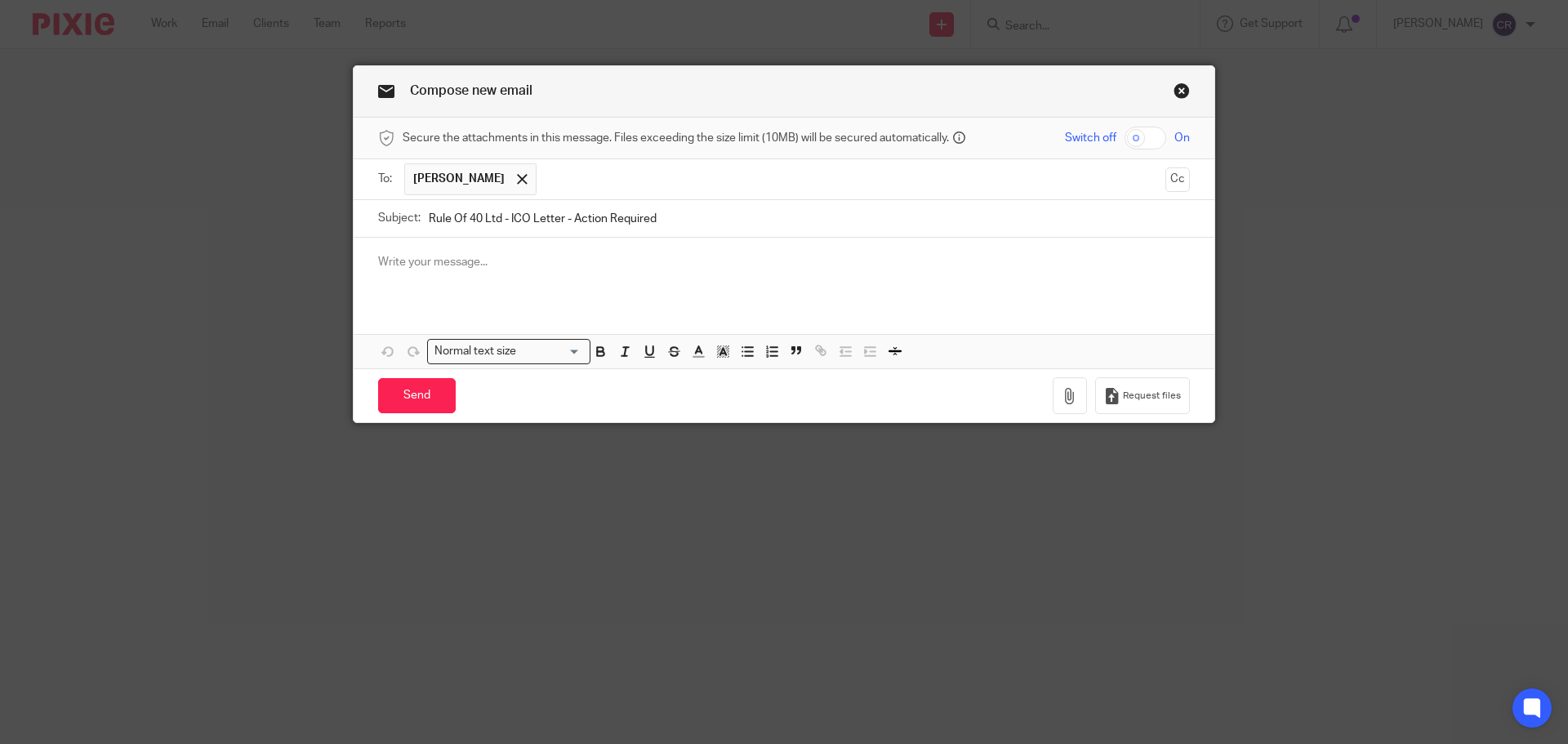
click at [430, 264] on p at bounding box center [784, 262] width 811 height 17
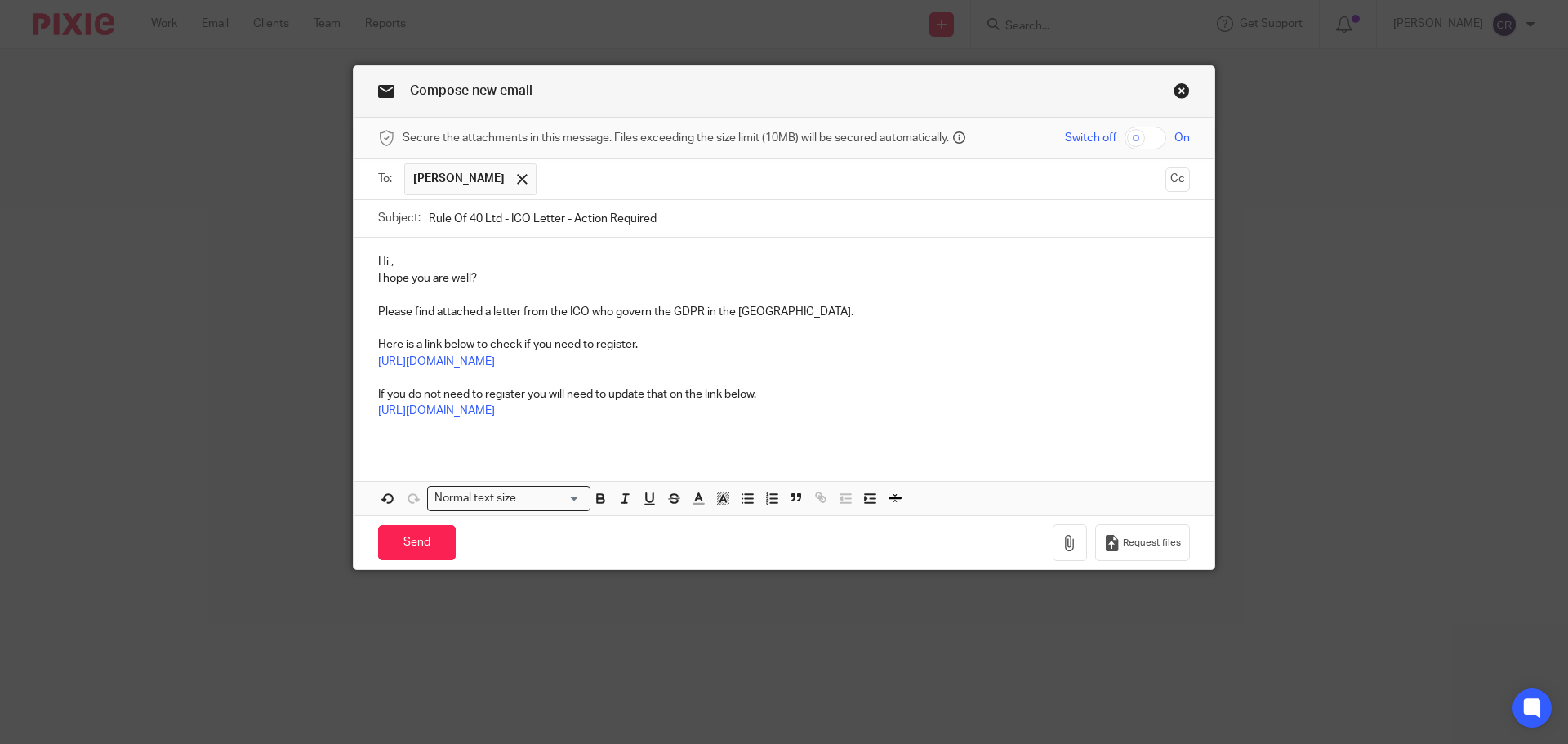
click at [387, 262] on p "Hi ," at bounding box center [784, 262] width 811 height 17
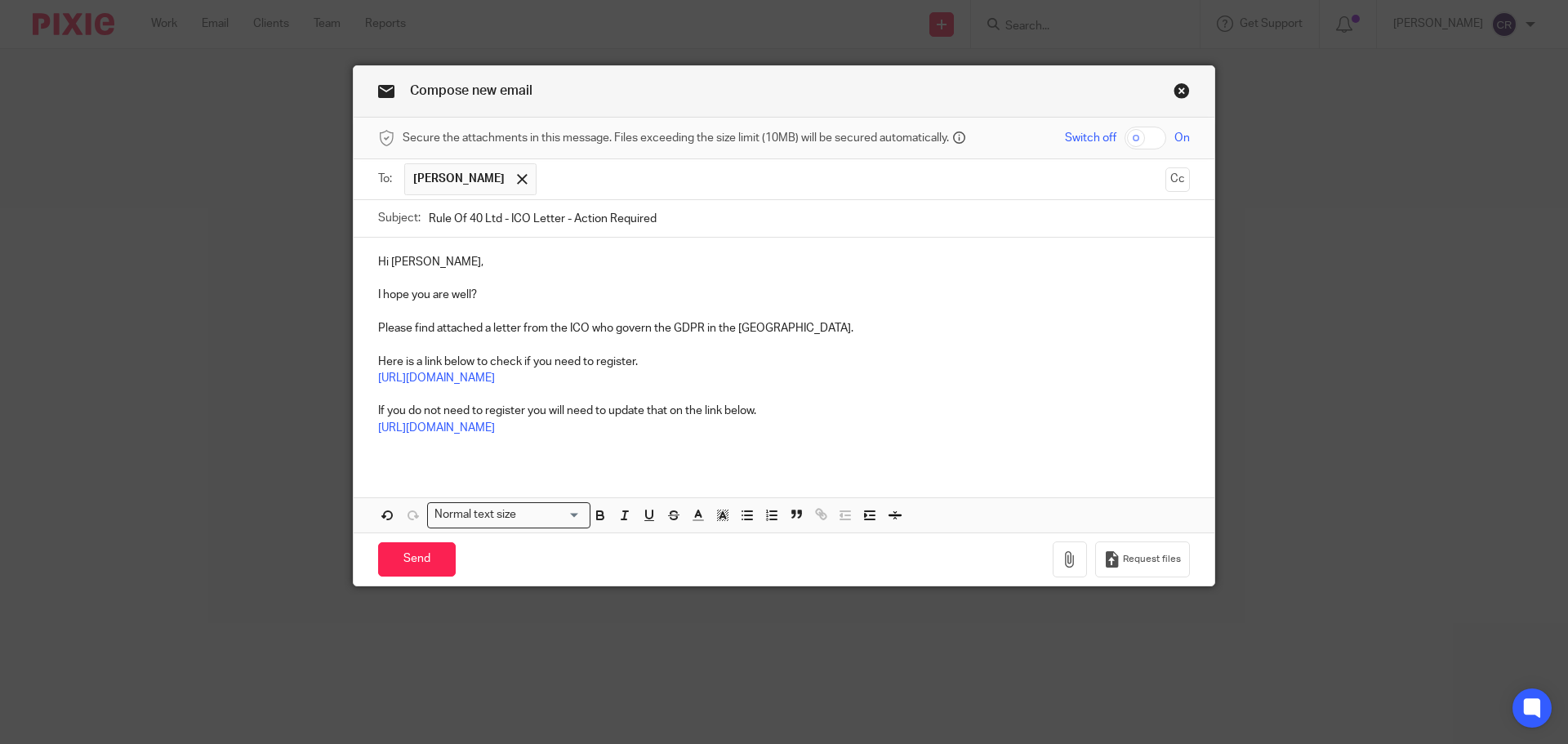
click at [556, 224] on input "Rule Of 40 Ltd - ICO Letter - Action Required" at bounding box center [809, 219] width 761 height 37
click at [1063, 561] on icon "button" at bounding box center [1069, 559] width 17 height 17
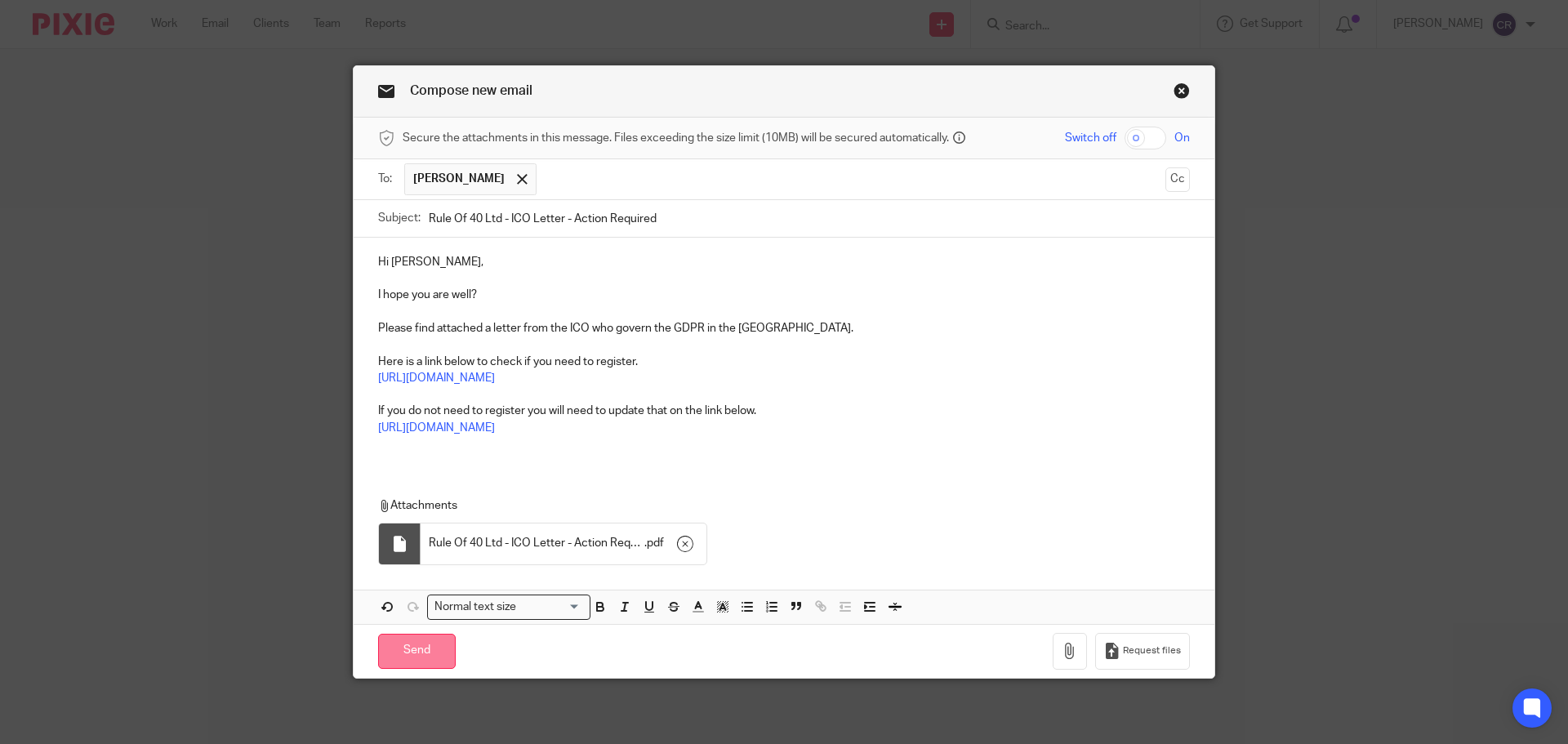
click at [414, 658] on input "Send" at bounding box center [417, 651] width 78 height 35
